Goal: Task Accomplishment & Management: Complete application form

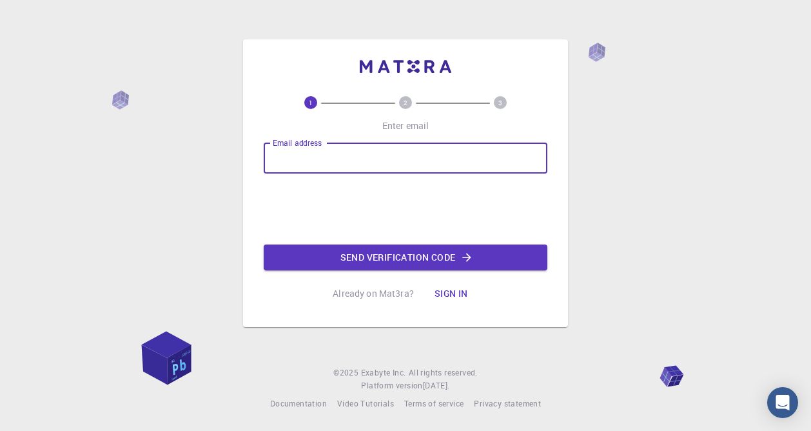
click at [327, 162] on input "Email address" at bounding box center [406, 157] width 284 height 31
type input "[EMAIL_ADDRESS][DOMAIN_NAME]"
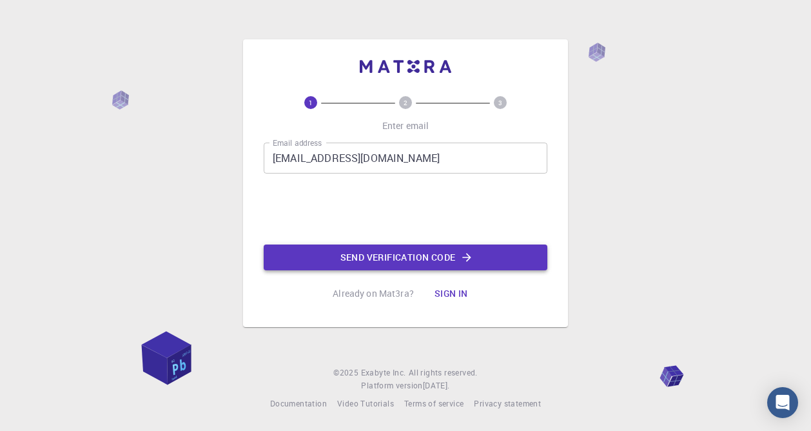
click at [394, 251] on button "Send verification code" at bounding box center [406, 257] width 284 height 26
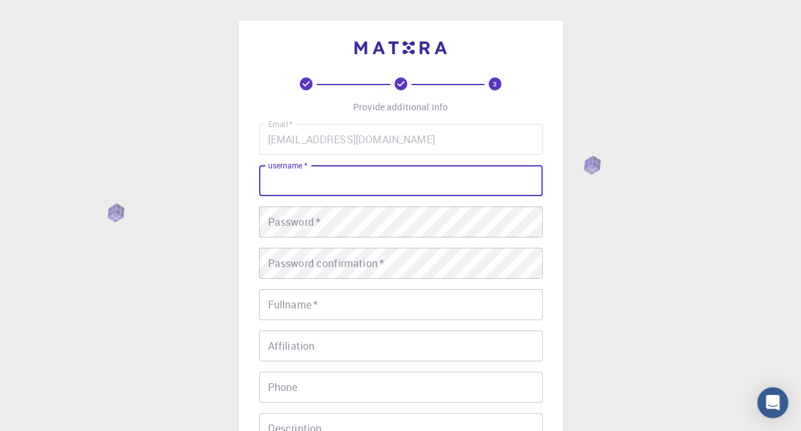
click at [400, 182] on input "username   *" at bounding box center [401, 180] width 284 height 31
type input "Amine"
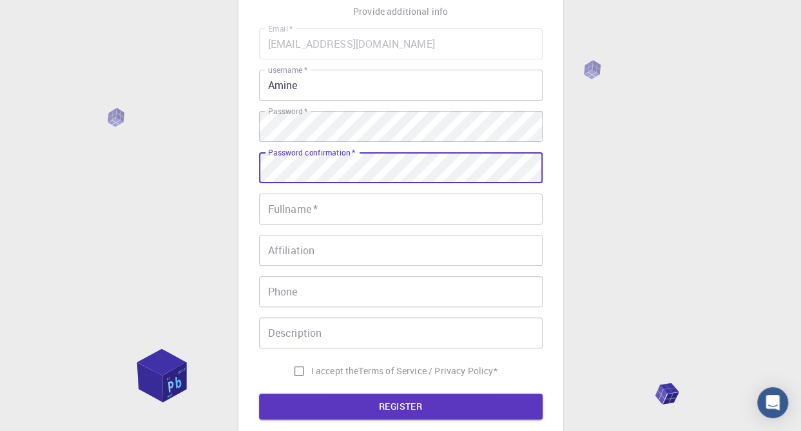
scroll to position [117, 0]
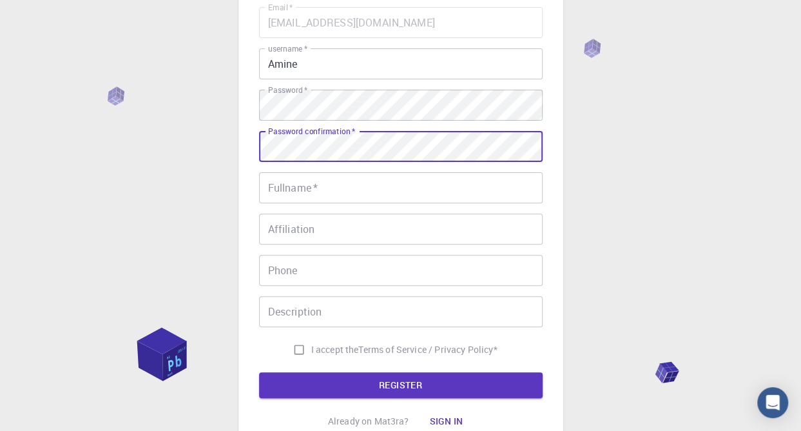
click at [376, 195] on input "Fullname   *" at bounding box center [401, 187] width 284 height 31
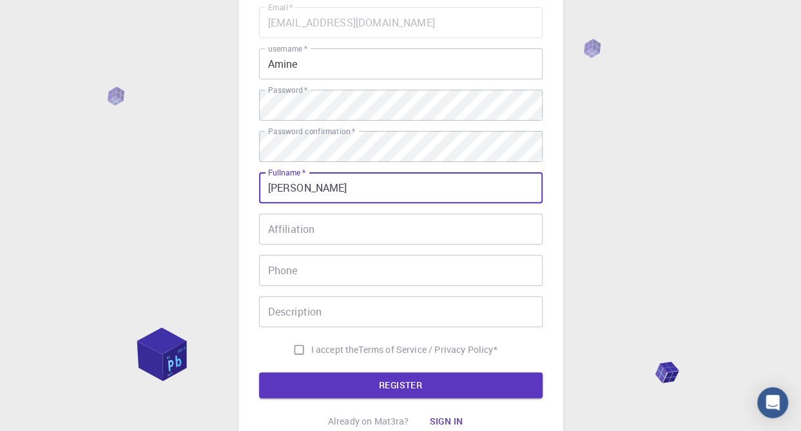
type input "[PERSON_NAME]"
click at [295, 346] on input "I accept the Terms of Service / Privacy Policy *" at bounding box center [299, 349] width 24 height 24
checkbox input "true"
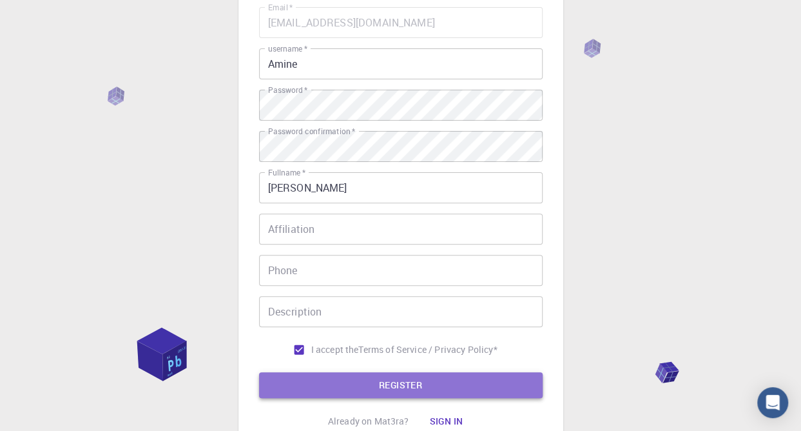
click at [348, 389] on button "REGISTER" at bounding box center [401, 385] width 284 height 26
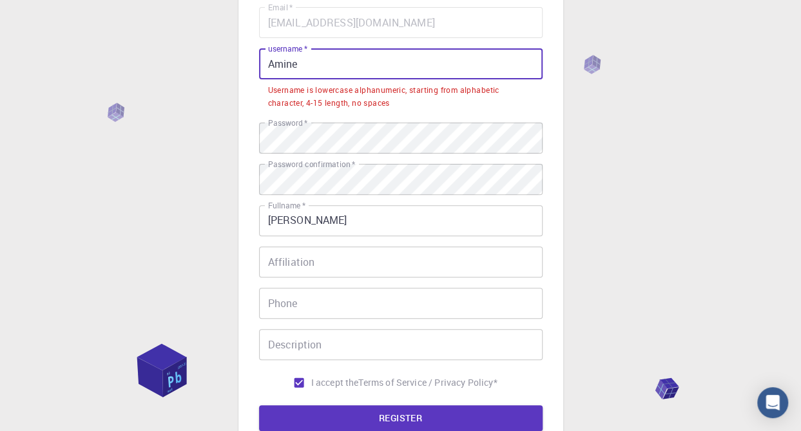
click at [281, 70] on input "Amine" at bounding box center [401, 63] width 284 height 31
click at [273, 63] on input "Amine" at bounding box center [401, 63] width 284 height 31
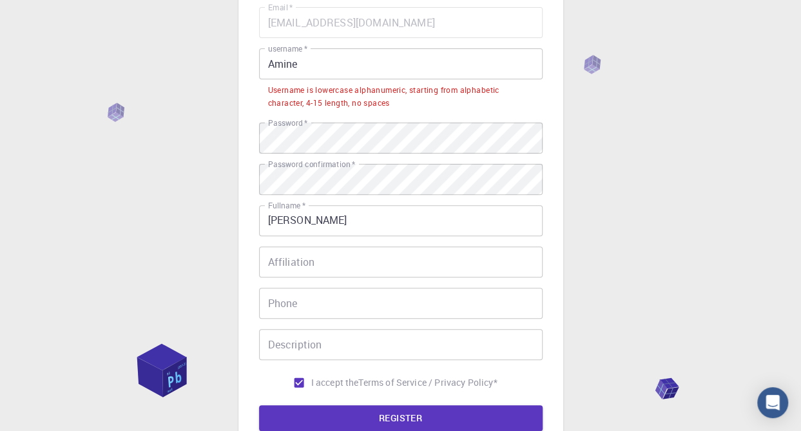
click at [230, 78] on div "3 Provide additional info Email   * aiemanealaoui@gmail.com Email   * username …" at bounding box center [400, 227] width 801 height 689
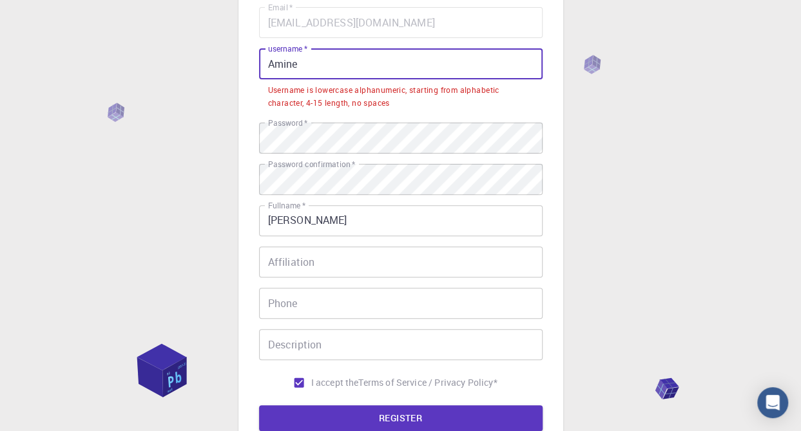
click at [273, 66] on input "Amine" at bounding box center [401, 63] width 284 height 31
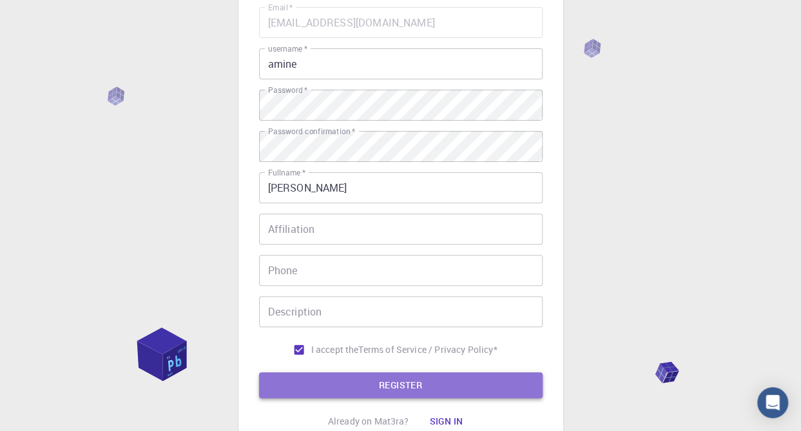
click at [446, 384] on button "REGISTER" at bounding box center [401, 385] width 284 height 26
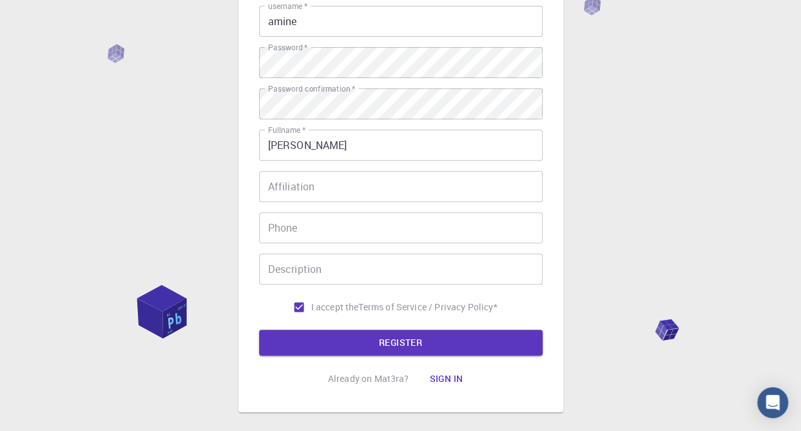
scroll to position [227, 0]
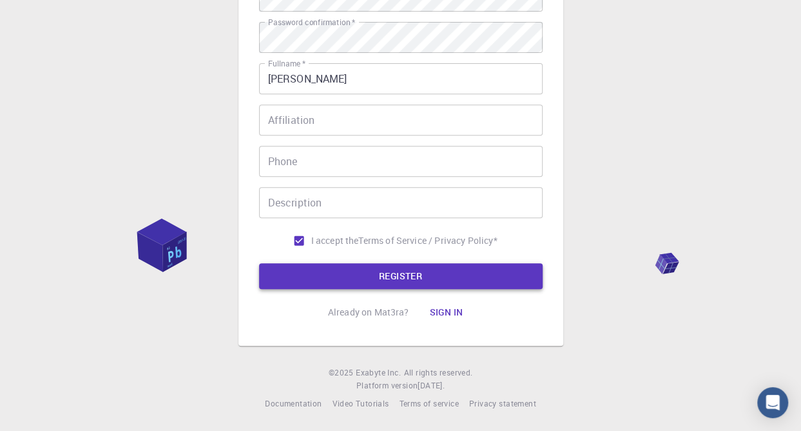
click at [367, 278] on button "REGISTER" at bounding box center [401, 276] width 284 height 26
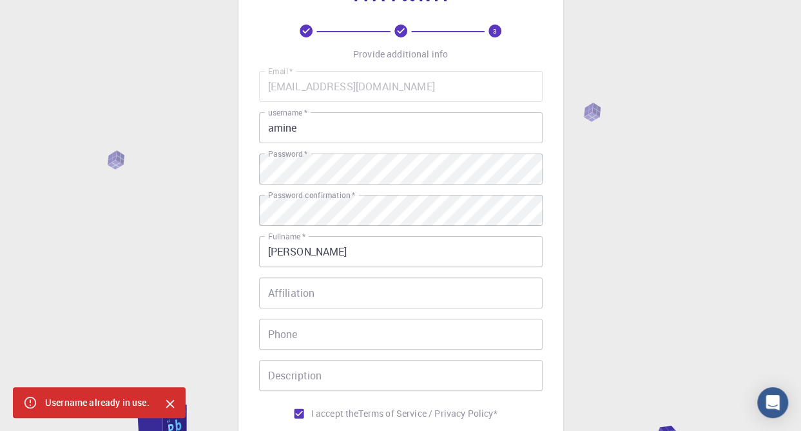
scroll to position [48, 0]
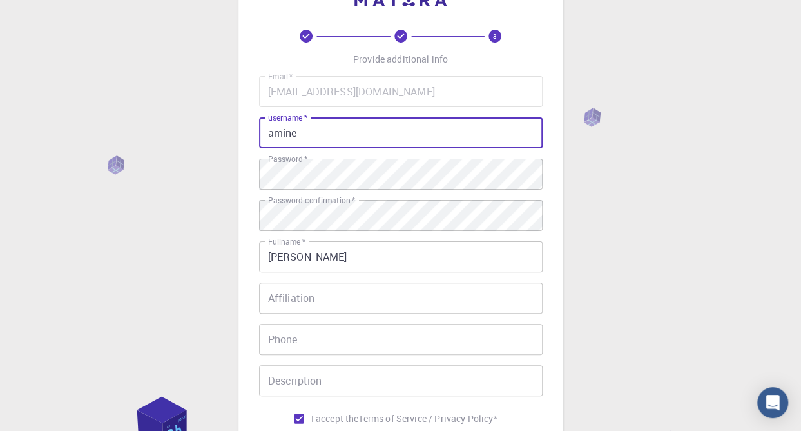
click at [315, 135] on input "amine" at bounding box center [401, 132] width 284 height 31
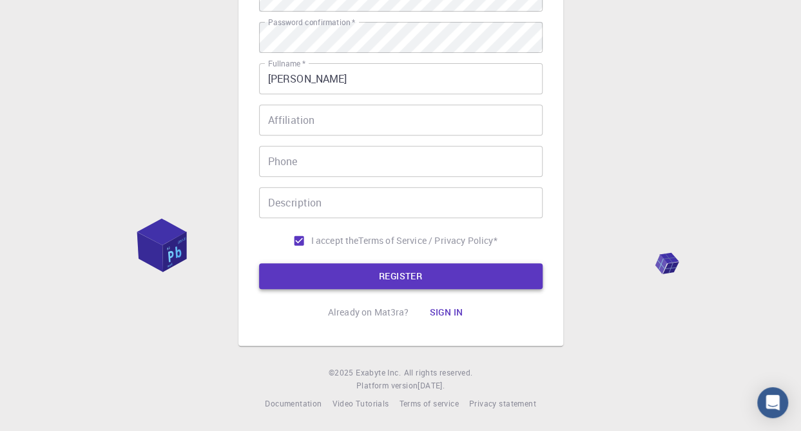
type input "amineee"
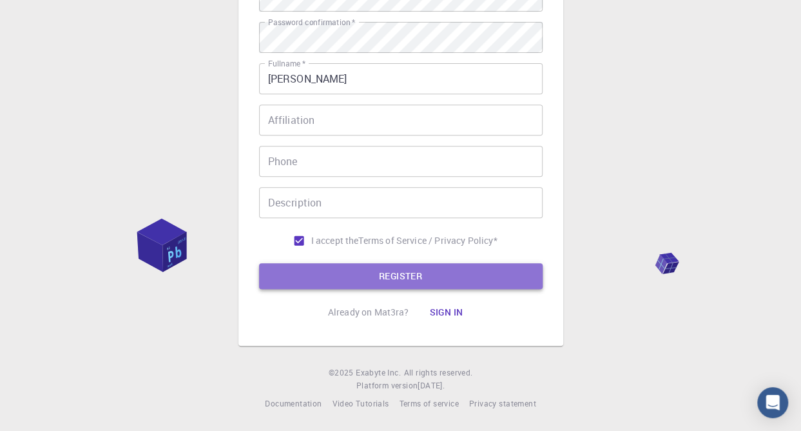
click at [382, 273] on button "REGISTER" at bounding box center [401, 276] width 284 height 26
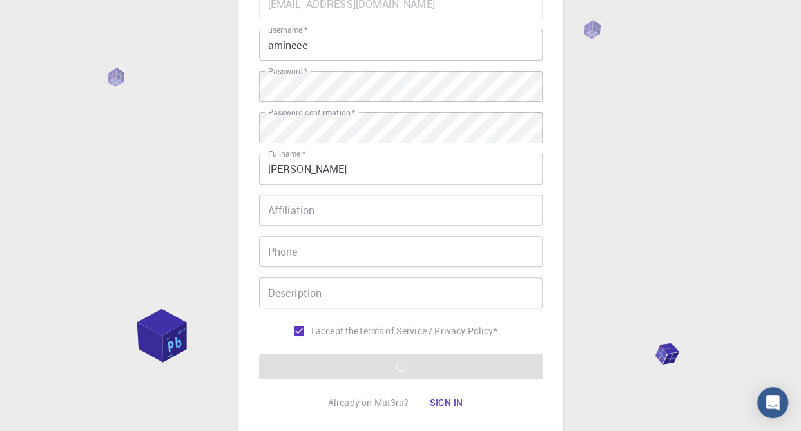
scroll to position [142, 0]
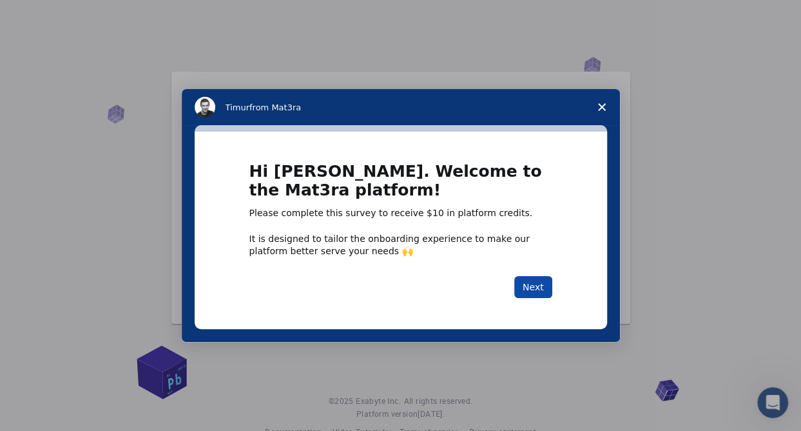
click at [525, 284] on button "Next" at bounding box center [533, 287] width 38 height 22
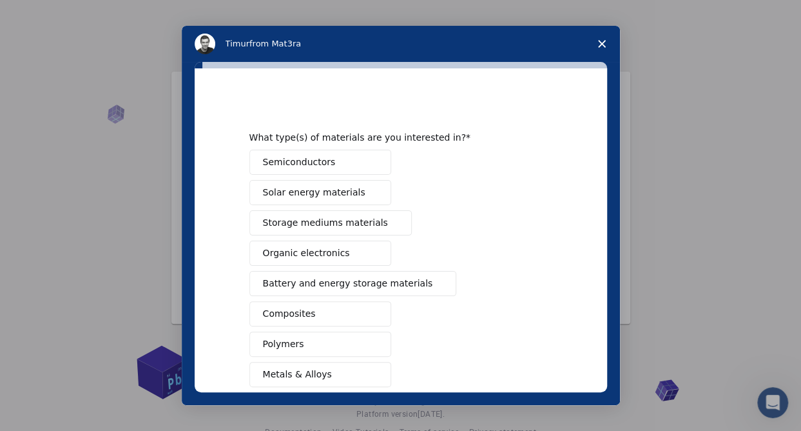
click at [312, 161] on span "Semiconductors" at bounding box center [299, 162] width 73 height 14
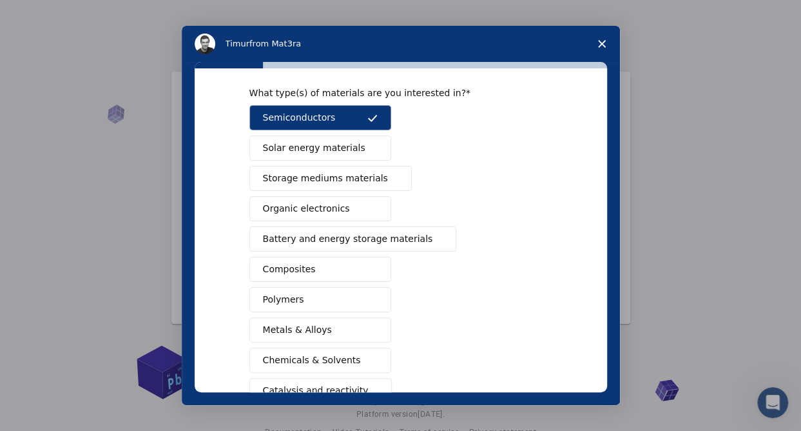
scroll to position [45, 0]
click at [340, 150] on span "Solar energy materials" at bounding box center [314, 148] width 102 height 14
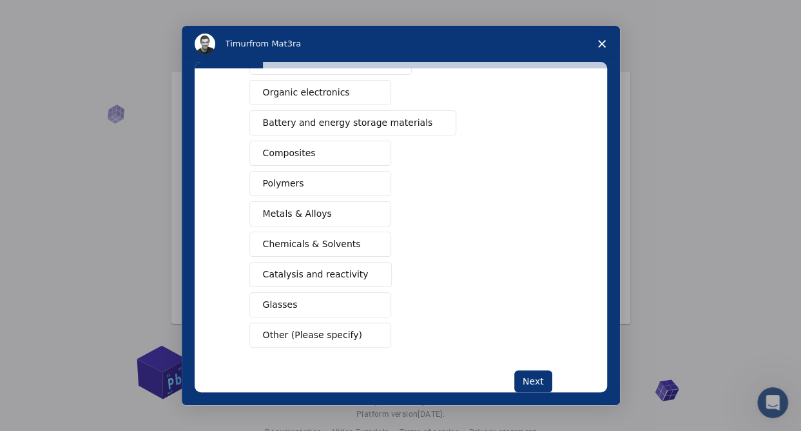
scroll to position [166, 0]
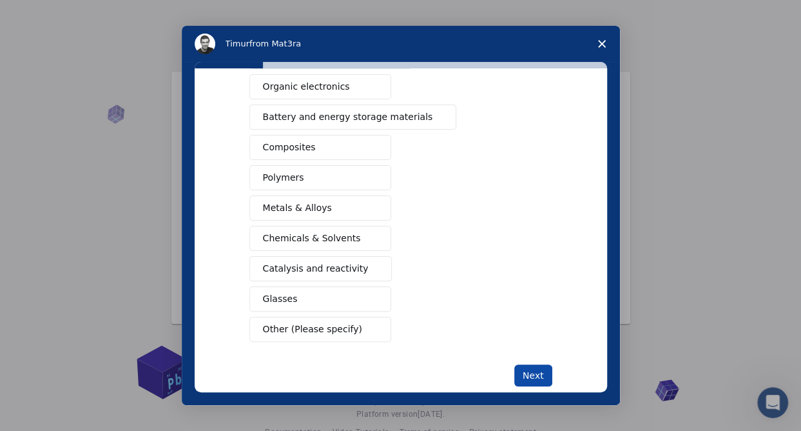
click at [532, 364] on button "Next" at bounding box center [533, 375] width 38 height 22
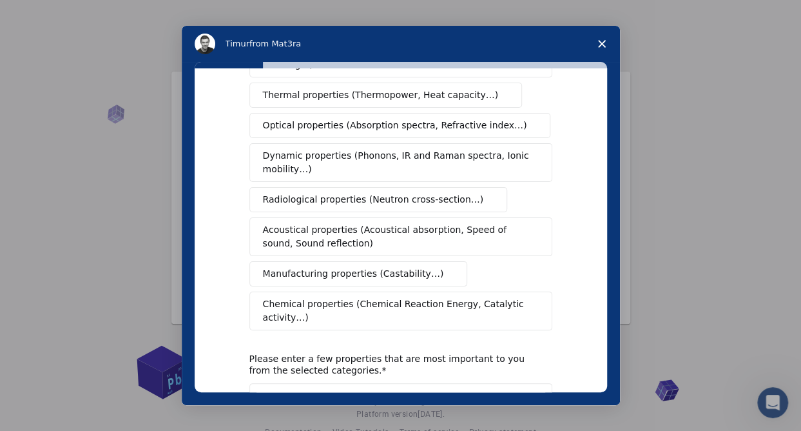
scroll to position [0, 0]
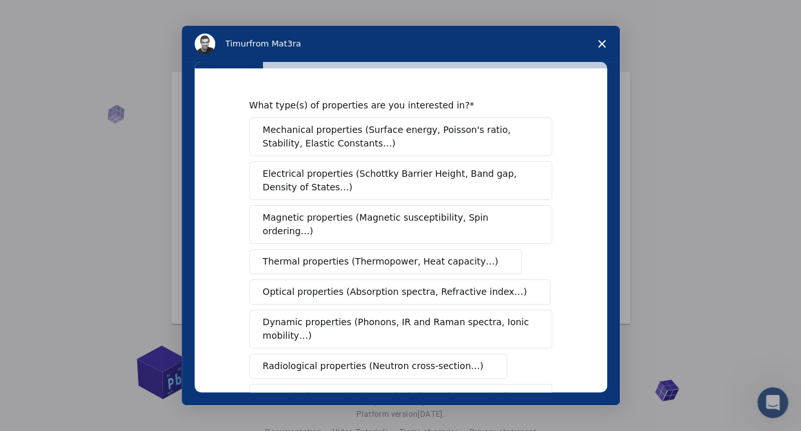
click at [304, 172] on span "Electrical properties (Schottky Barrier Height, Band gap, Density of States…)" at bounding box center [397, 180] width 268 height 27
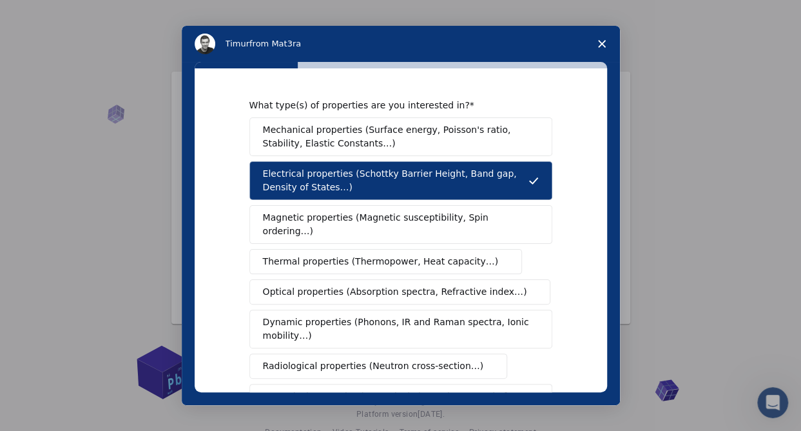
click at [307, 285] on span "Optical properties (Absorption spectra, Refractive index…)" at bounding box center [395, 292] width 264 height 14
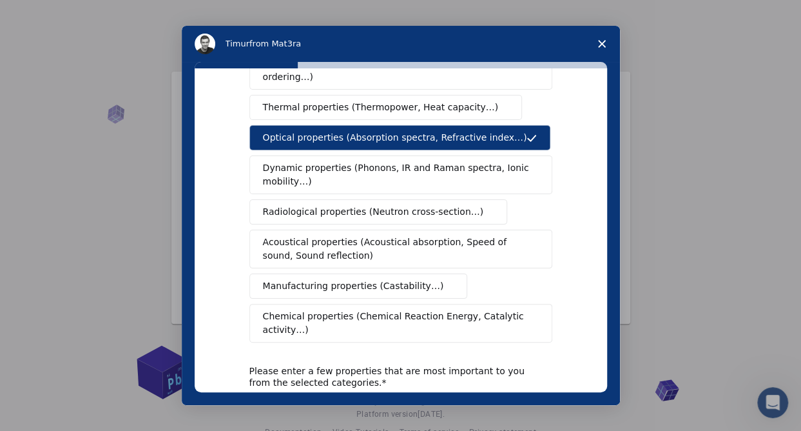
scroll to position [169, 0]
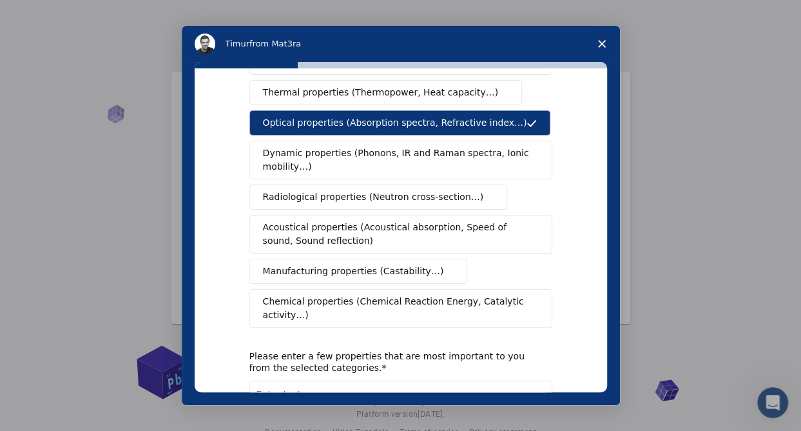
click at [284, 295] on span "Chemical properties (Chemical Reaction Energy, Catalytic activity…)" at bounding box center [396, 308] width 267 height 27
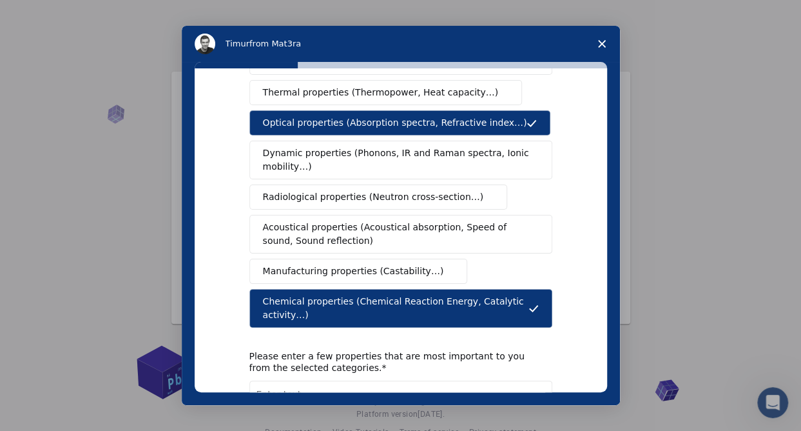
click at [284, 295] on span "Chemical properties (Chemical Reaction Energy, Catalytic activity…)" at bounding box center [396, 308] width 266 height 27
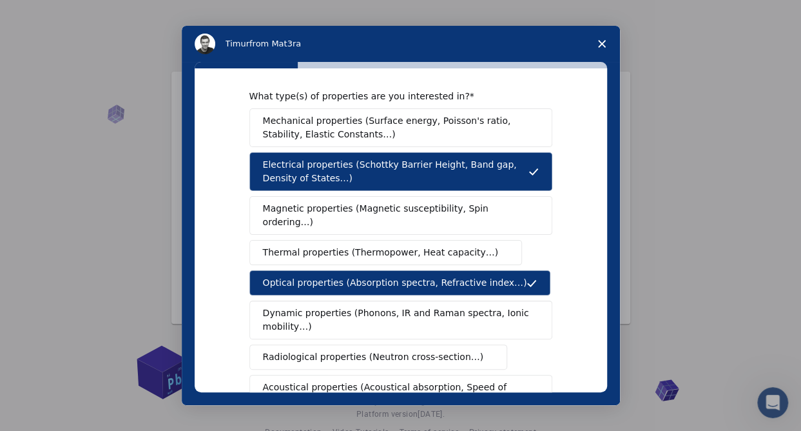
scroll to position [0, 0]
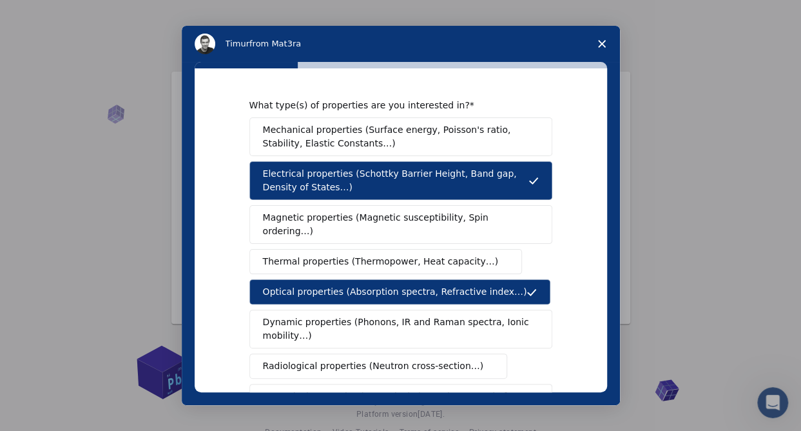
click at [302, 141] on span "Mechanical properties (Surface energy, Poisson's ratio, Stability, Elastic Cons…" at bounding box center [397, 136] width 269 height 27
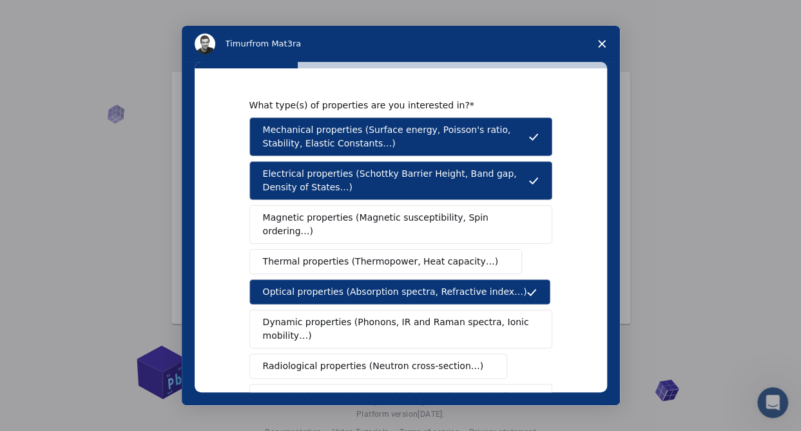
click at [289, 214] on span "Magnetic properties (Magnetic susceptibility, Spin ordering…)" at bounding box center [396, 224] width 266 height 27
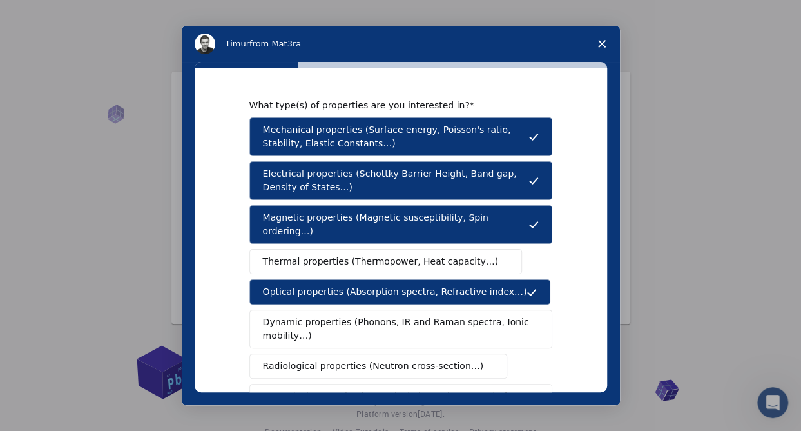
click at [297, 255] on span "Thermal properties (Thermopower, Heat capacity…)" at bounding box center [381, 262] width 236 height 14
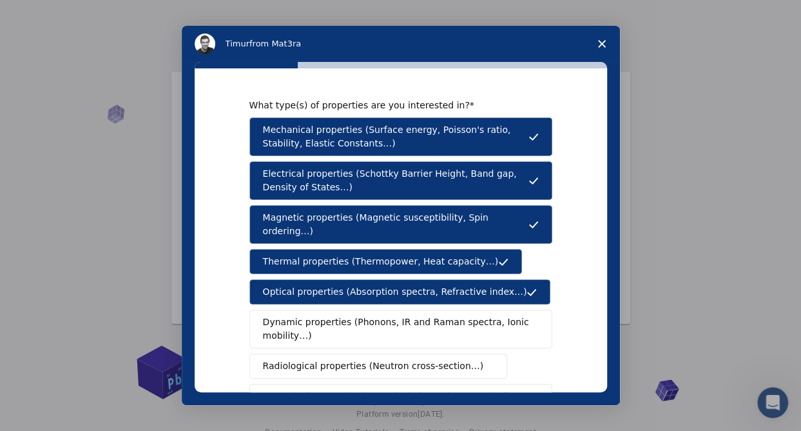
scroll to position [87, 0]
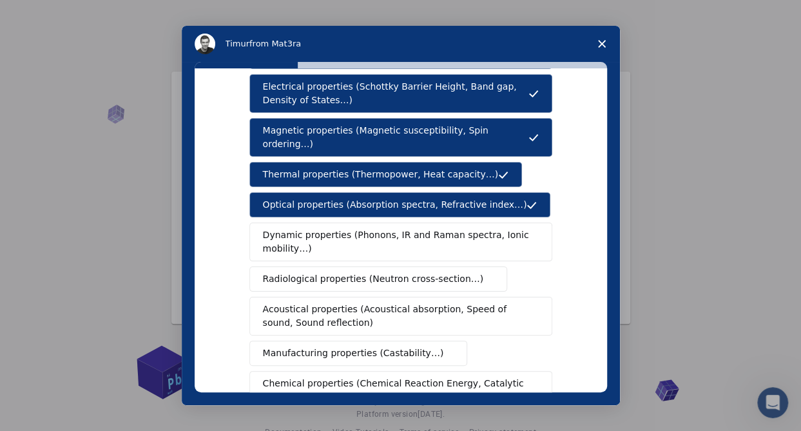
click at [288, 228] on span "Dynamic properties (Phonons, IR and Raman spectra, Ionic mobility…)" at bounding box center [397, 241] width 268 height 27
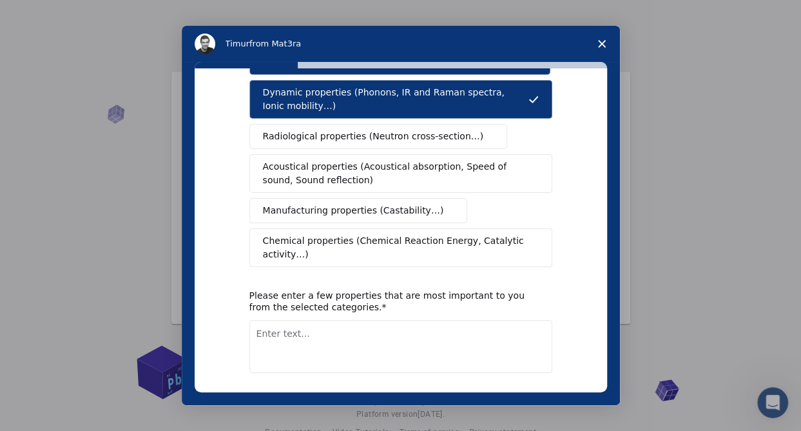
scroll to position [235, 0]
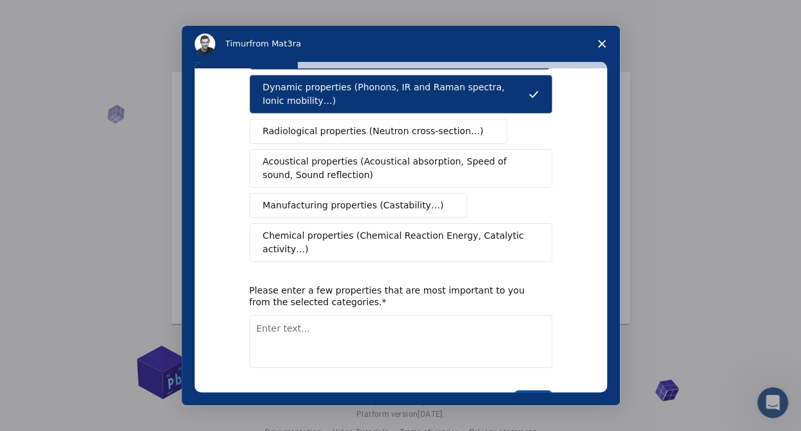
click at [527, 390] on button "Next" at bounding box center [533, 401] width 38 height 22
click at [330, 315] on textarea "Enter text..." at bounding box center [400, 341] width 303 height 53
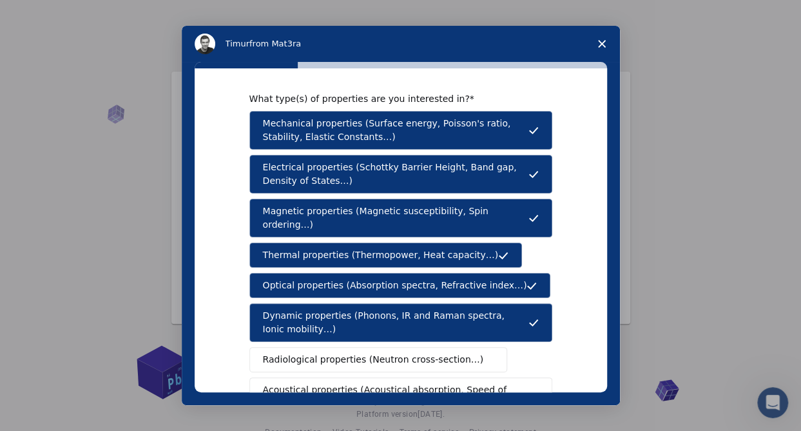
scroll to position [7, 0]
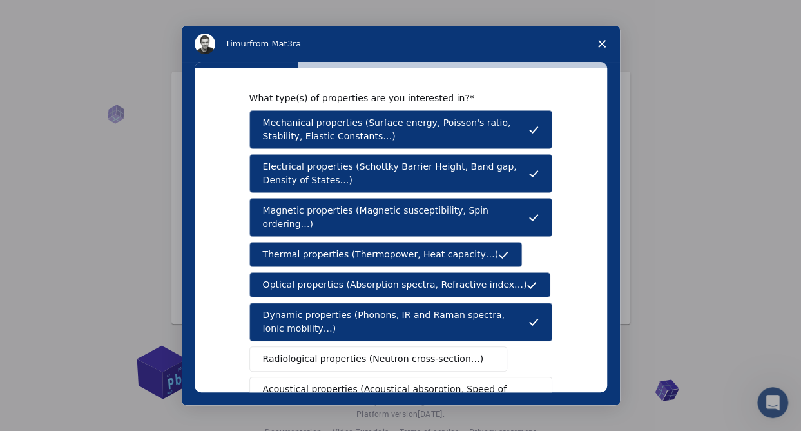
drag, startPoint x: 265, startPoint y: 161, endPoint x: 342, endPoint y: 168, distance: 77.0
click at [342, 168] on span "Electrical properties (Schottky Barrier Height, Band gap, Density of States…)" at bounding box center [396, 173] width 266 height 27
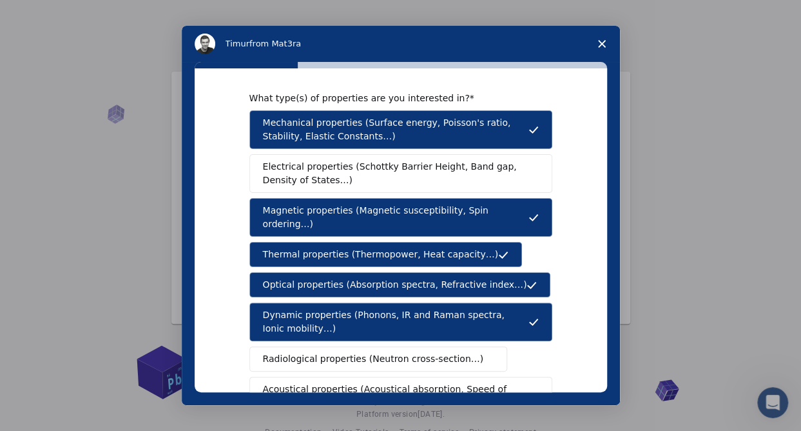
drag, startPoint x: 257, startPoint y: 162, endPoint x: 324, endPoint y: 166, distance: 67.1
click at [324, 166] on button "Electrical properties (Schottky Barrier Height, Band gap, Density of States…)" at bounding box center [400, 173] width 303 height 39
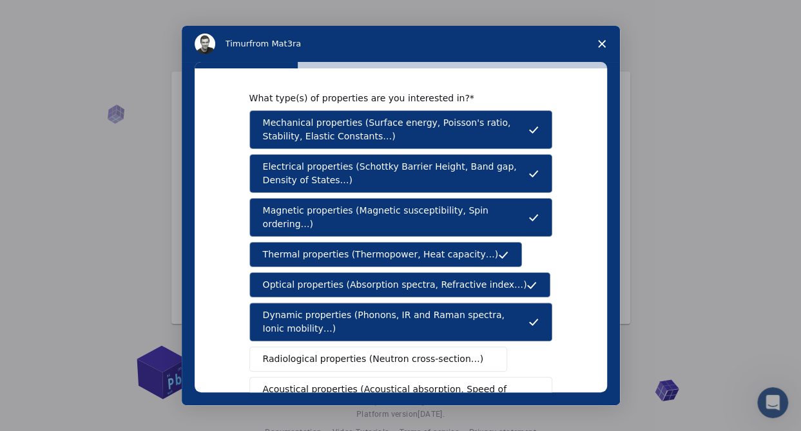
click at [276, 219] on button "Magnetic properties (Magnetic susceptibility, Spin ordering…)" at bounding box center [400, 217] width 303 height 39
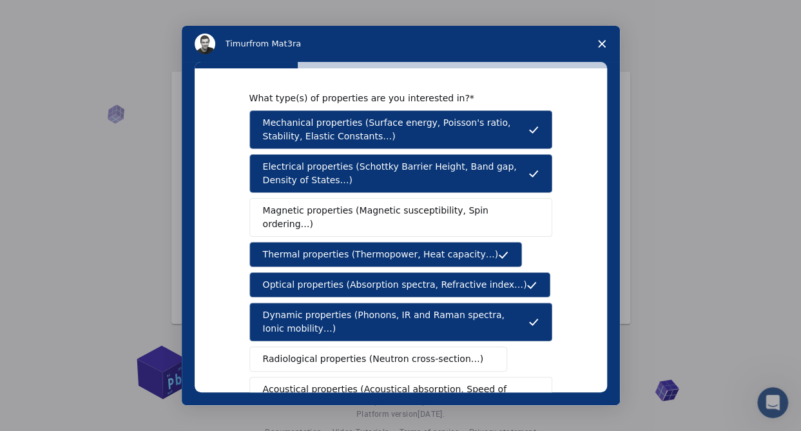
click at [287, 207] on span "Magnetic properties (Magnetic susceptibility, Spin ordering…)" at bounding box center [396, 217] width 266 height 27
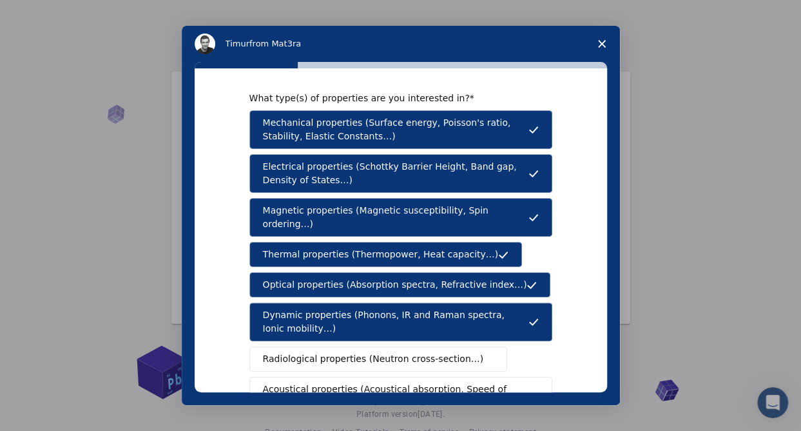
click at [273, 225] on div "Mechanical properties (Surface energy, Poisson's ratio, Stability, Elastic Cons…" at bounding box center [400, 299] width 303 height 379
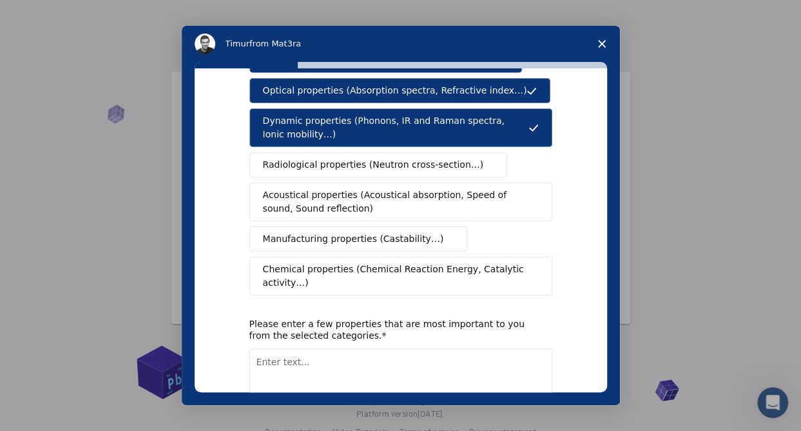
scroll to position [208, 0]
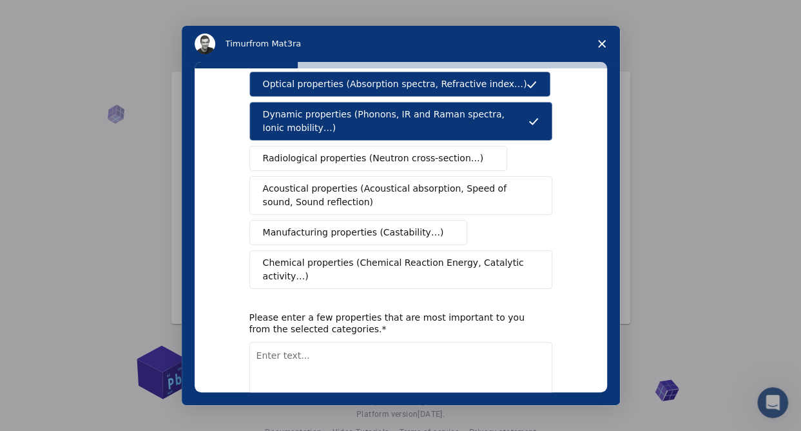
click at [272, 342] on textarea "Enter text..." at bounding box center [400, 368] width 303 height 53
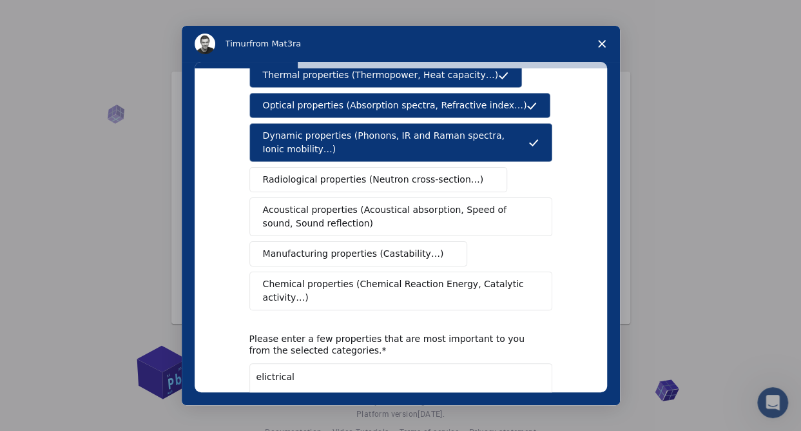
scroll to position [187, 0]
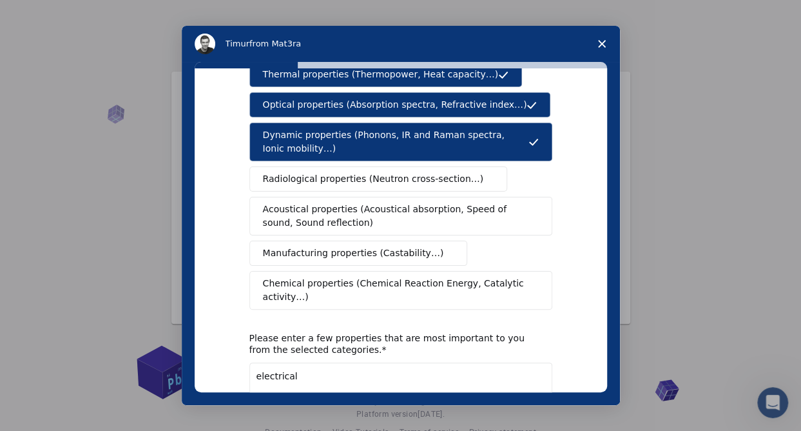
click at [257, 362] on textarea "electrical" at bounding box center [400, 388] width 303 height 53
click at [291, 362] on textarea "Electrical" at bounding box center [400, 388] width 303 height 53
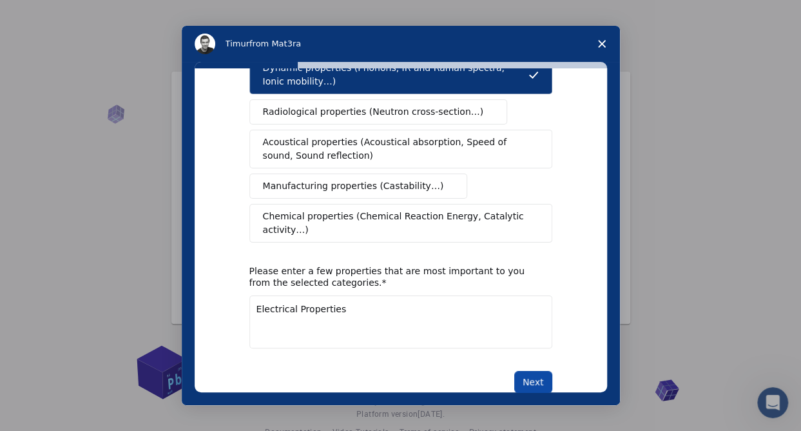
type textarea "Electrical Properties"
click at [528, 371] on button "Next" at bounding box center [533, 382] width 38 height 22
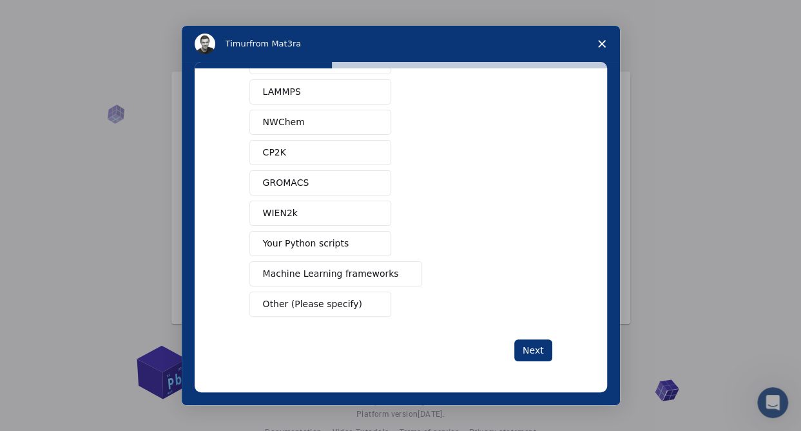
scroll to position [0, 0]
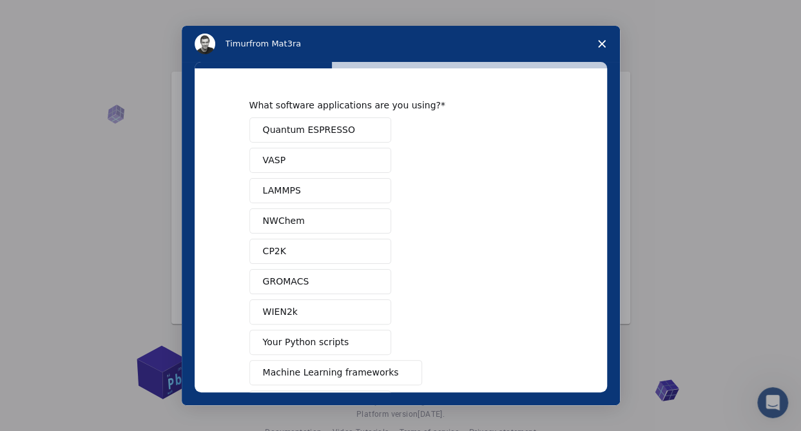
click at [297, 157] on button "VASP" at bounding box center [320, 160] width 142 height 25
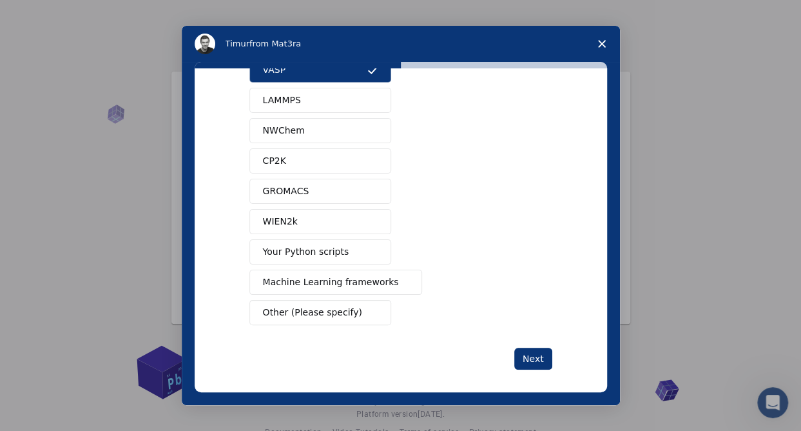
scroll to position [94, 0]
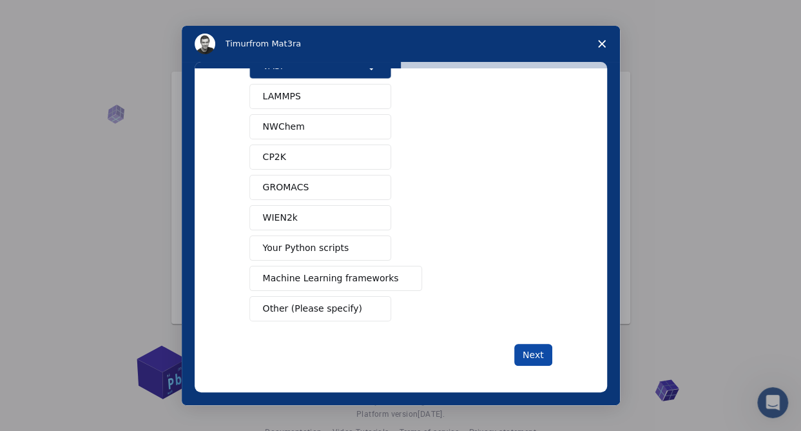
click at [535, 350] on button "Next" at bounding box center [533, 355] width 38 height 22
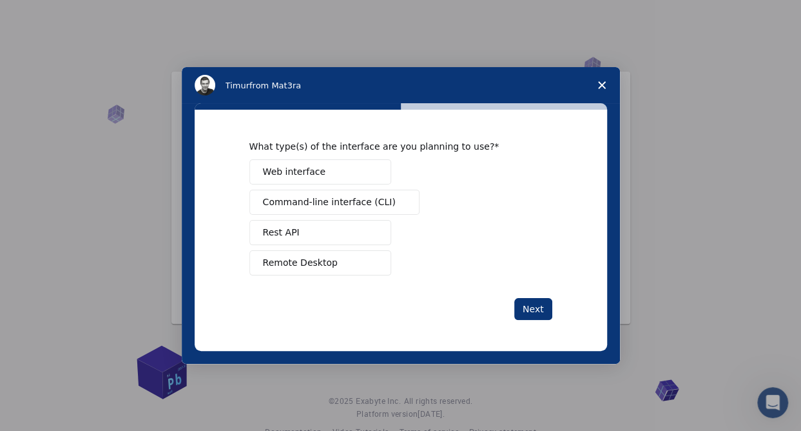
scroll to position [0, 0]
click at [329, 174] on button "Web interface" at bounding box center [320, 171] width 142 height 25
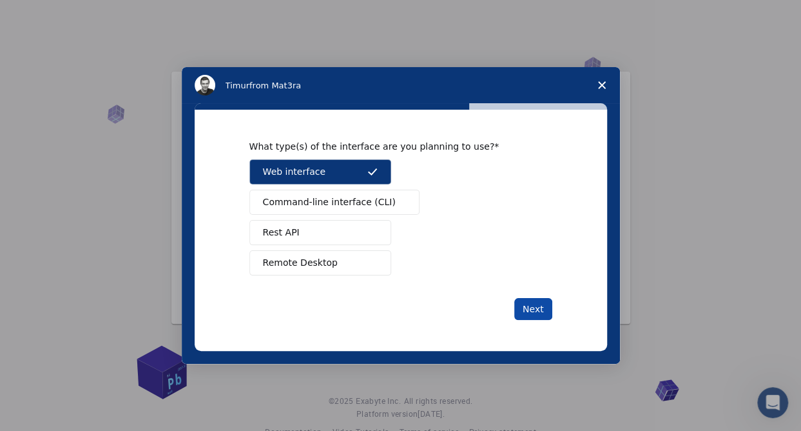
click at [522, 301] on button "Next" at bounding box center [533, 309] width 38 height 22
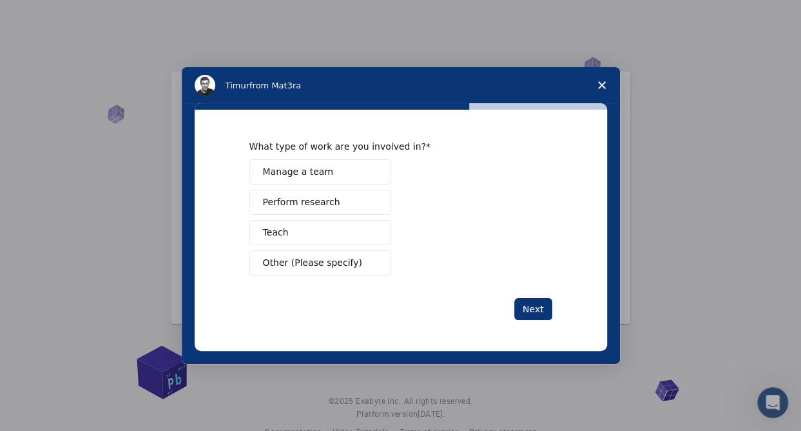
click at [299, 201] on span "Perform research" at bounding box center [301, 202] width 77 height 14
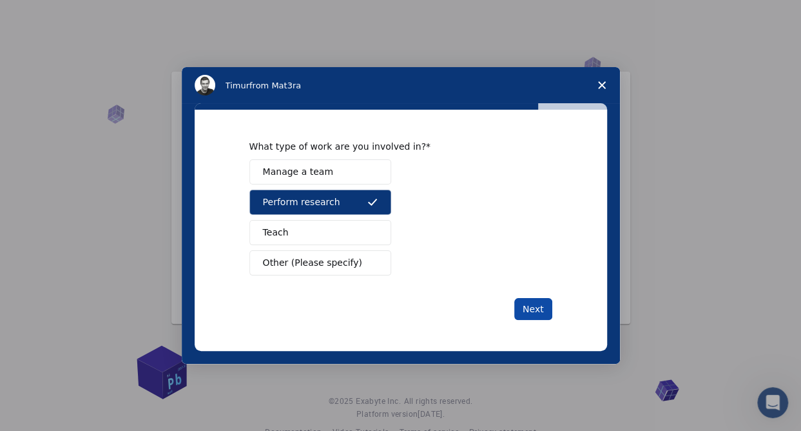
click at [526, 301] on button "Next" at bounding box center [533, 309] width 38 height 22
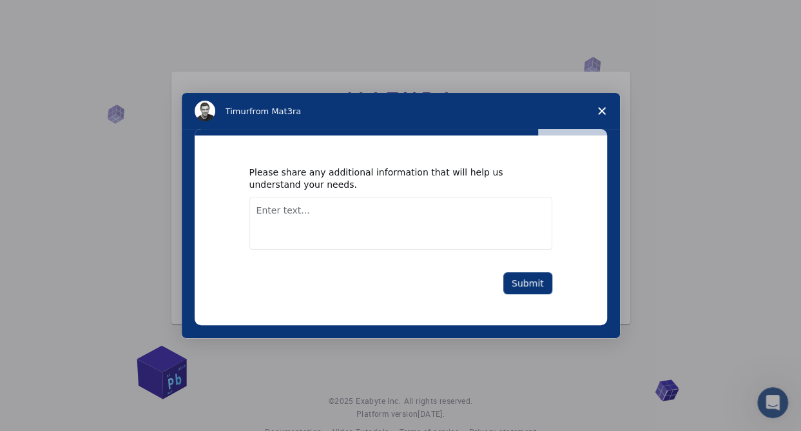
click at [290, 218] on textarea "Enter text..." at bounding box center [400, 223] width 303 height 53
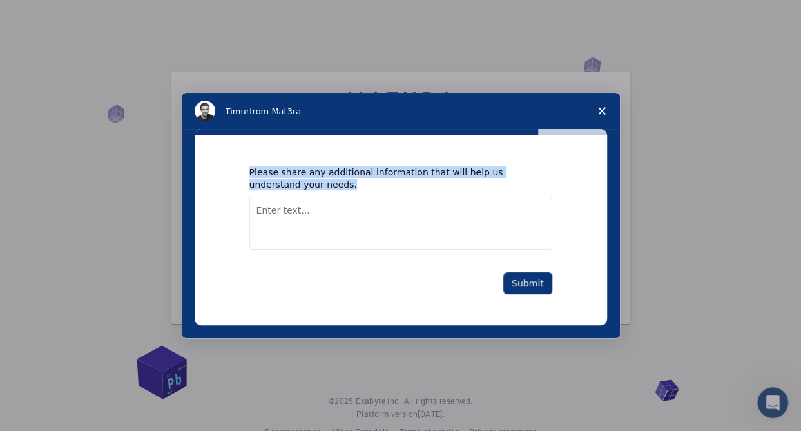
drag, startPoint x: 250, startPoint y: 169, endPoint x: 308, endPoint y: 180, distance: 59.2
click at [308, 180] on div "Please share any additional information that will help us understand your needs." at bounding box center [391, 177] width 284 height 23
copy div "Please share any additional information that will help us understand your needs."
click at [309, 219] on textarea "Enter text..." at bounding box center [400, 223] width 303 height 53
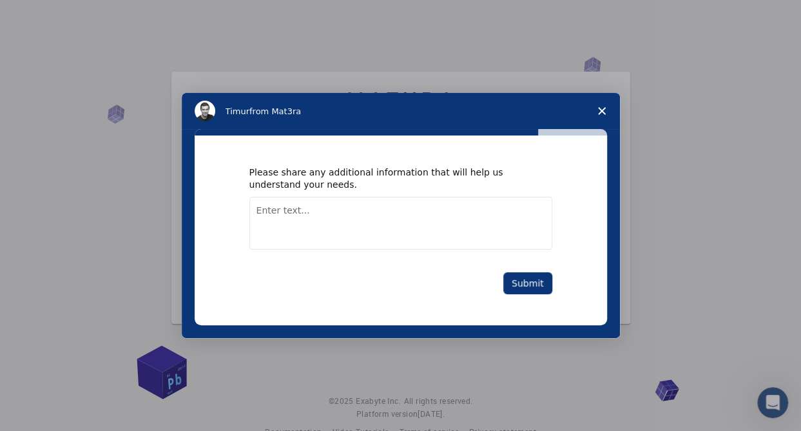
paste textarea "learning"
type textarea "learning"
click at [534, 284] on button "Submit" at bounding box center [527, 283] width 49 height 22
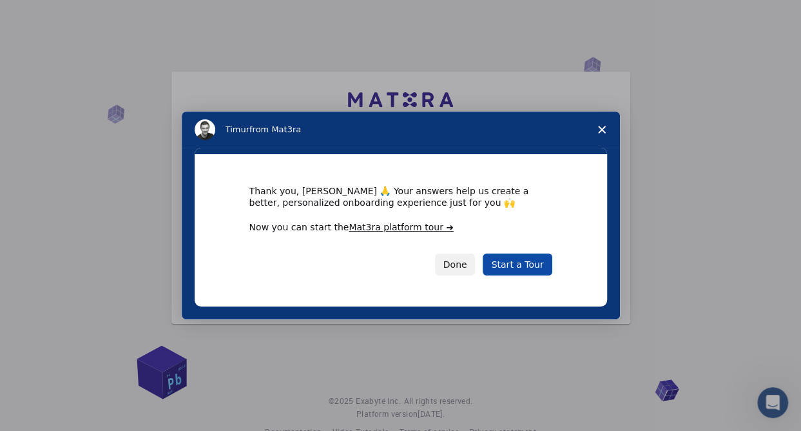
click at [523, 271] on link "Start a Tour" at bounding box center [517, 264] width 69 height 22
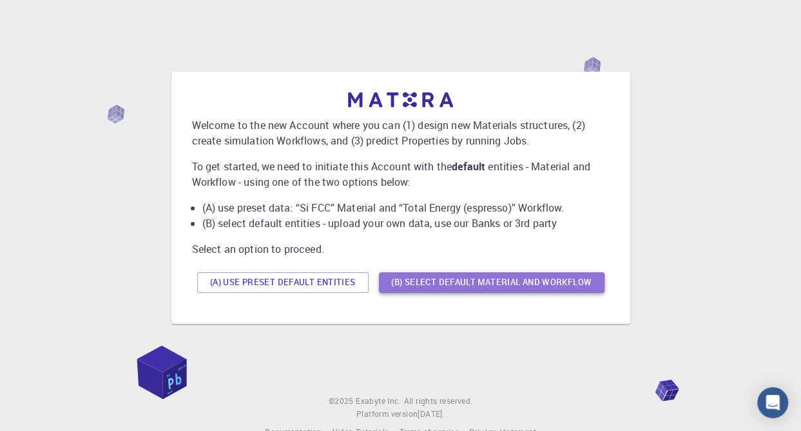
click at [460, 284] on button "(B) Select default material and workflow" at bounding box center [492, 282] width 226 height 21
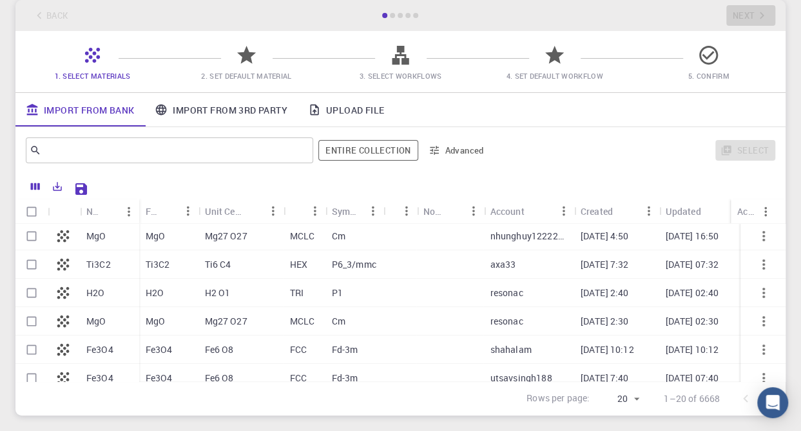
scroll to position [1, 0]
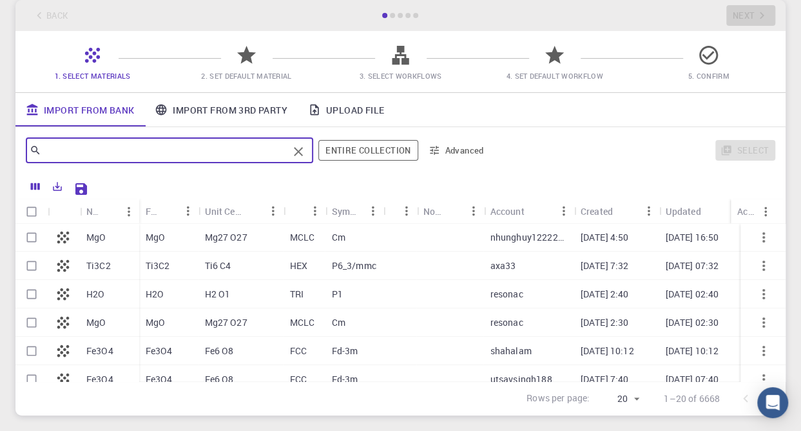
click at [168, 150] on input "text" at bounding box center [164, 150] width 247 height 18
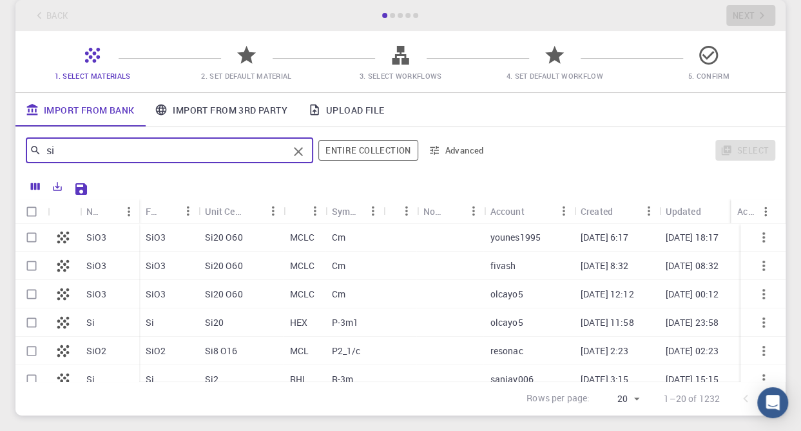
type input "si"
click at [34, 322] on input "Select row" at bounding box center [31, 322] width 24 height 24
checkbox input "true"
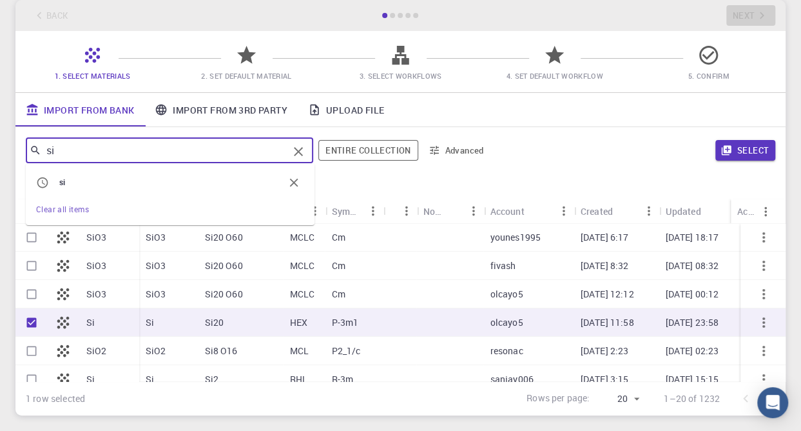
click at [77, 150] on input "si" at bounding box center [164, 150] width 247 height 18
type input "si,"
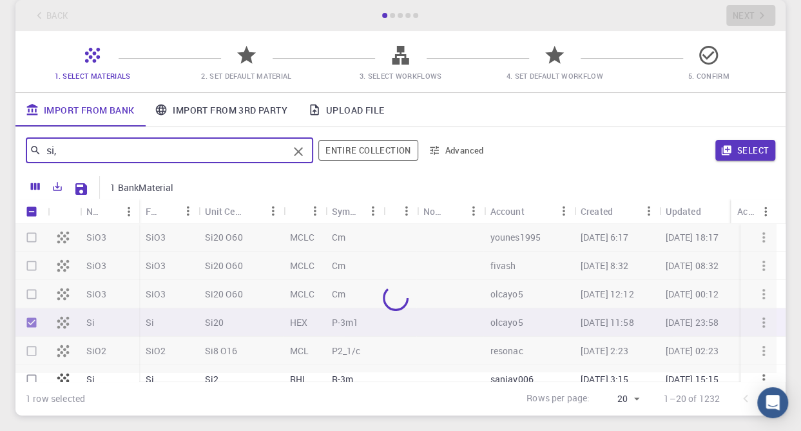
checkbox input "false"
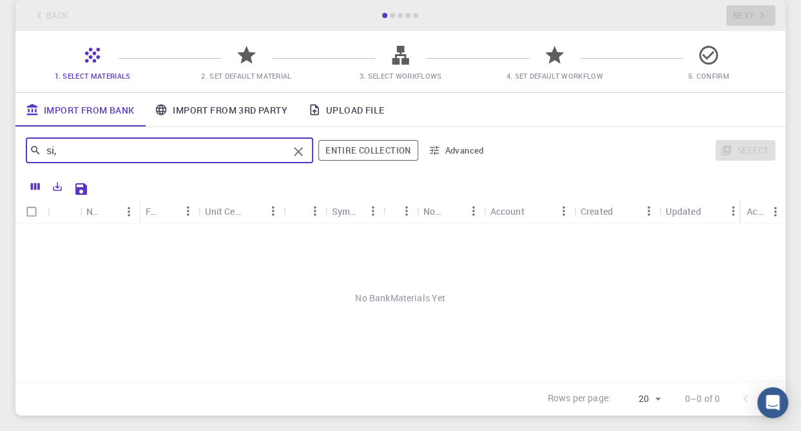
scroll to position [0, 0]
type input "s"
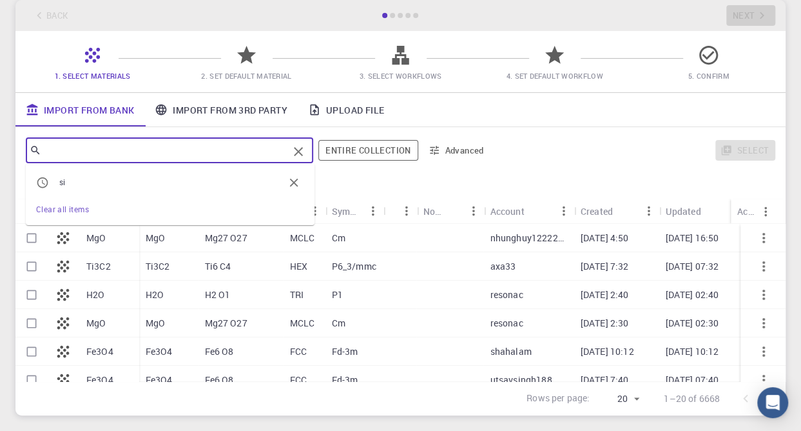
type input "o"
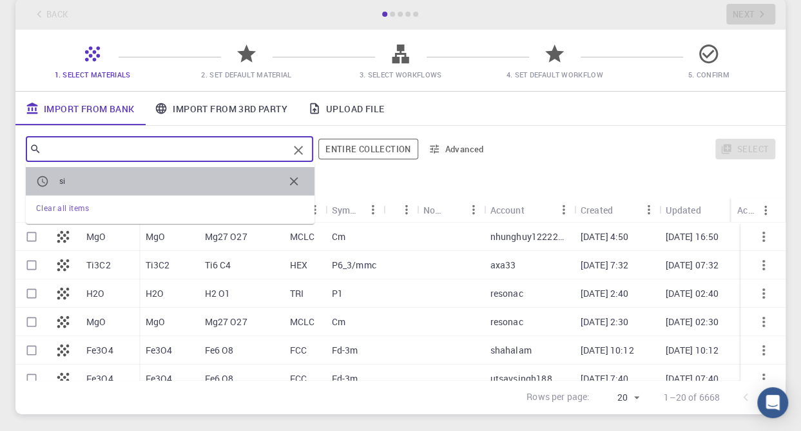
click at [70, 180] on span "si" at bounding box center [171, 181] width 224 height 13
type input "si"
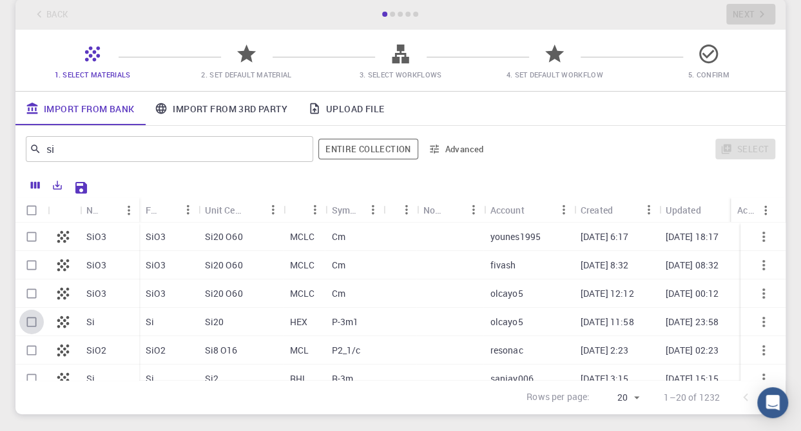
click at [31, 326] on input "Select row" at bounding box center [31, 321] width 24 height 24
checkbox input "true"
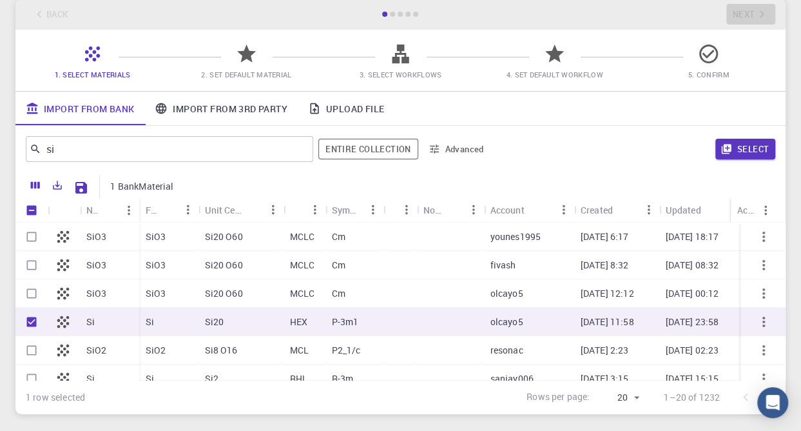
click at [440, 145] on button "Advanced" at bounding box center [456, 149] width 67 height 21
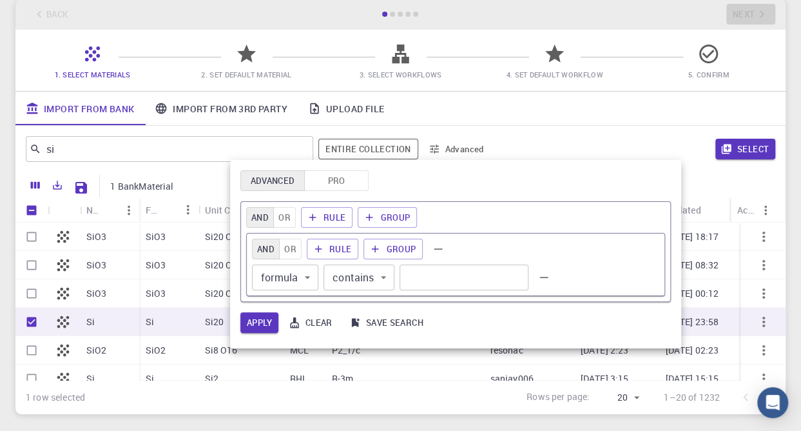
click at [440, 145] on div at bounding box center [400, 215] width 801 height 431
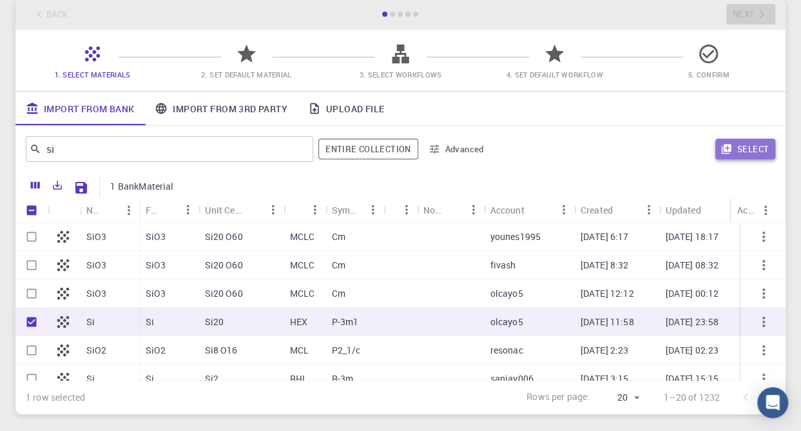
click at [736, 143] on button "Select" at bounding box center [745, 149] width 60 height 21
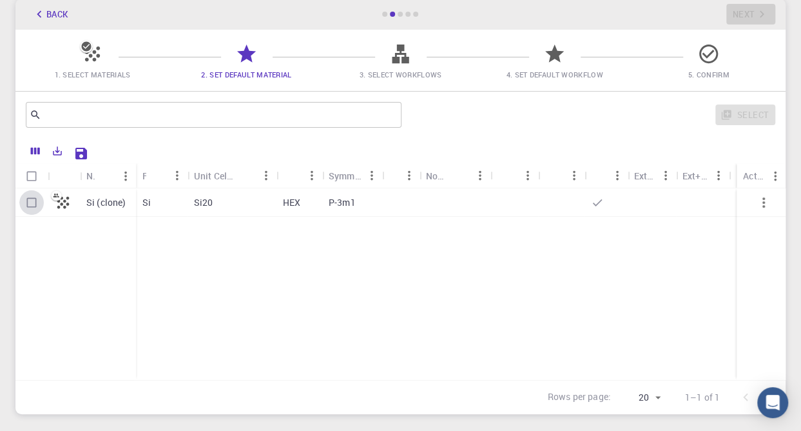
click at [35, 202] on input "Select row" at bounding box center [31, 202] width 24 height 24
checkbox input "true"
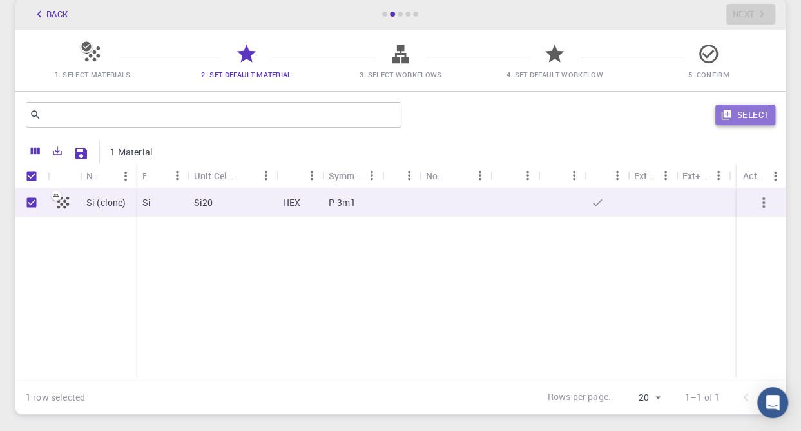
click at [737, 109] on button "Select" at bounding box center [745, 114] width 60 height 21
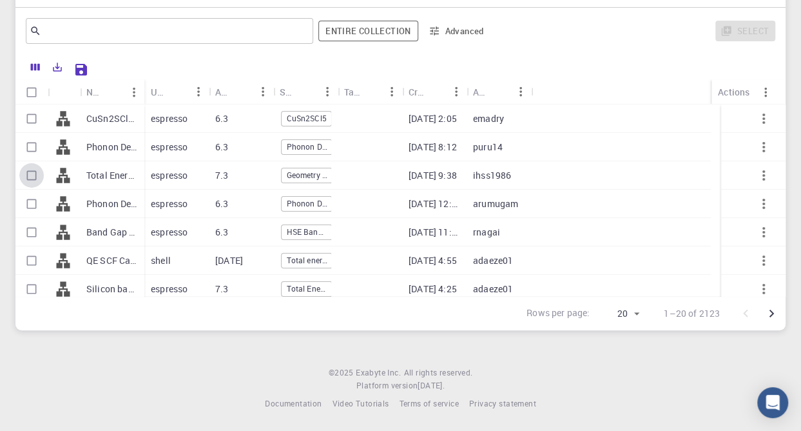
click at [32, 175] on input "Select row" at bounding box center [31, 175] width 24 height 24
checkbox input "true"
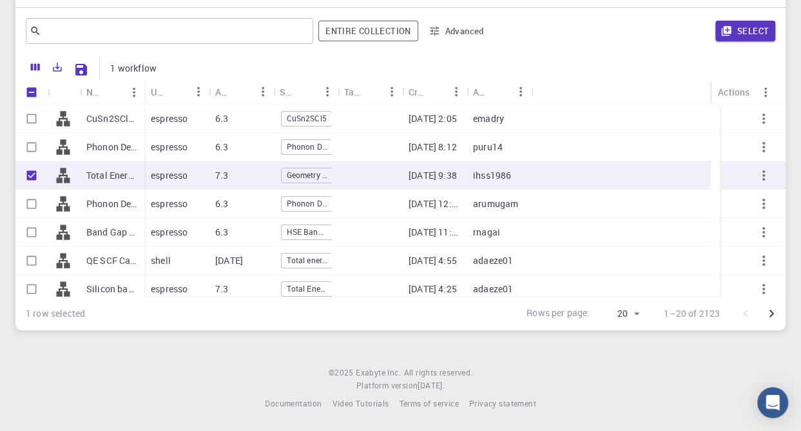
click at [35, 228] on input "Select row" at bounding box center [31, 232] width 24 height 24
checkbox input "true"
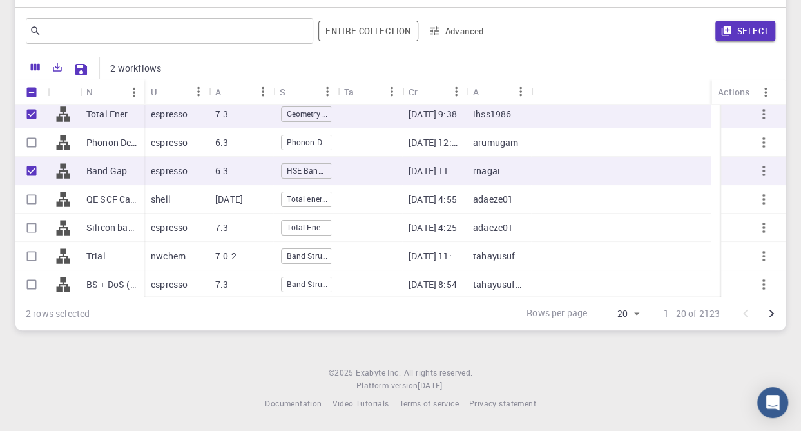
scroll to position [61, 0]
click at [32, 283] on input "Select row" at bounding box center [31, 285] width 24 height 24
checkbox input "true"
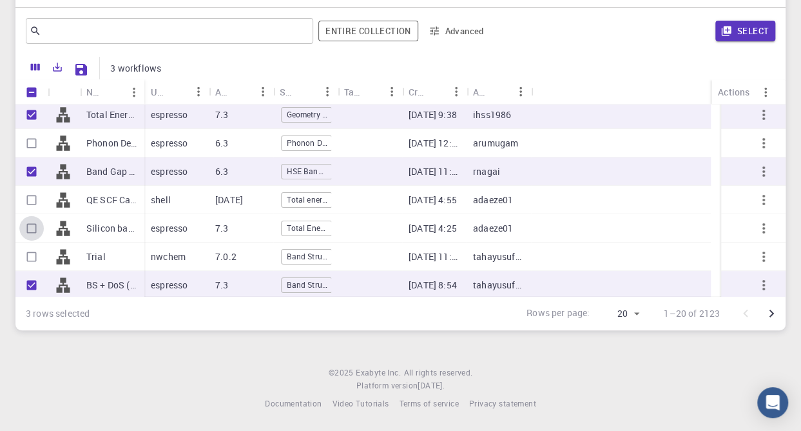
click at [35, 229] on input "Select row" at bounding box center [31, 228] width 24 height 24
checkbox input "true"
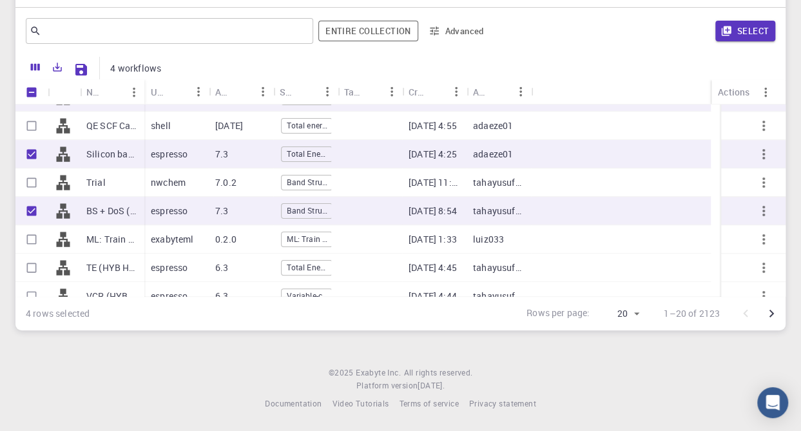
scroll to position [142, 0]
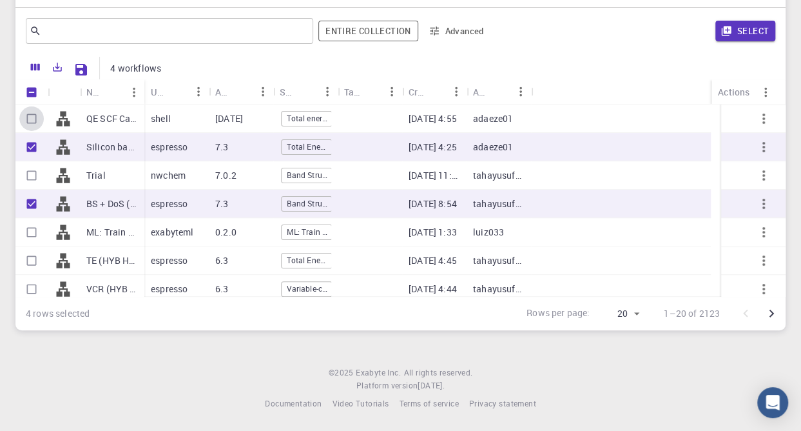
click at [37, 121] on input "Select row" at bounding box center [31, 118] width 24 height 24
checkbox input "true"
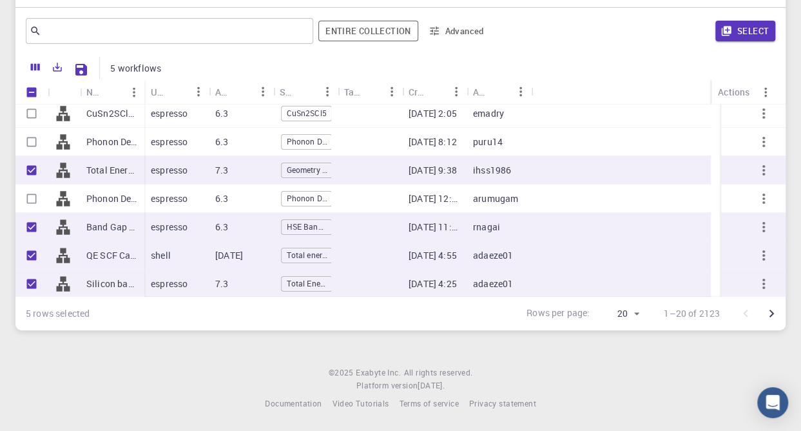
scroll to position [0, 0]
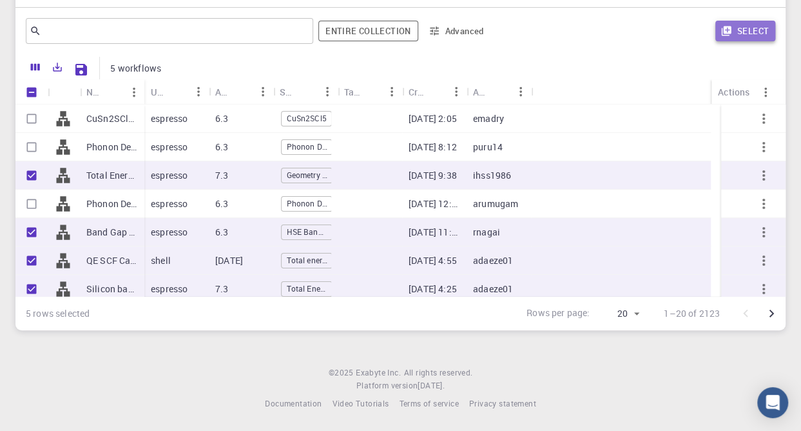
click at [745, 34] on button "Select" at bounding box center [745, 31] width 60 height 21
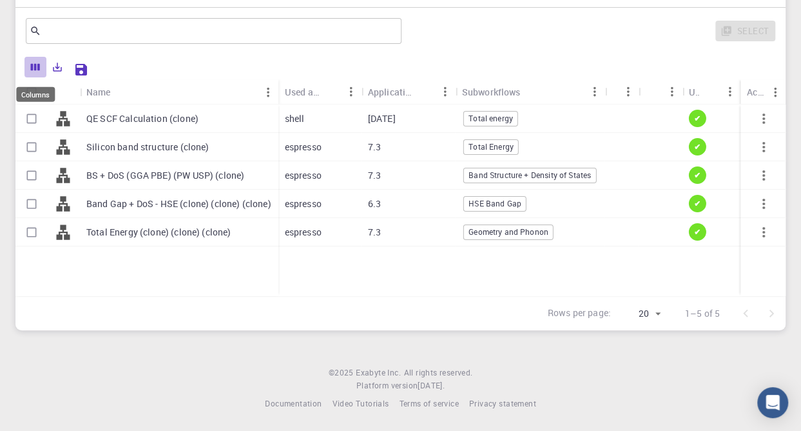
click at [37, 66] on icon "Columns" at bounding box center [35, 67] width 9 height 7
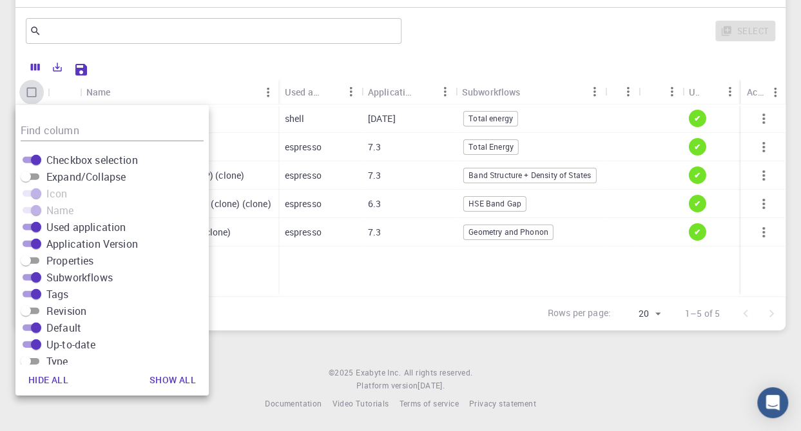
click at [37, 92] on input "Select all rows" at bounding box center [31, 92] width 24 height 24
checkbox input "true"
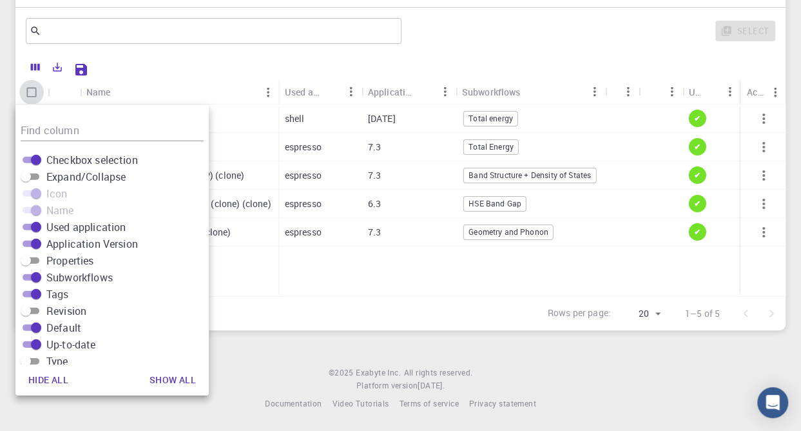
checkbox input "true"
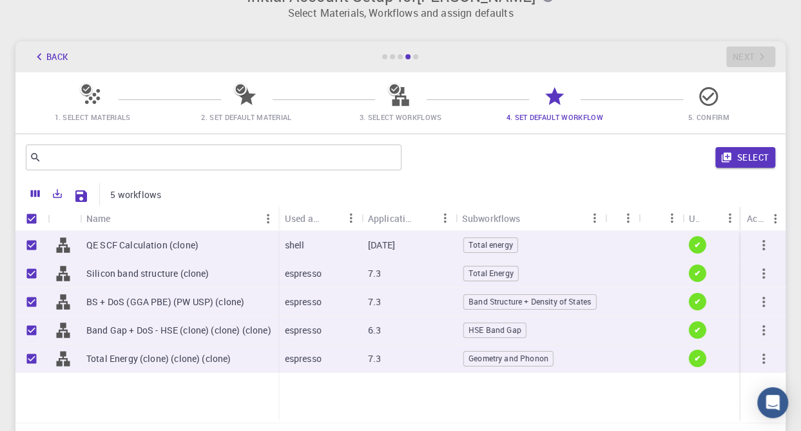
scroll to position [27, 0]
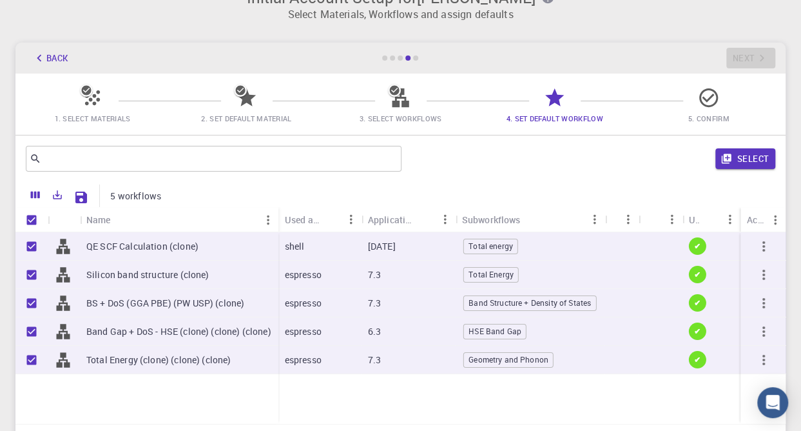
click at [401, 100] on icon at bounding box center [400, 97] width 23 height 23
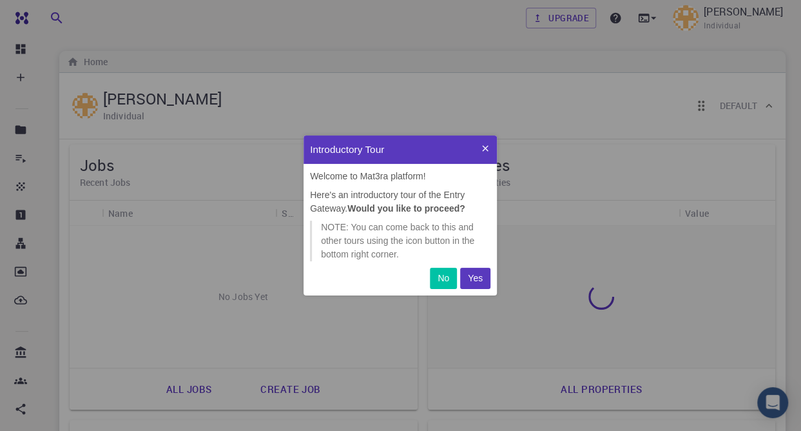
scroll to position [150, 183]
click at [472, 279] on p "Yes" at bounding box center [475, 278] width 15 height 14
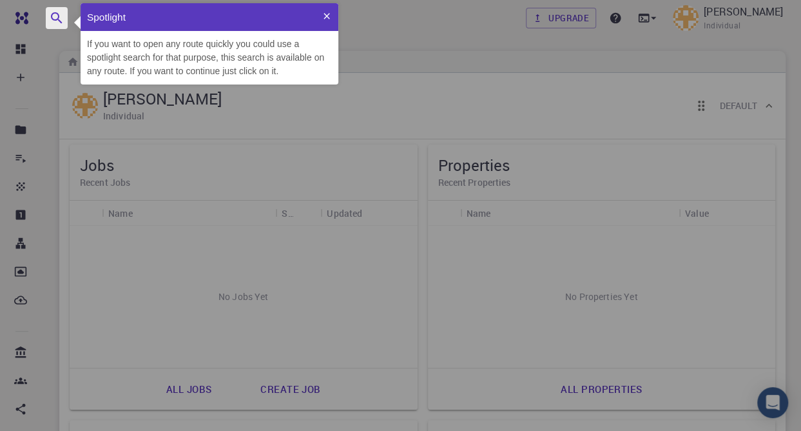
scroll to position [71, 248]
click at [330, 14] on icon at bounding box center [327, 16] width 10 height 10
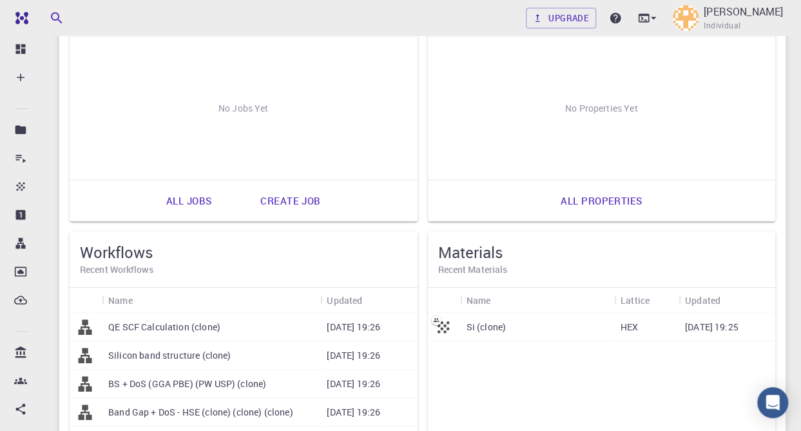
scroll to position [0, 0]
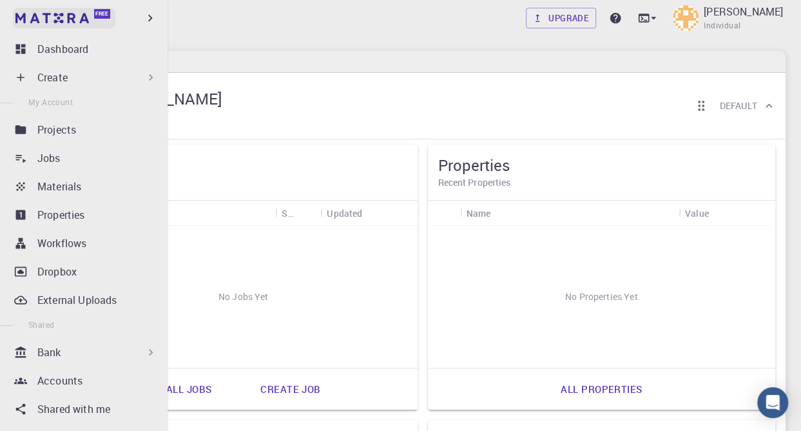
click at [62, 19] on img at bounding box center [51, 18] width 73 height 10
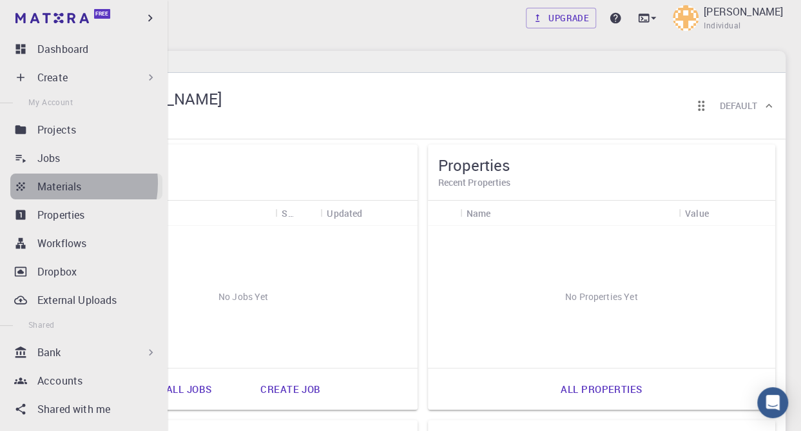
click at [62, 183] on p "Materials" at bounding box center [59, 186] width 44 height 15
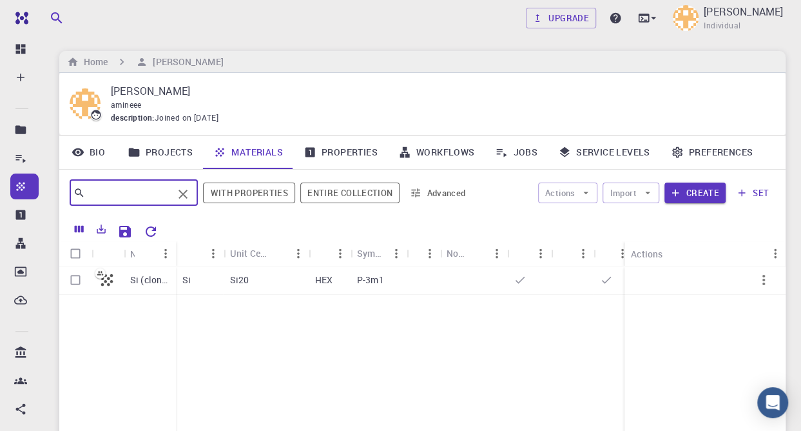
click at [150, 191] on input "text" at bounding box center [129, 193] width 88 height 18
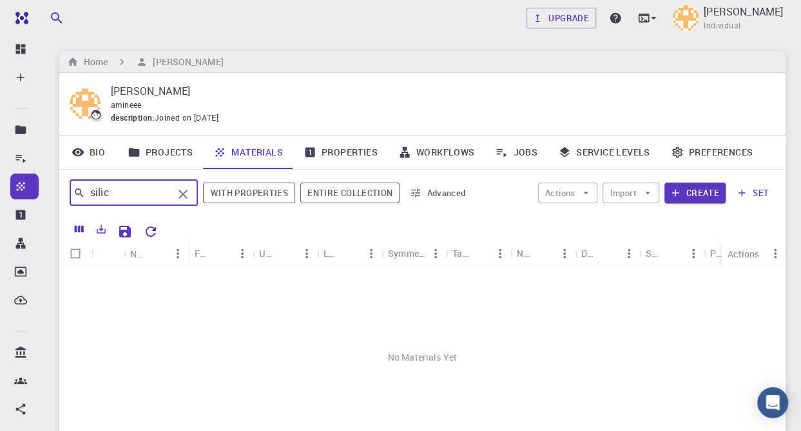
type input "silic"
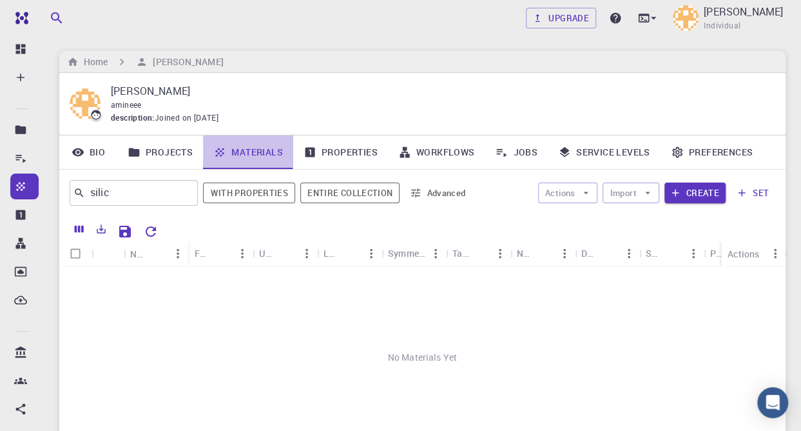
click at [234, 150] on link "Materials" at bounding box center [248, 152] width 90 height 34
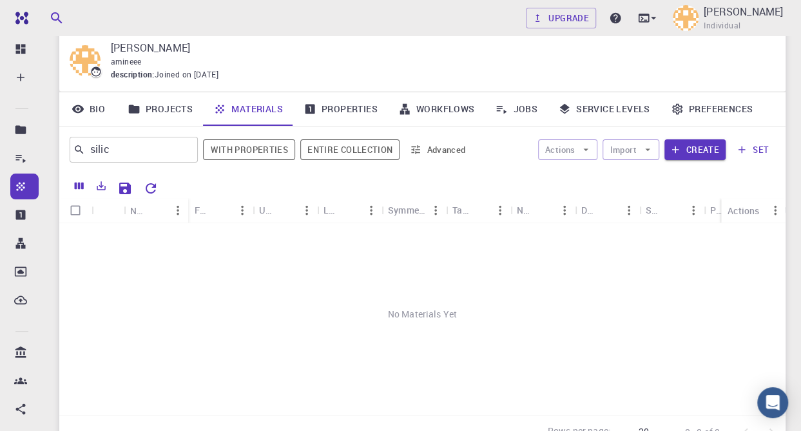
scroll to position [28, 0]
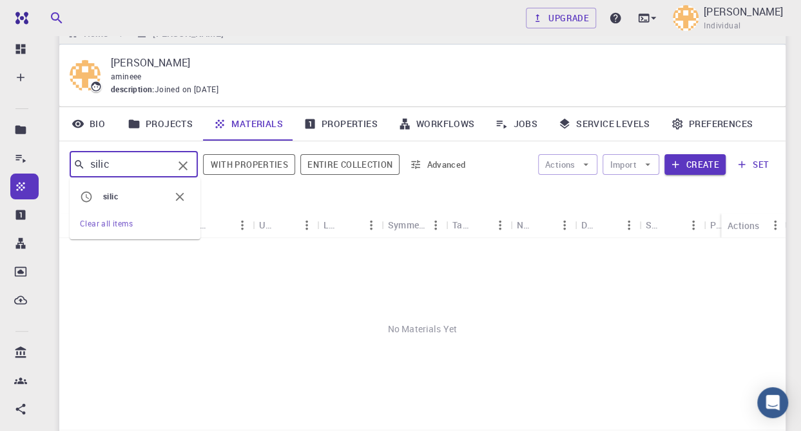
click at [157, 166] on input "silic" at bounding box center [129, 164] width 88 height 18
click at [188, 164] on icon "Clear" at bounding box center [183, 165] width 9 height 9
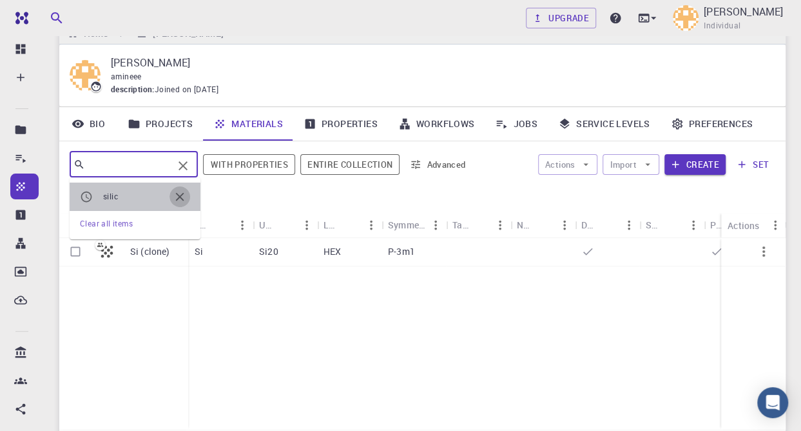
click at [182, 197] on icon "button" at bounding box center [180, 197] width 14 height 14
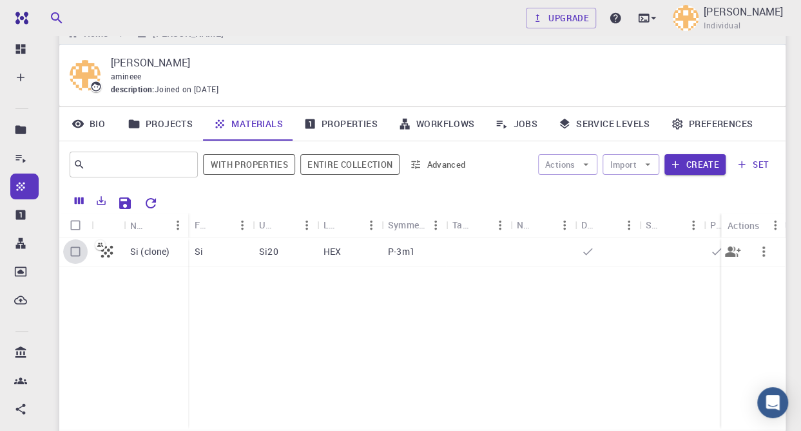
click at [80, 248] on input "Select row" at bounding box center [75, 251] width 24 height 24
checkbox input "true"
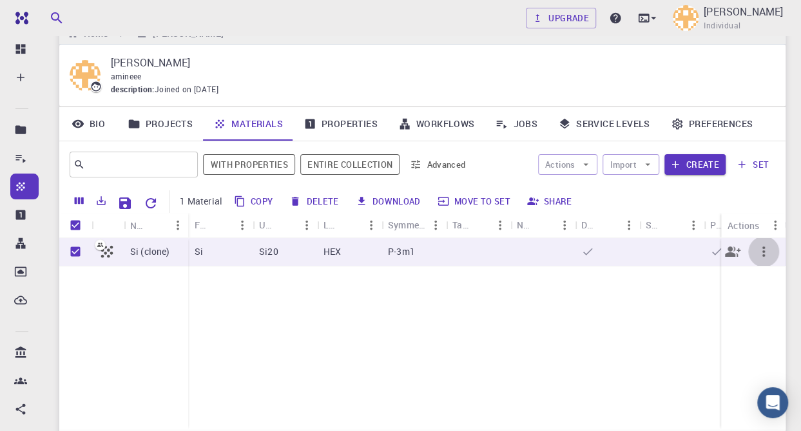
click at [757, 248] on icon "button" at bounding box center [763, 251] width 15 height 15
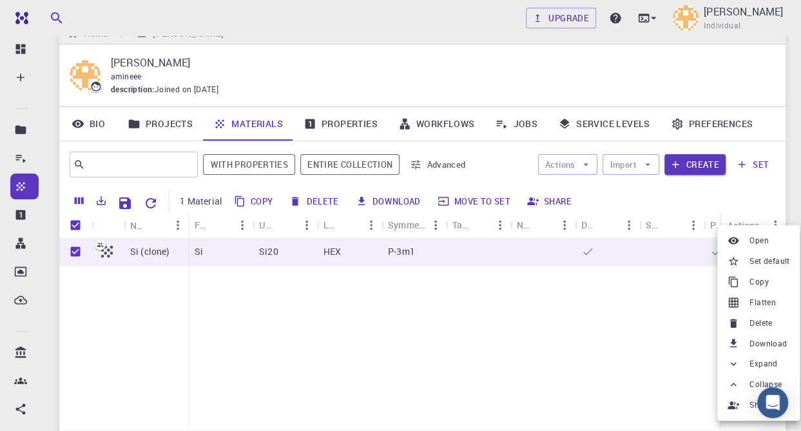
click at [471, 362] on div at bounding box center [400, 215] width 801 height 431
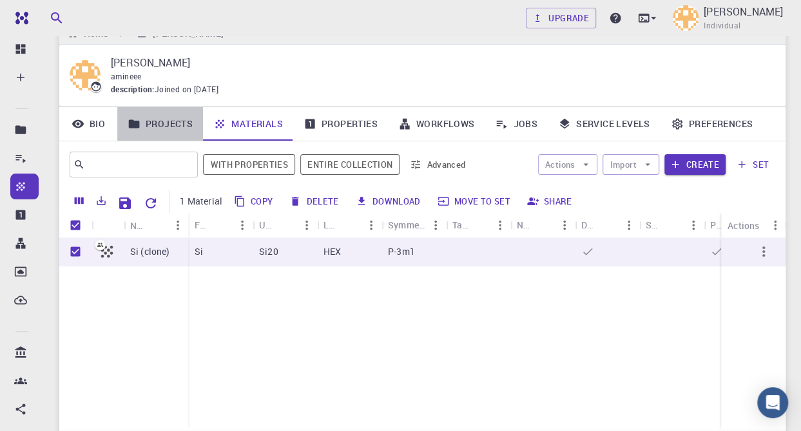
click at [150, 123] on link "Projects" at bounding box center [160, 124] width 86 height 34
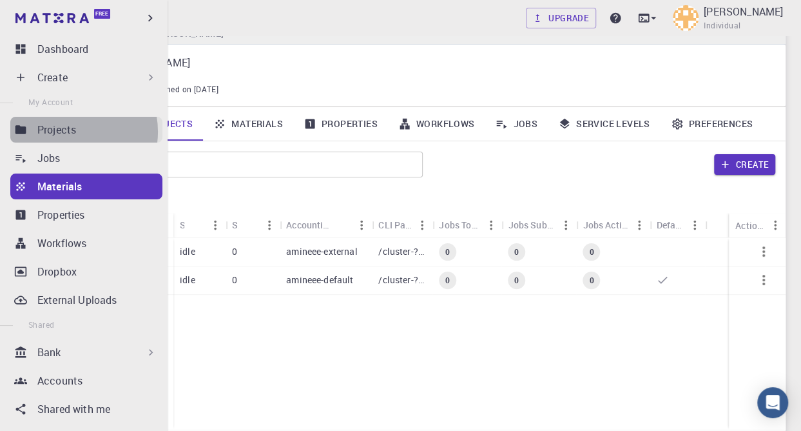
click at [66, 131] on p "Projects" at bounding box center [56, 129] width 39 height 15
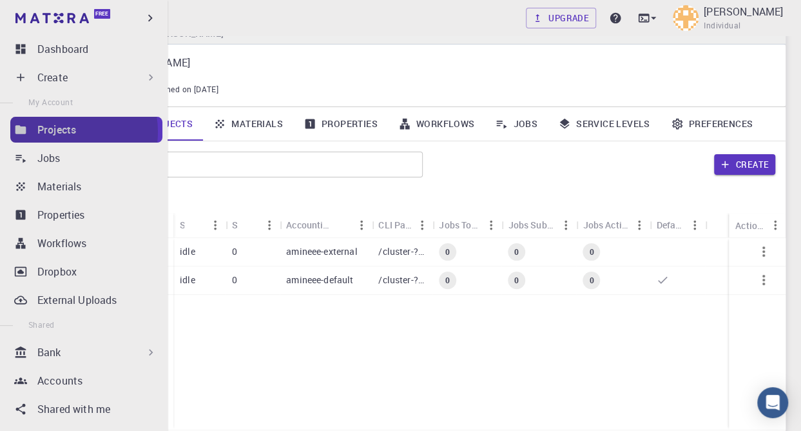
click at [66, 131] on p "Projects" at bounding box center [56, 129] width 39 height 15
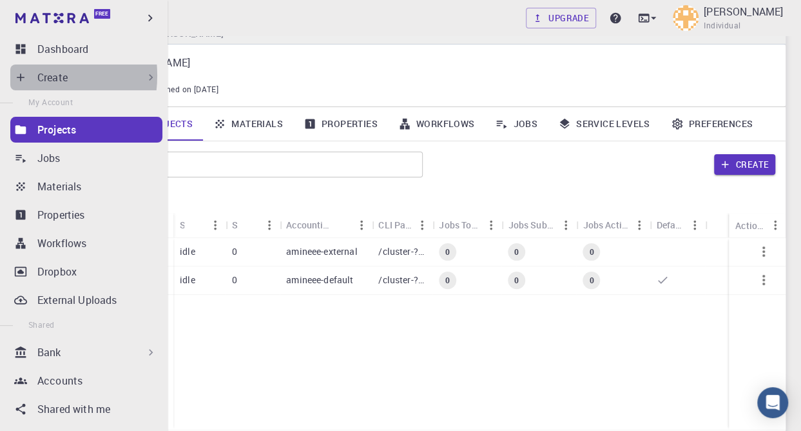
click at [26, 75] on icon at bounding box center [20, 77] width 13 height 13
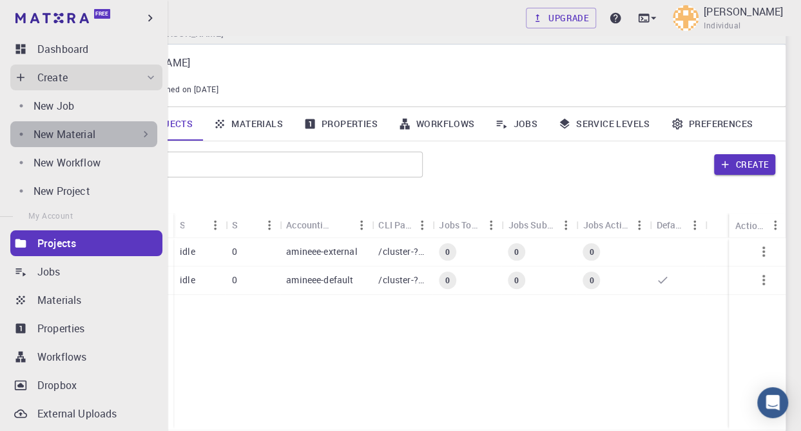
click at [99, 133] on div "New Material" at bounding box center [93, 133] width 119 height 15
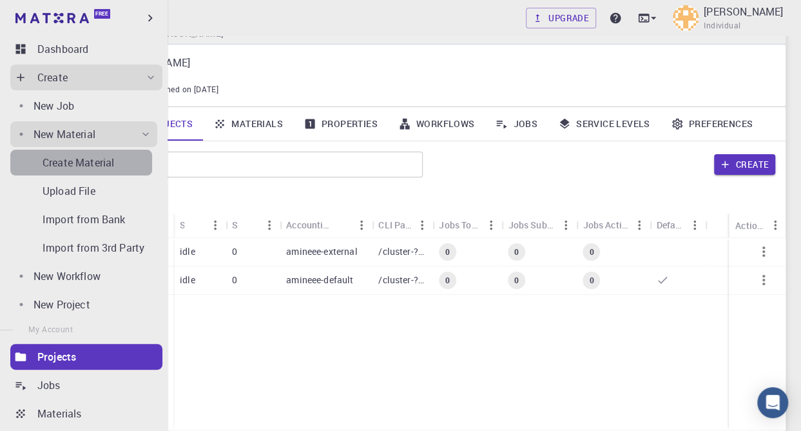
click at [102, 161] on p "Create Material" at bounding box center [79, 162] width 72 height 15
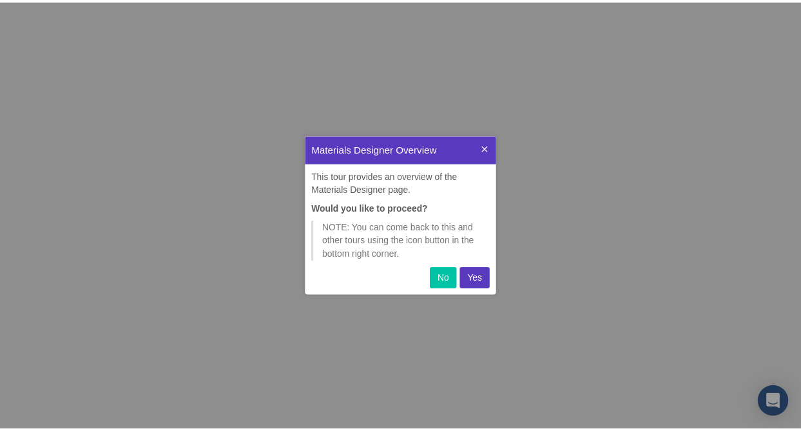
scroll to position [150, 183]
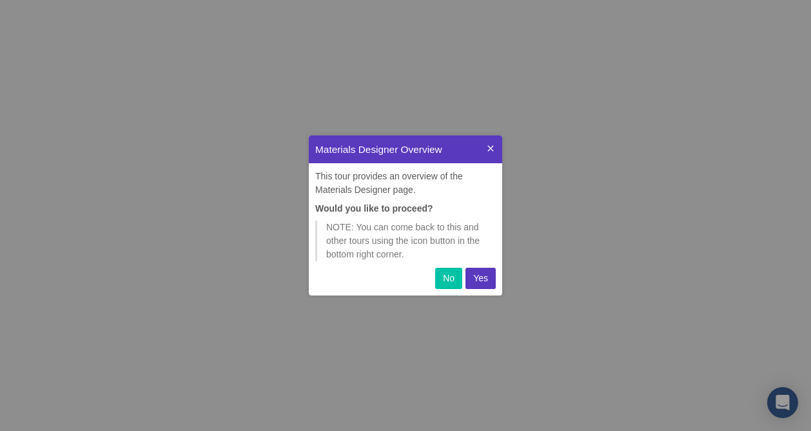
click at [482, 281] on p "Yes" at bounding box center [480, 278] width 15 height 14
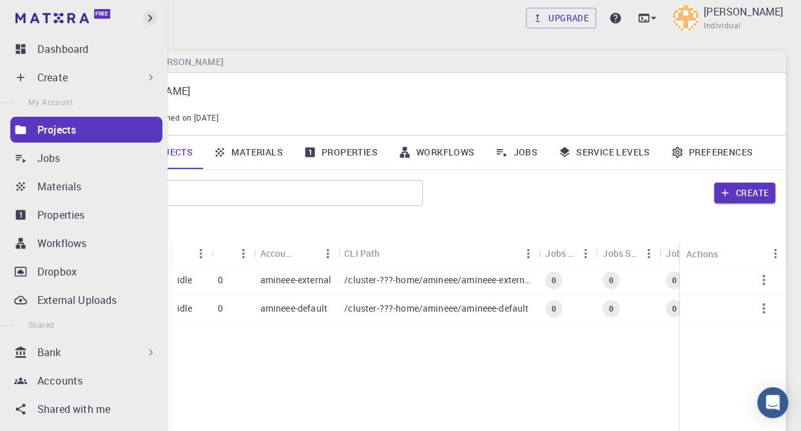
click at [150, 18] on icon "button" at bounding box center [150, 18] width 14 height 14
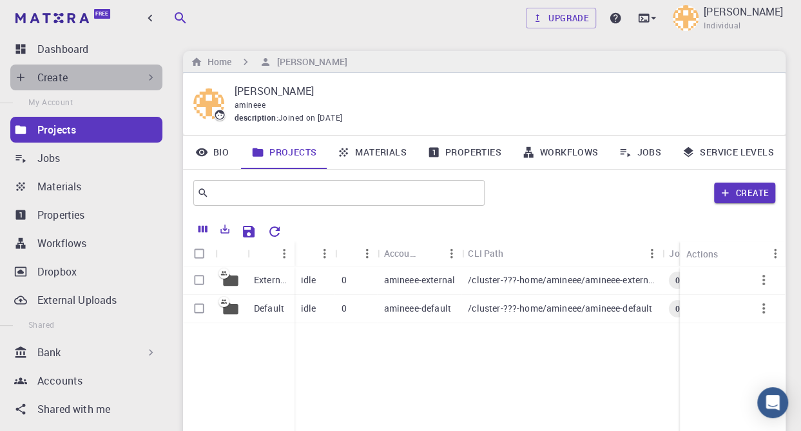
click at [144, 75] on icon at bounding box center [150, 77] width 13 height 13
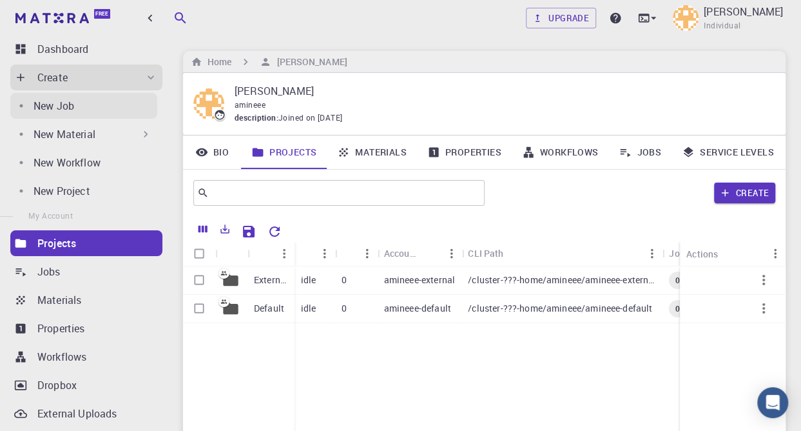
click at [75, 105] on div "New Job" at bounding box center [96, 105] width 124 height 15
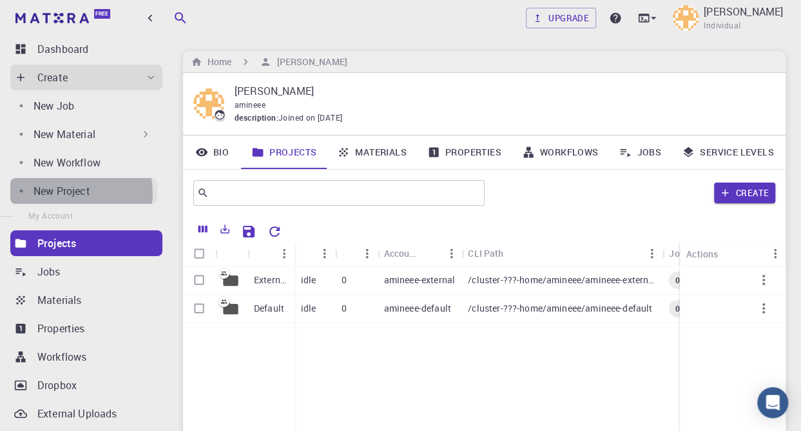
click at [73, 193] on p "New Project" at bounding box center [62, 190] width 57 height 15
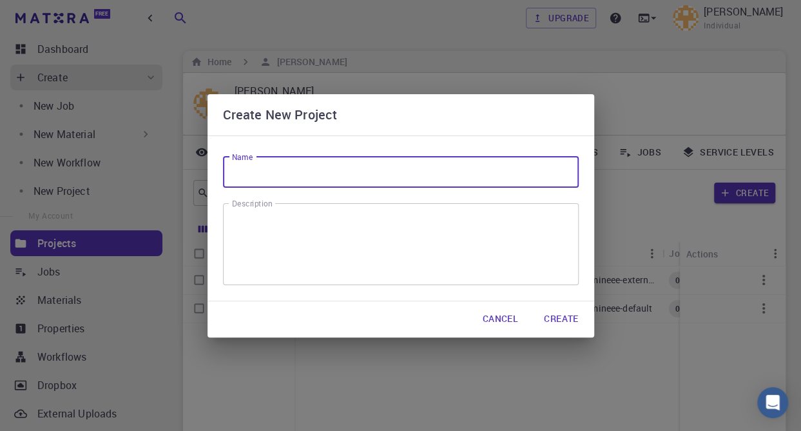
click at [318, 170] on input "Name" at bounding box center [401, 172] width 356 height 31
type input "silicon"
click at [321, 237] on textarea "Description" at bounding box center [401, 243] width 338 height 61
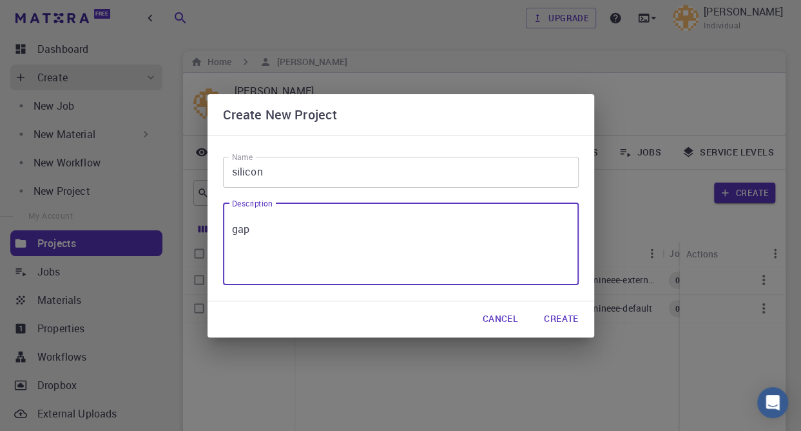
type textarea "gap"
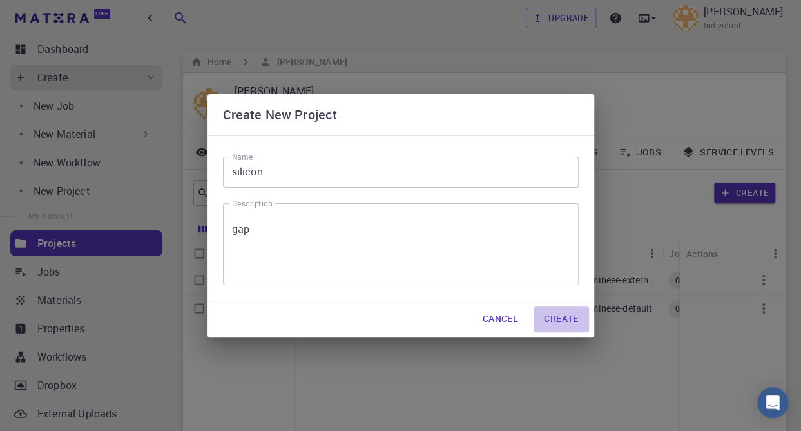
click at [554, 319] on button "Create" at bounding box center [561, 319] width 55 height 26
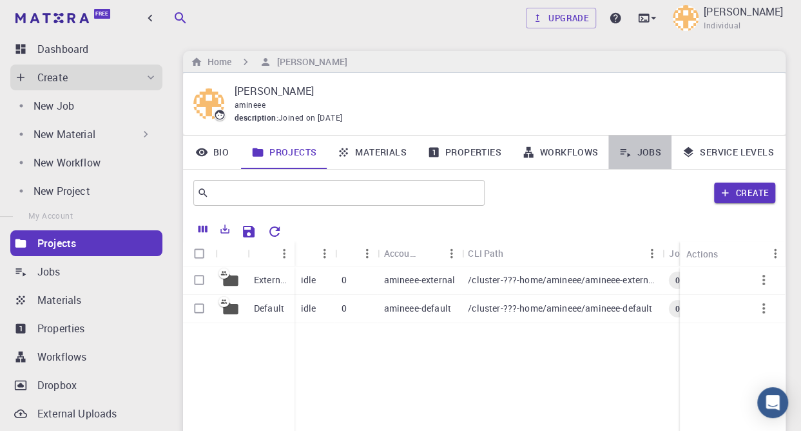
click at [625, 150] on icon at bounding box center [625, 152] width 13 height 13
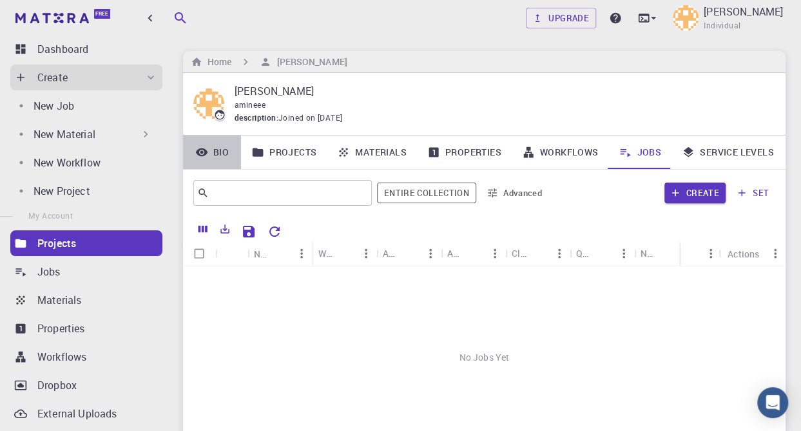
click at [210, 148] on link "Bio" at bounding box center [212, 152] width 58 height 34
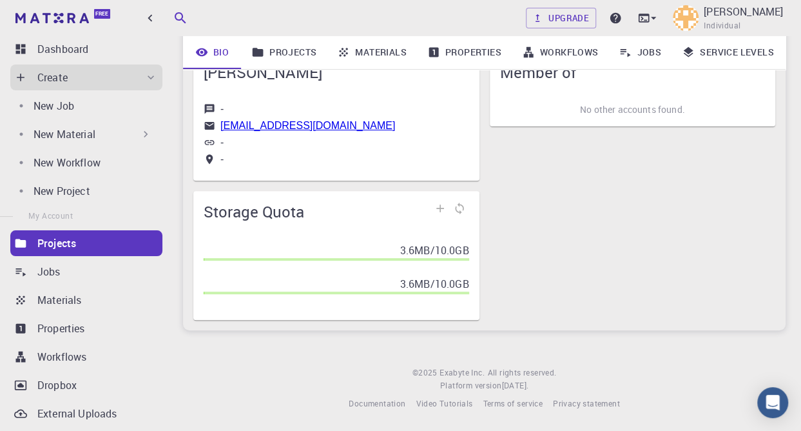
scroll to position [130, 0]
click at [551, 207] on div "Member of No other accounts found." at bounding box center [628, 180] width 297 height 278
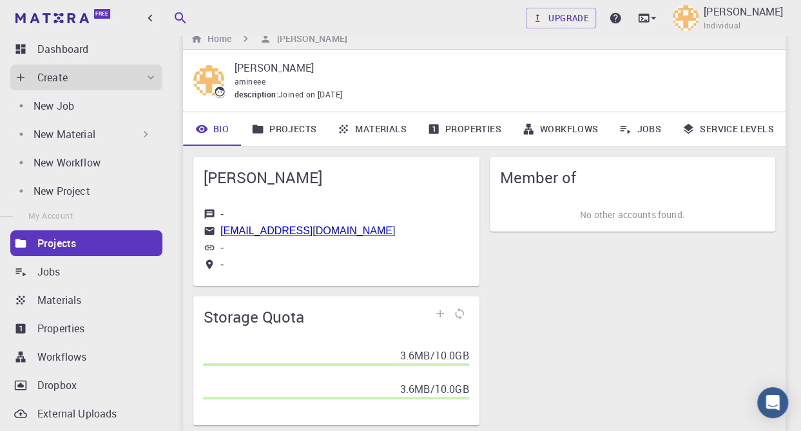
scroll to position [23, 0]
click at [283, 133] on link "Projects" at bounding box center [284, 130] width 86 height 34
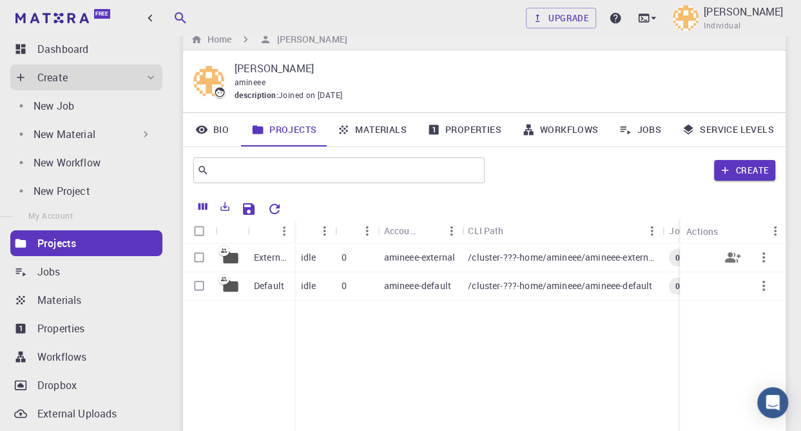
click at [271, 255] on p "External" at bounding box center [271, 257] width 34 height 13
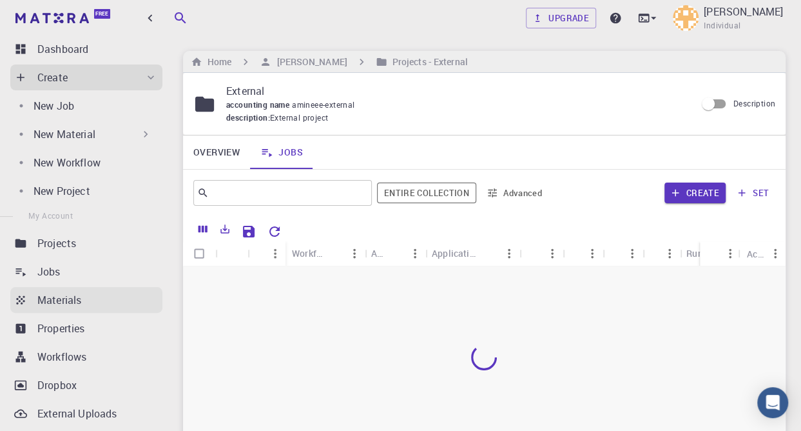
click at [50, 300] on p "Materials" at bounding box center [59, 299] width 44 height 15
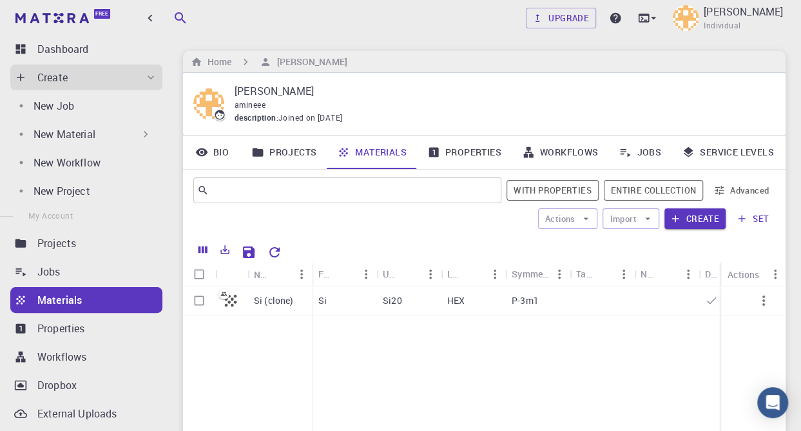
click at [223, 291] on icon at bounding box center [231, 300] width 18 height 18
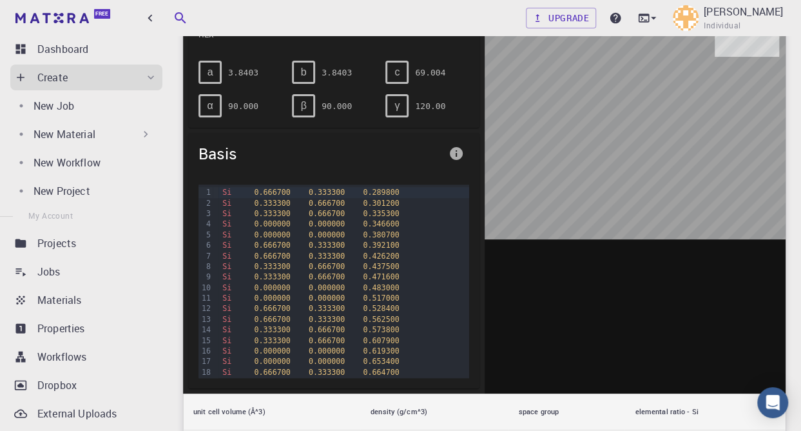
click at [535, 179] on div at bounding box center [636, 192] width 302 height 401
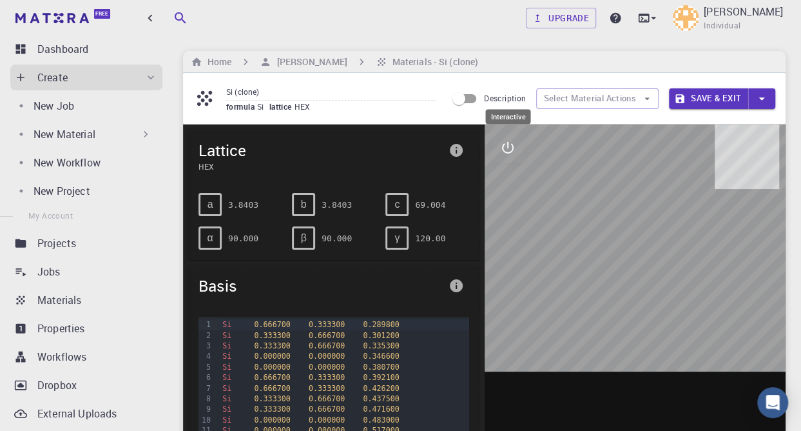
click at [505, 150] on icon "interactive" at bounding box center [507, 147] width 15 height 15
click at [508, 179] on icon "view" at bounding box center [508, 179] width 14 height 10
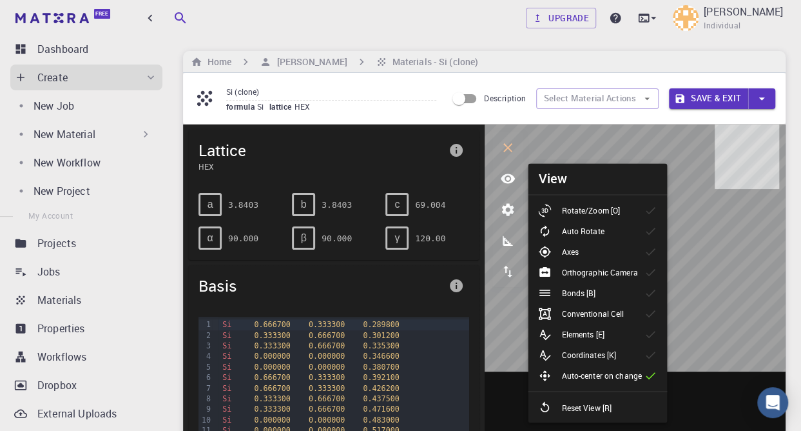
click at [633, 212] on li "Rotate/Zoom [O]" at bounding box center [597, 210] width 139 height 21
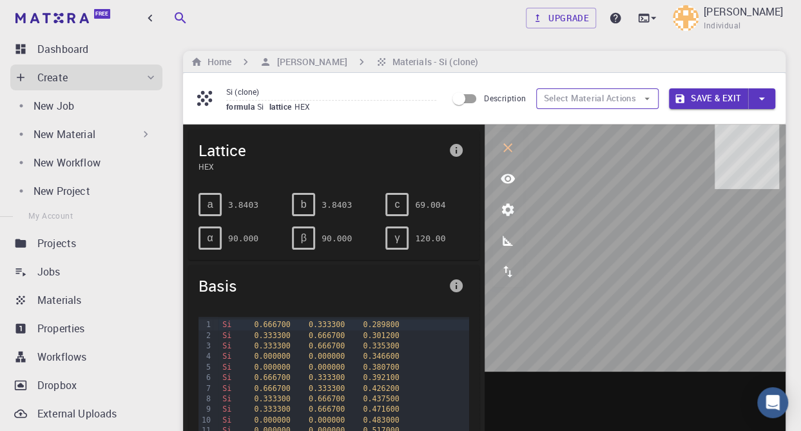
click at [637, 96] on button "Select Material Actions" at bounding box center [597, 98] width 122 height 21
click at [653, 99] on button "Select Material Actions" at bounding box center [597, 98] width 122 height 21
click at [70, 130] on p "New Material" at bounding box center [65, 133] width 62 height 15
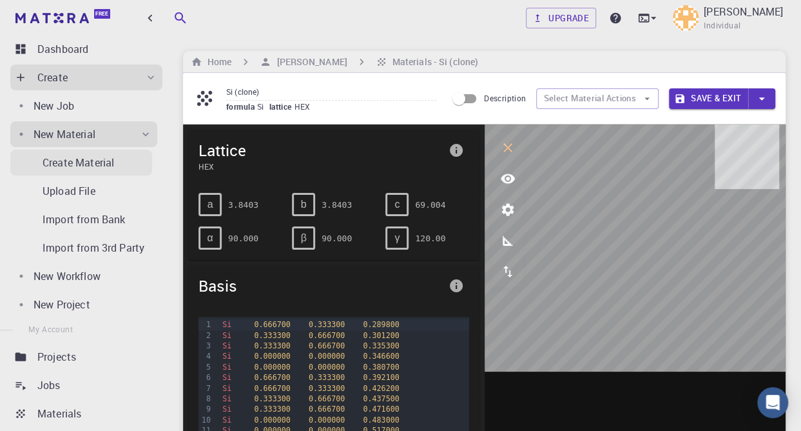
click at [89, 158] on p "Create Material" at bounding box center [79, 162] width 72 height 15
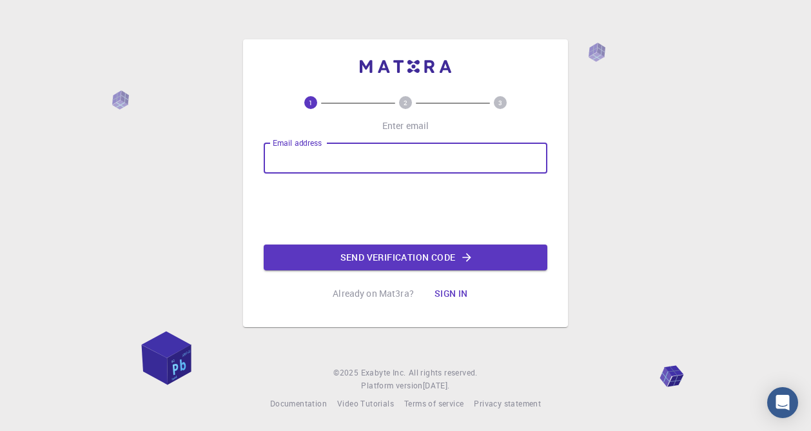
click at [331, 152] on input "Email address" at bounding box center [406, 157] width 284 height 31
type input "[EMAIL_ADDRESS][DOMAIN_NAME]"
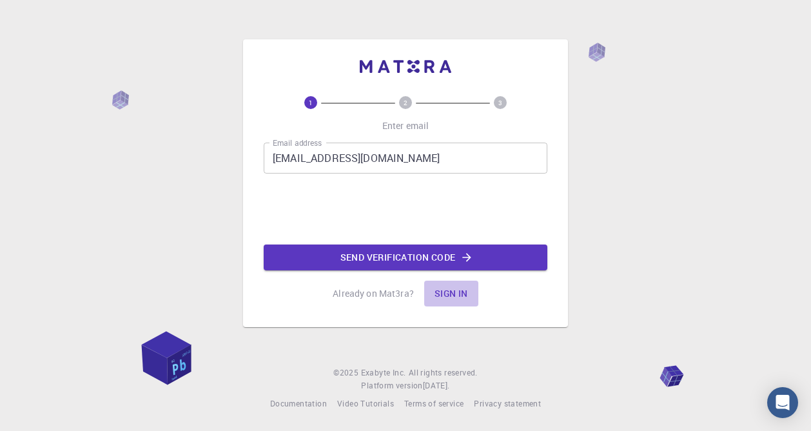
click at [456, 295] on button "Sign in" at bounding box center [451, 293] width 54 height 26
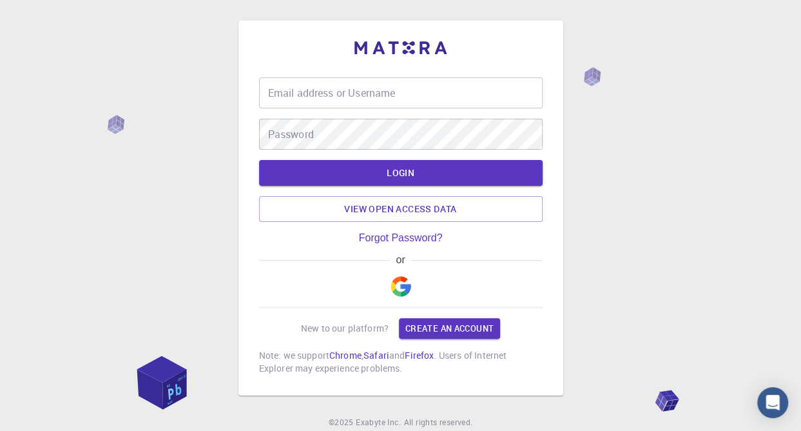
type input "amineee"
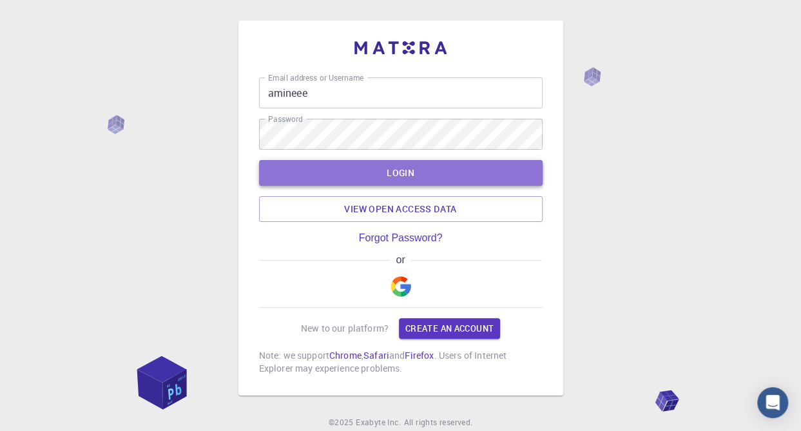
click at [404, 180] on button "LOGIN" at bounding box center [401, 173] width 284 height 26
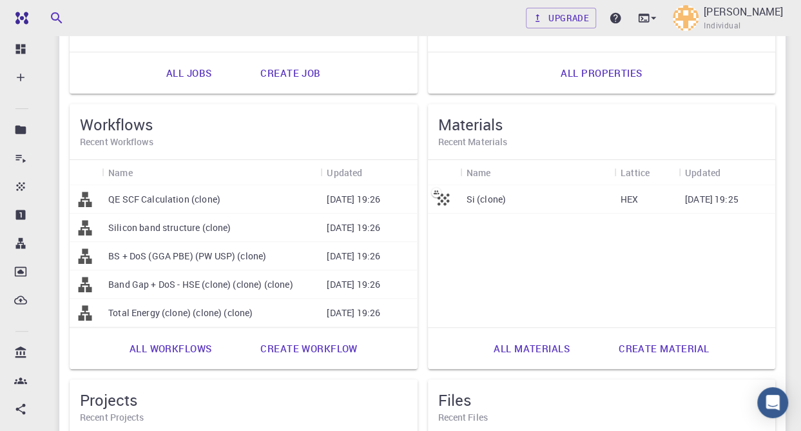
scroll to position [333, 0]
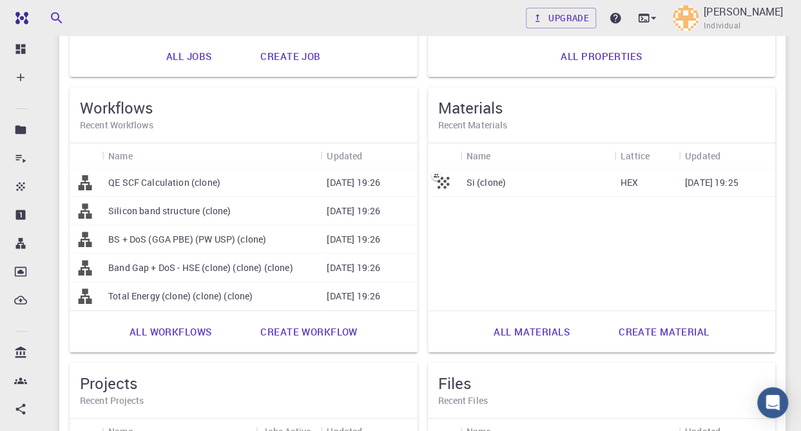
click at [159, 209] on p "Silicon band structure (clone)" at bounding box center [169, 210] width 123 height 13
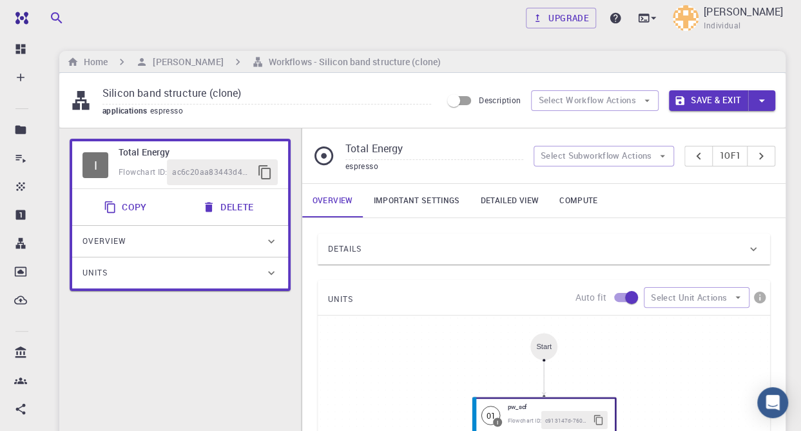
click at [232, 245] on div "Overview" at bounding box center [174, 241] width 182 height 21
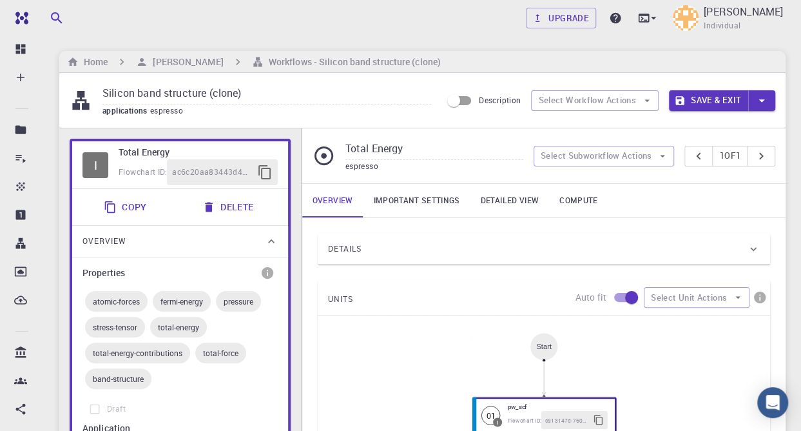
click at [125, 377] on span "band-structure" at bounding box center [118, 378] width 66 height 10
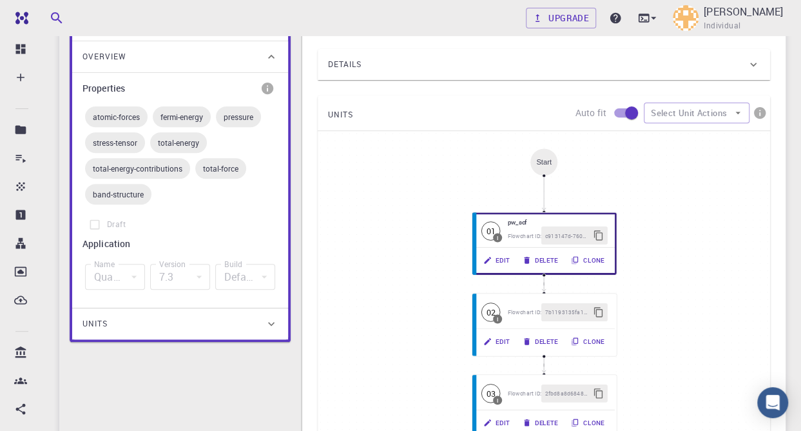
scroll to position [188, 0]
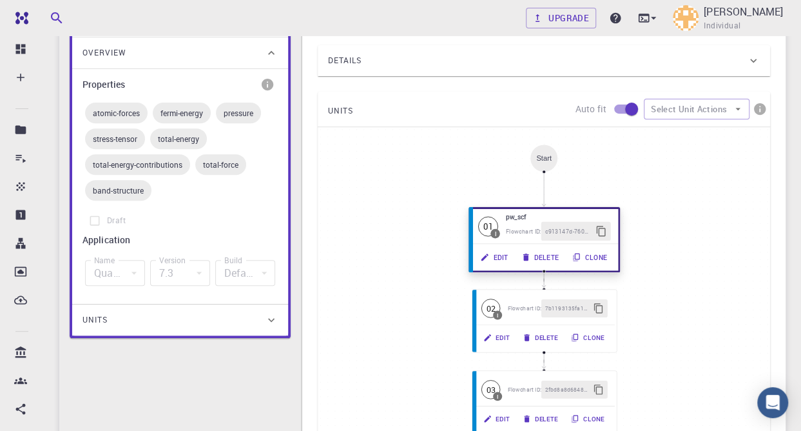
click at [503, 252] on button "Edit" at bounding box center [494, 257] width 41 height 19
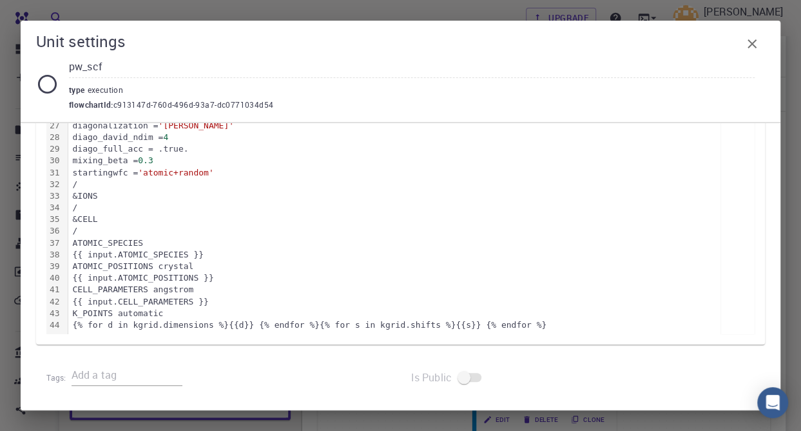
scroll to position [0, 0]
click at [752, 43] on icon "button" at bounding box center [752, 43] width 9 height 9
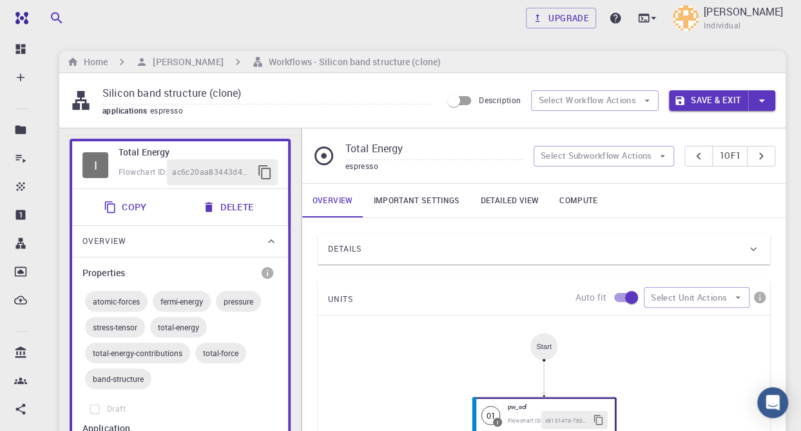
scroll to position [228, 0]
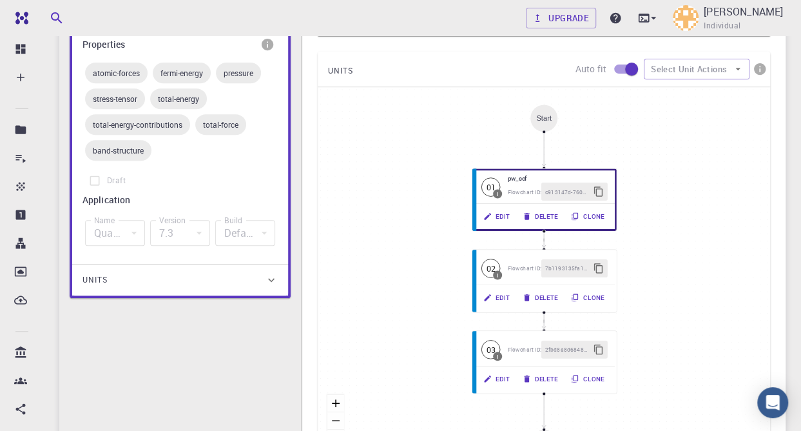
click at [58, 14] on icon "button" at bounding box center [56, 17] width 11 height 11
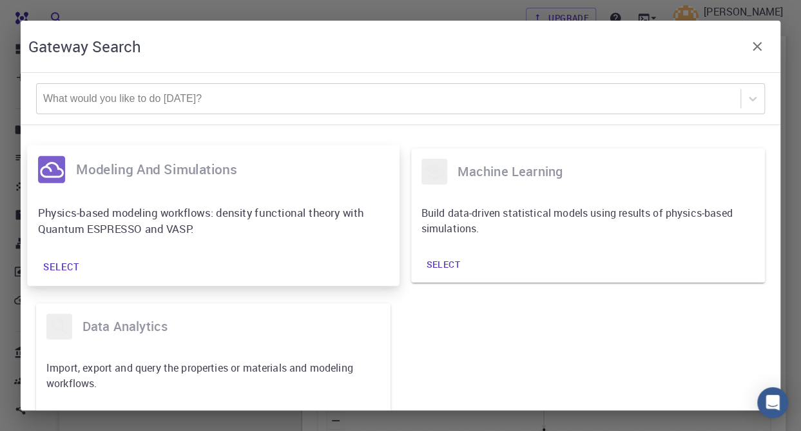
click at [199, 204] on p "Physics-based modeling workflows: density functional theory with Quantum ESPRES…" at bounding box center [204, 220] width 333 height 32
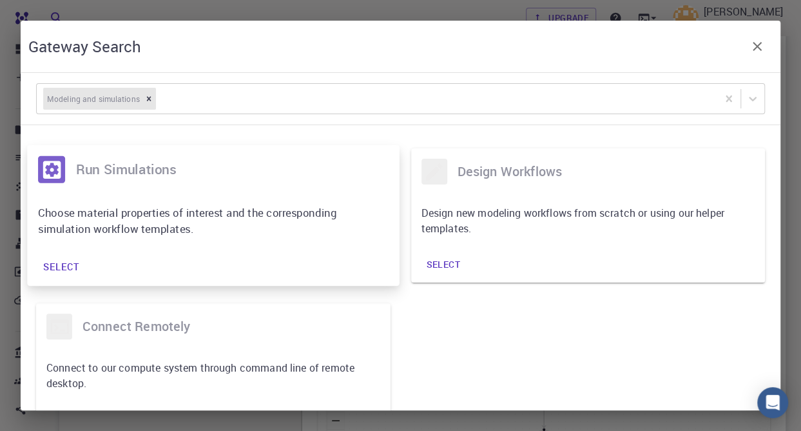
click at [141, 217] on p "Choose material properties of interest and the corresponding simulation workflo…" at bounding box center [204, 220] width 333 height 32
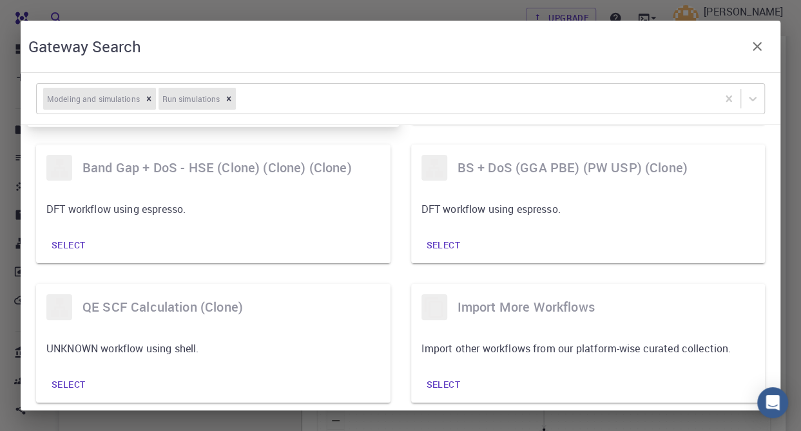
scroll to position [153, 0]
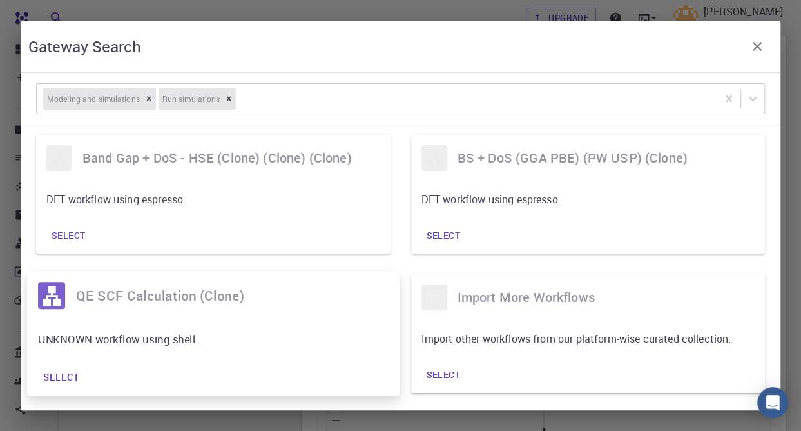
click at [177, 308] on div "QE SCF Calculation (clone)" at bounding box center [213, 295] width 372 height 49
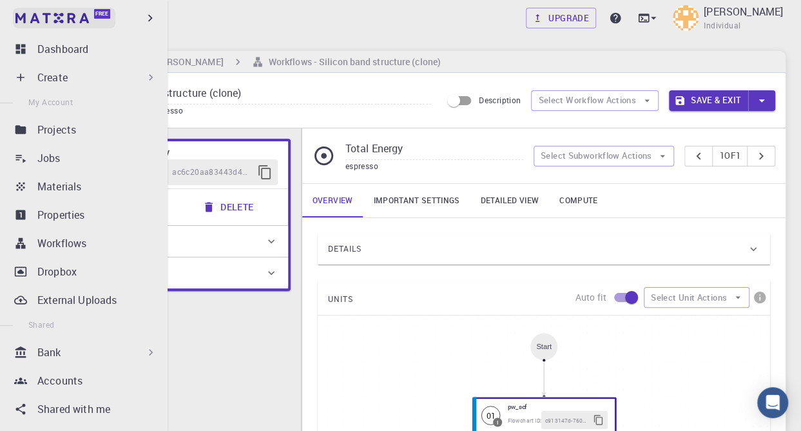
click at [27, 19] on img at bounding box center [24, 18] width 18 height 13
click at [43, 15] on img at bounding box center [51, 18] width 73 height 10
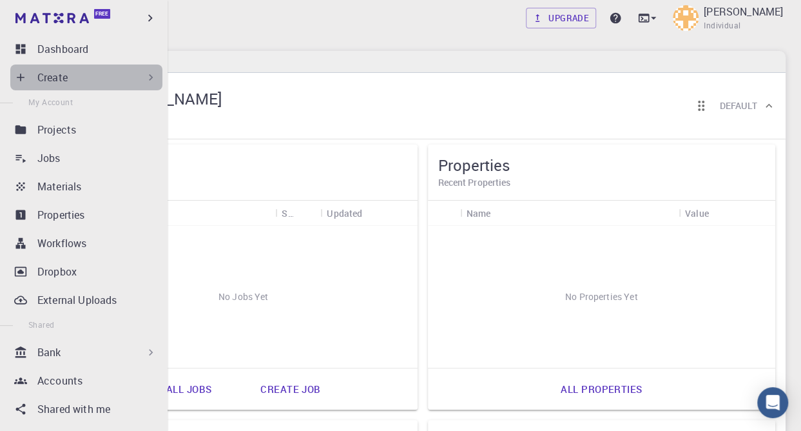
click at [144, 75] on icon at bounding box center [150, 77] width 13 height 13
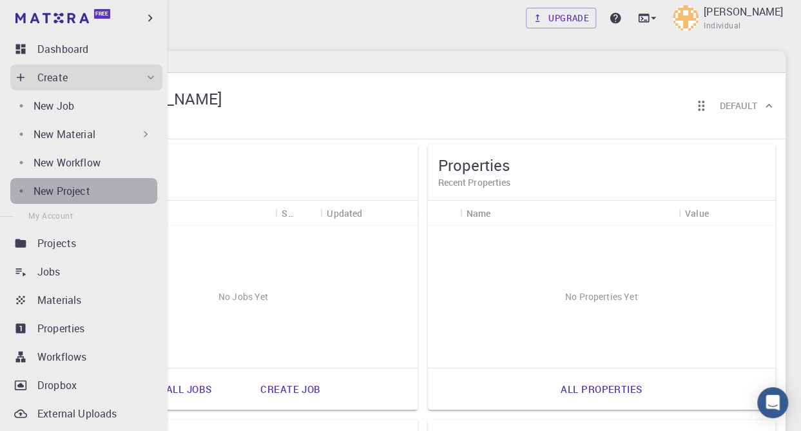
click at [84, 178] on link "New Project" at bounding box center [83, 191] width 147 height 26
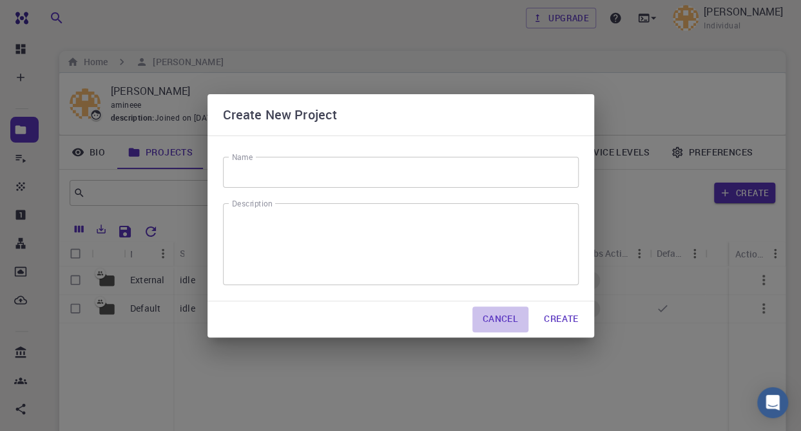
click at [498, 327] on button "Cancel" at bounding box center [500, 319] width 56 height 26
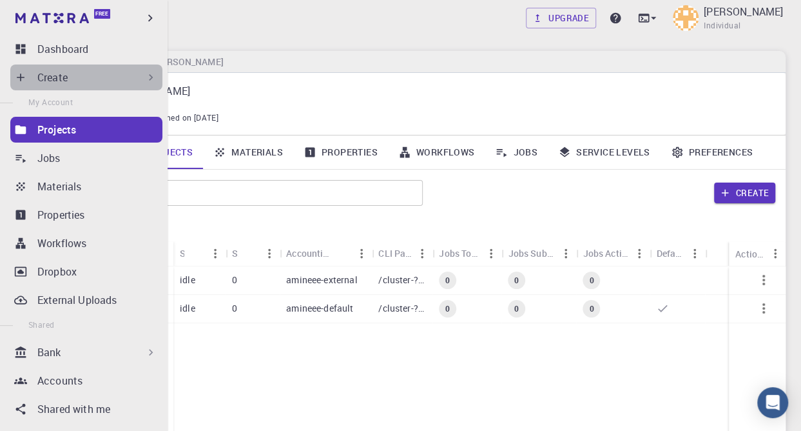
click at [94, 77] on div "Create" at bounding box center [97, 77] width 120 height 15
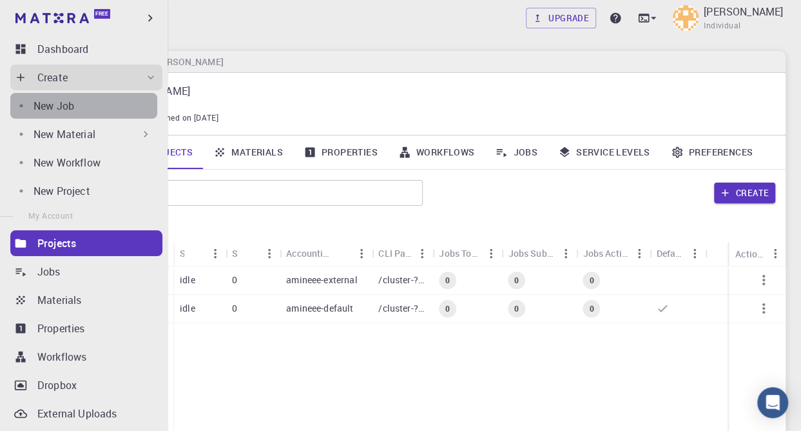
click at [115, 107] on div "New Job" at bounding box center [96, 105] width 124 height 15
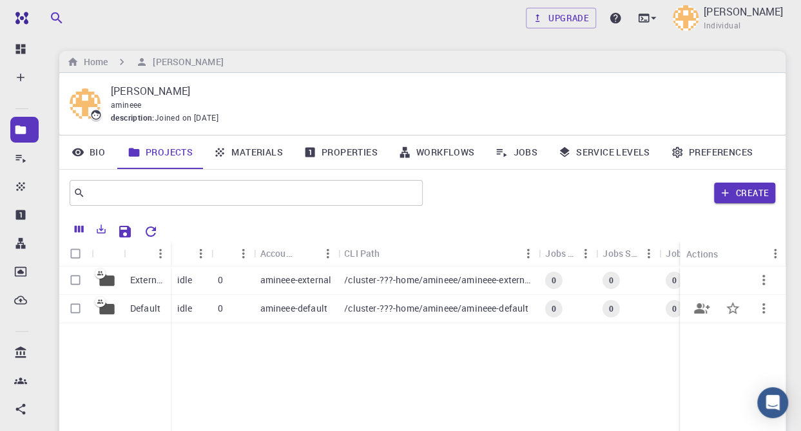
click at [146, 309] on p "Default" at bounding box center [145, 308] width 30 height 13
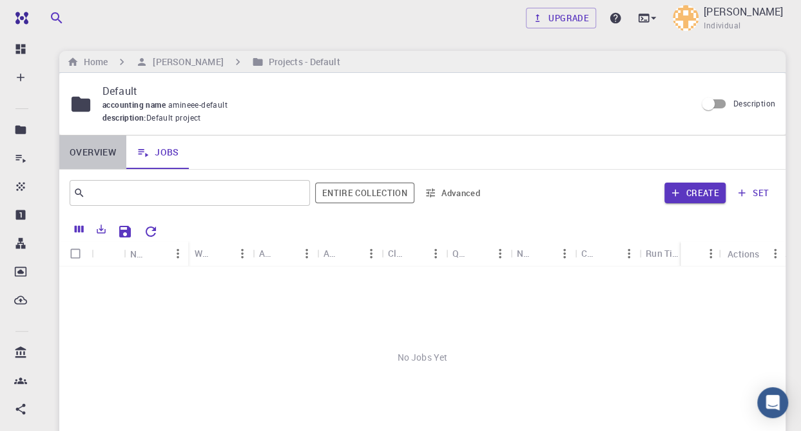
click at [95, 157] on link "Overview" at bounding box center [92, 152] width 67 height 34
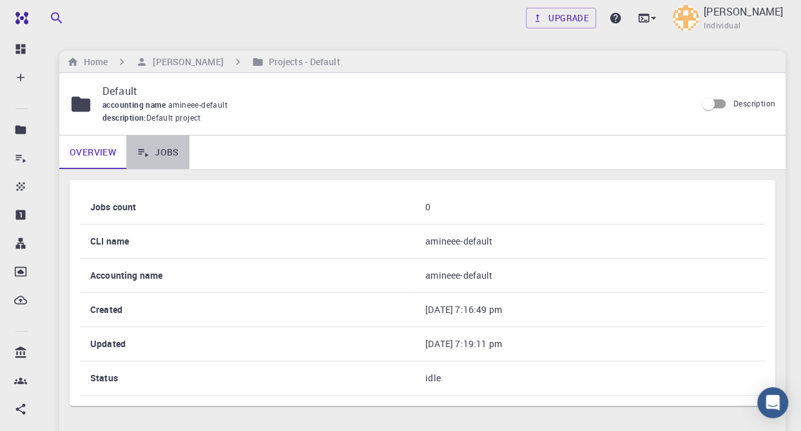
click at [162, 159] on link "Jobs" at bounding box center [157, 152] width 63 height 34
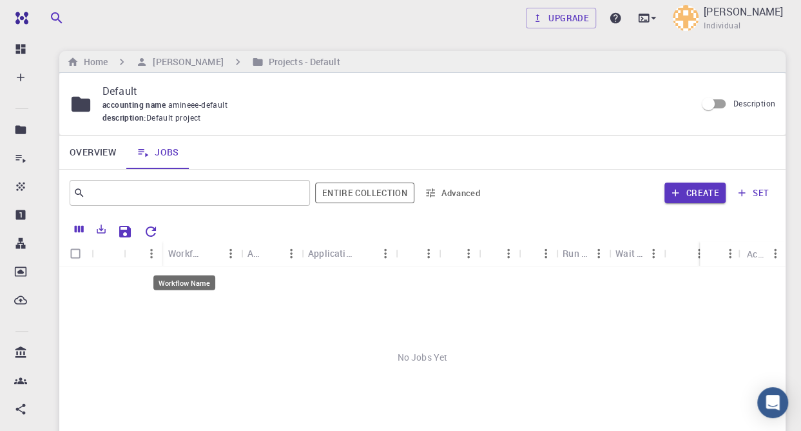
click at [180, 250] on div "Workflow Name" at bounding box center [184, 252] width 32 height 25
click at [727, 101] on input "Description" at bounding box center [708, 104] width 73 height 24
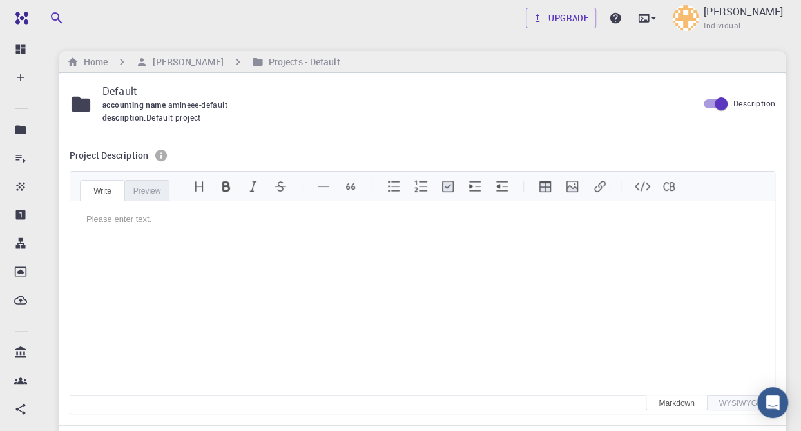
click at [710, 102] on input "Description" at bounding box center [721, 104] width 73 height 24
checkbox input "false"
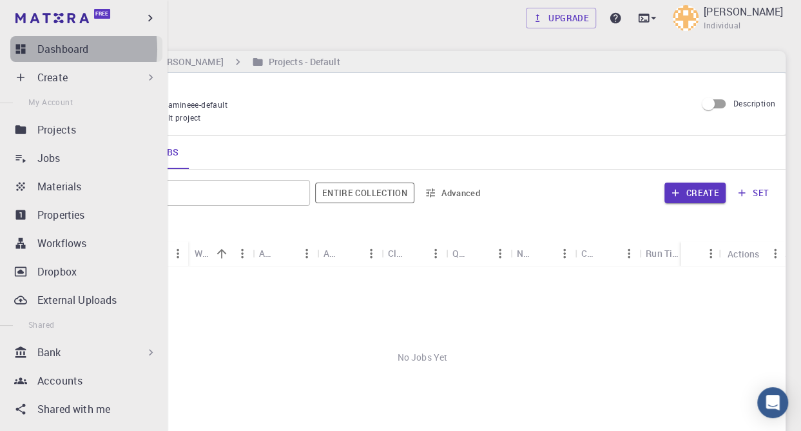
click at [48, 49] on p "Dashboard" at bounding box center [62, 48] width 51 height 15
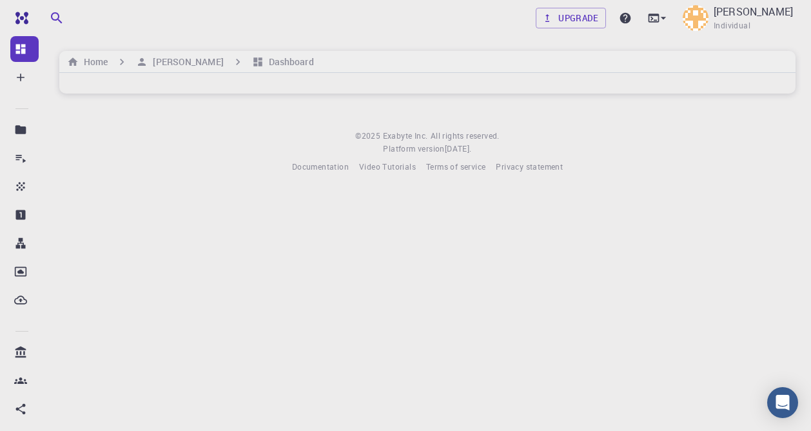
click at [289, 145] on footer "© 2025 Exabyte Inc. All rights reserved. Platform version 2025.7.24 . Documenta…" at bounding box center [427, 152] width 767 height 44
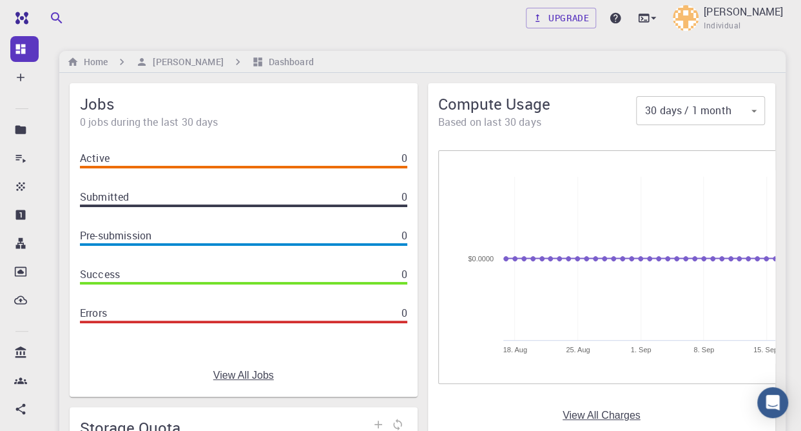
click at [335, 29] on div "Upgrade Amine alaoui Individual" at bounding box center [422, 18] width 757 height 34
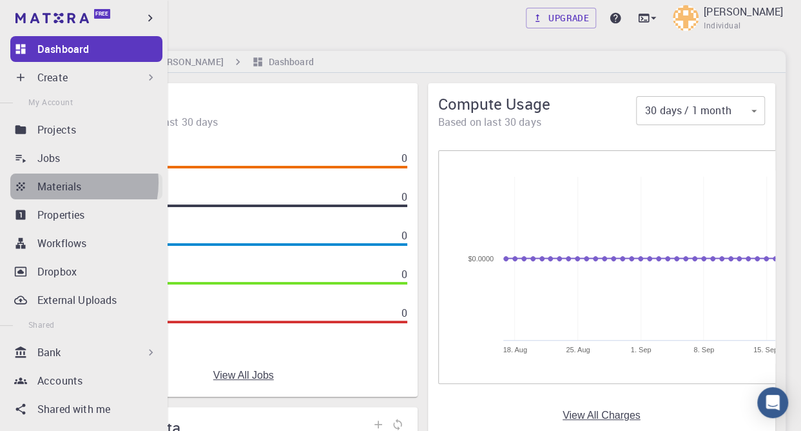
click at [67, 182] on p "Materials" at bounding box center [59, 186] width 44 height 15
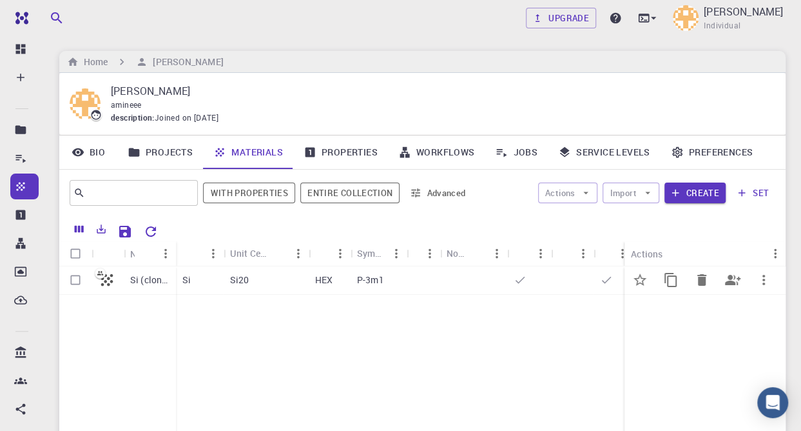
click at [116, 279] on div at bounding box center [108, 280] width 32 height 28
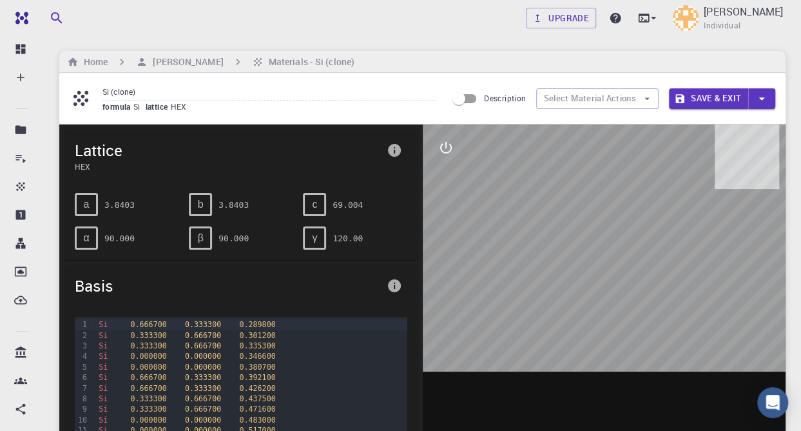
click at [121, 200] on pre "3.8403" at bounding box center [119, 204] width 30 height 23
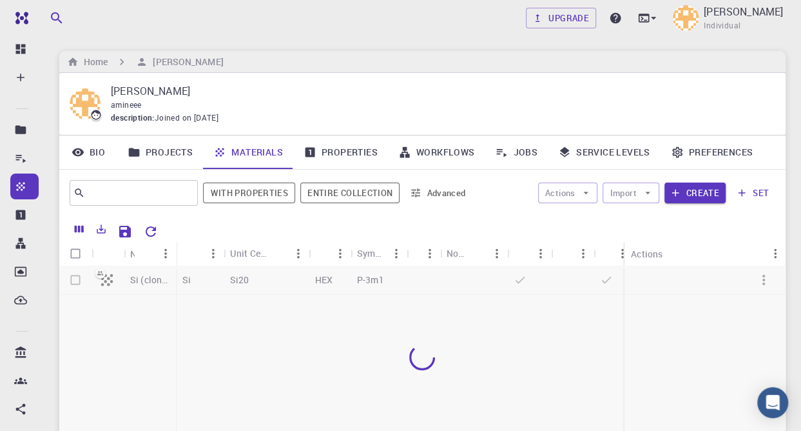
click at [437, 151] on link "Workflows" at bounding box center [436, 152] width 97 height 34
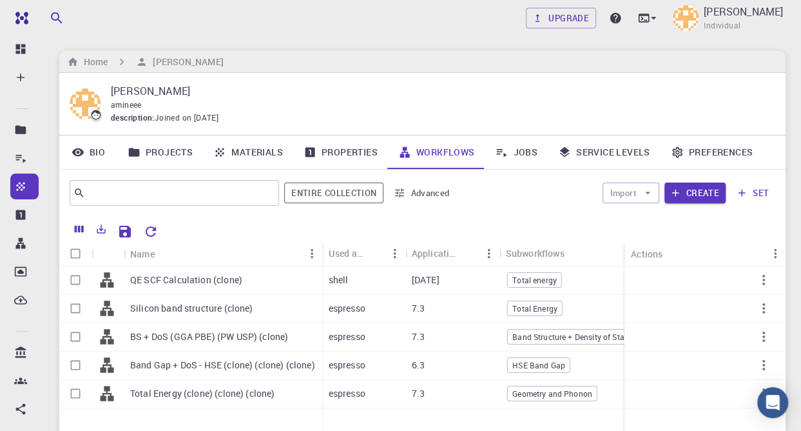
click at [59, 18] on icon "button" at bounding box center [56, 17] width 11 height 11
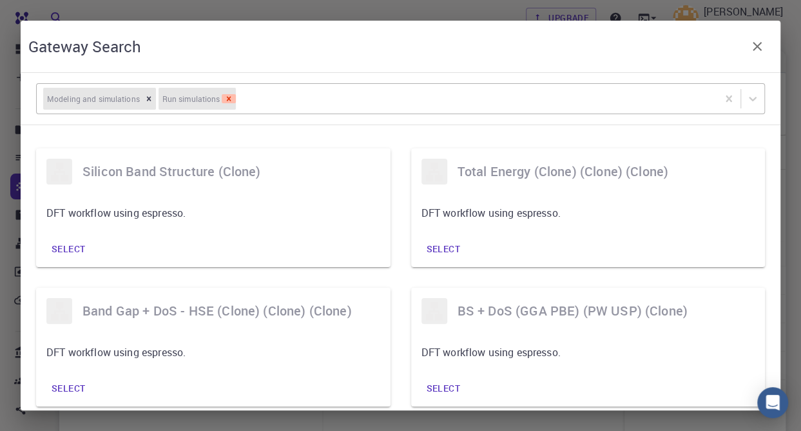
click at [227, 97] on icon "Remove [object Object]" at bounding box center [229, 98] width 5 height 5
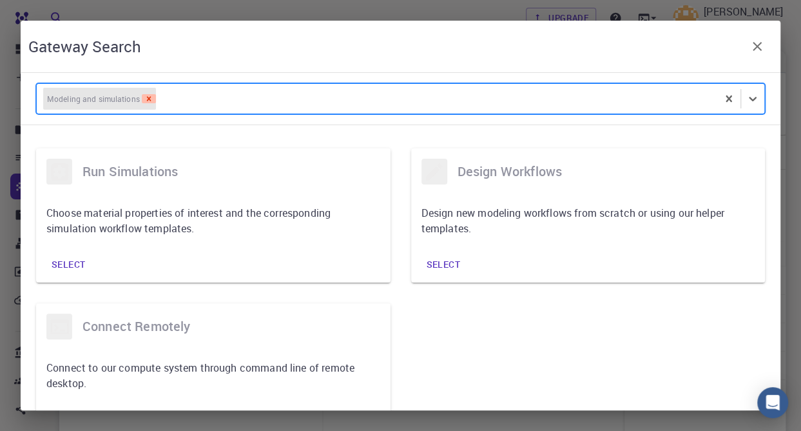
click at [149, 98] on icon "Remove [object Object]" at bounding box center [148, 98] width 9 height 9
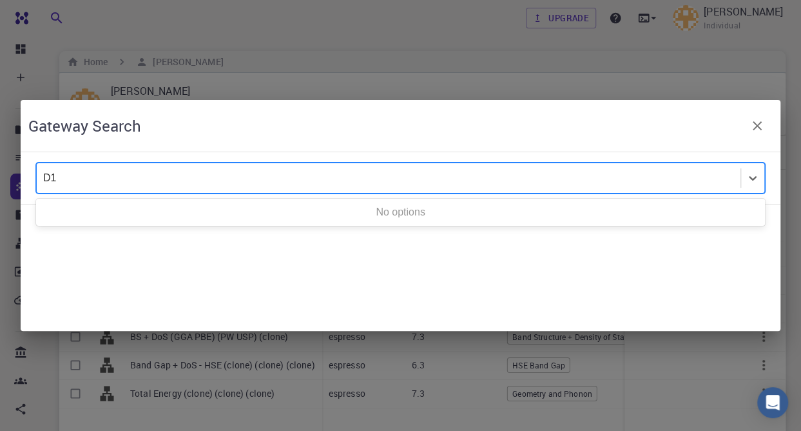
type input "D1"
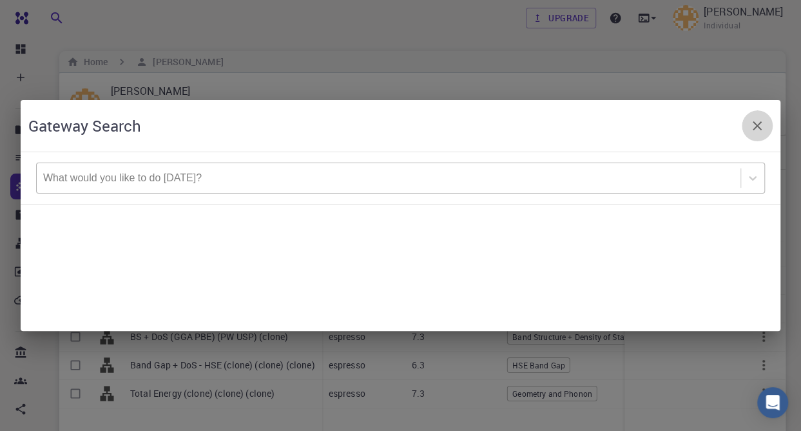
click at [755, 128] on icon "button" at bounding box center [757, 125] width 9 height 9
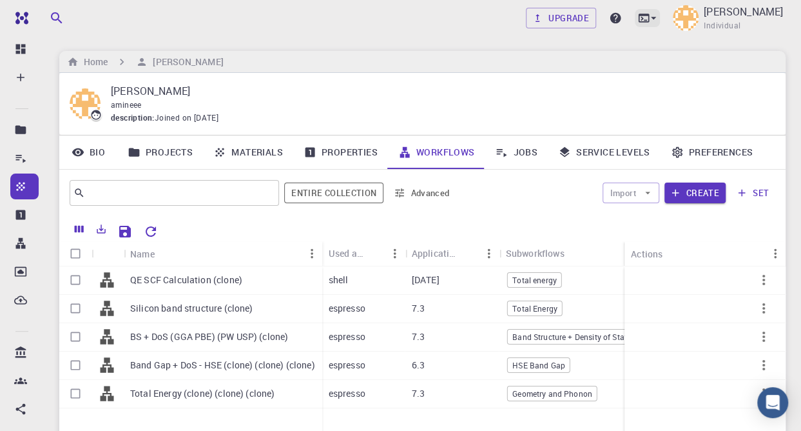
click at [660, 22] on icon at bounding box center [653, 18] width 13 height 13
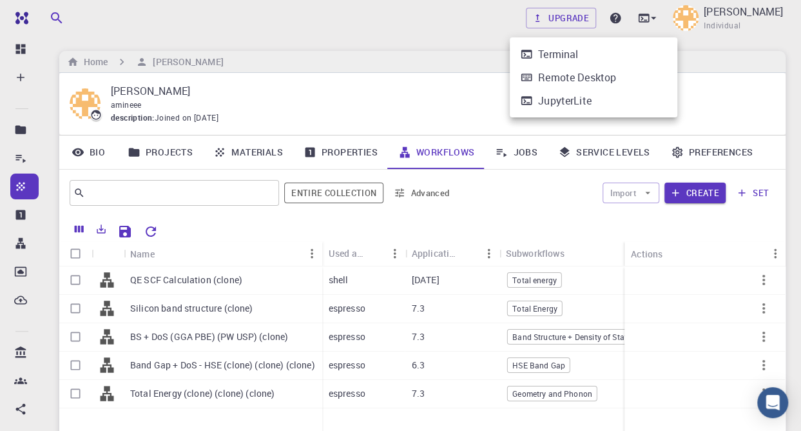
click at [719, 35] on div at bounding box center [400, 215] width 801 height 431
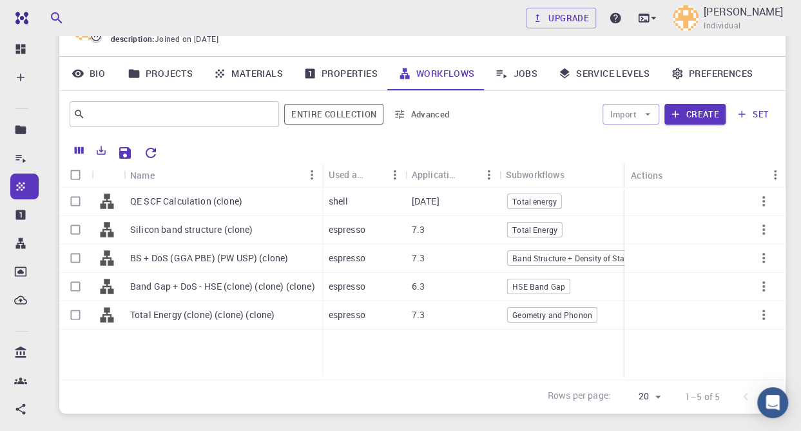
scroll to position [100, 0]
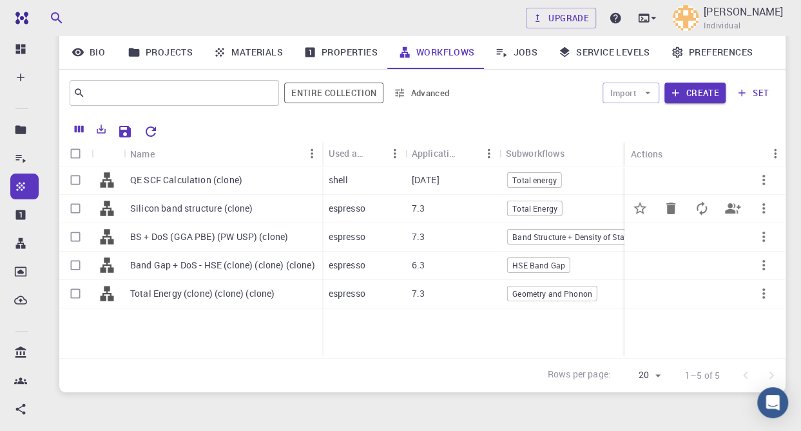
click at [222, 206] on p "Silicon band structure (clone)" at bounding box center [191, 208] width 123 height 13
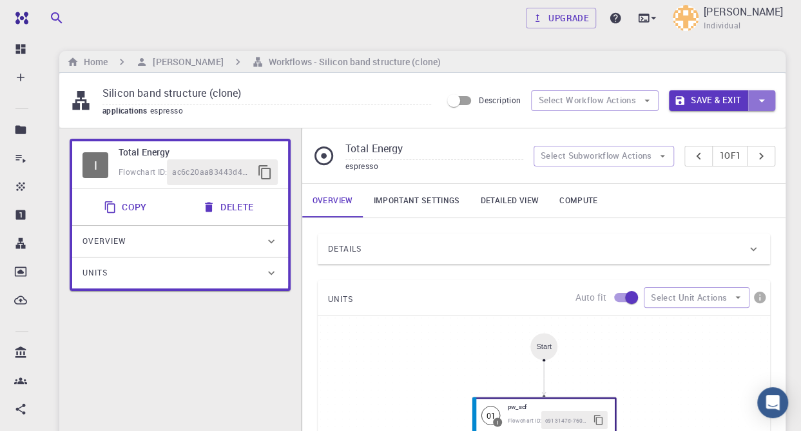
click at [766, 104] on icon "button" at bounding box center [762, 100] width 14 height 14
click at [766, 104] on div at bounding box center [400, 215] width 801 height 431
click at [647, 99] on icon "button" at bounding box center [647, 100] width 5 height 3
click at [381, 108] on div "applications espresso" at bounding box center [266, 110] width 329 height 13
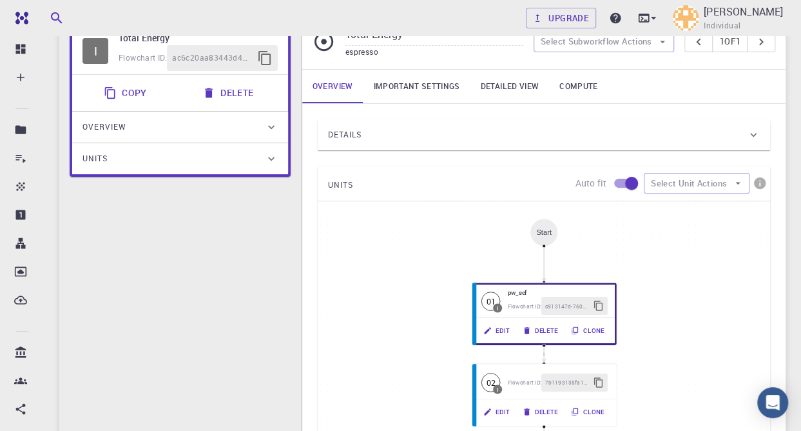
scroll to position [115, 0]
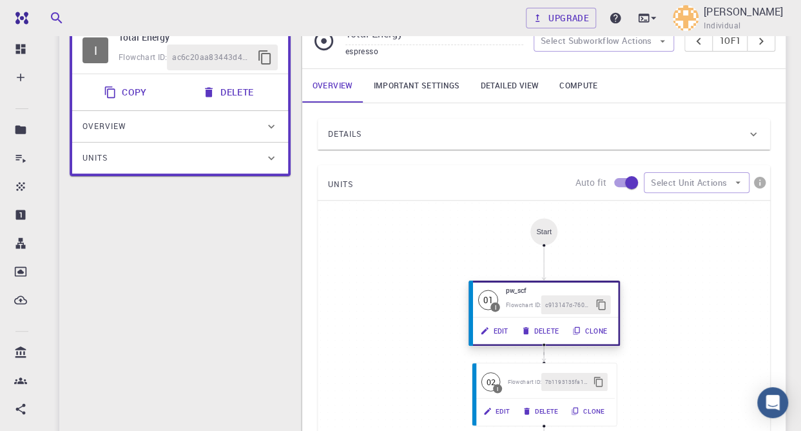
click at [502, 328] on button "Edit" at bounding box center [494, 330] width 41 height 19
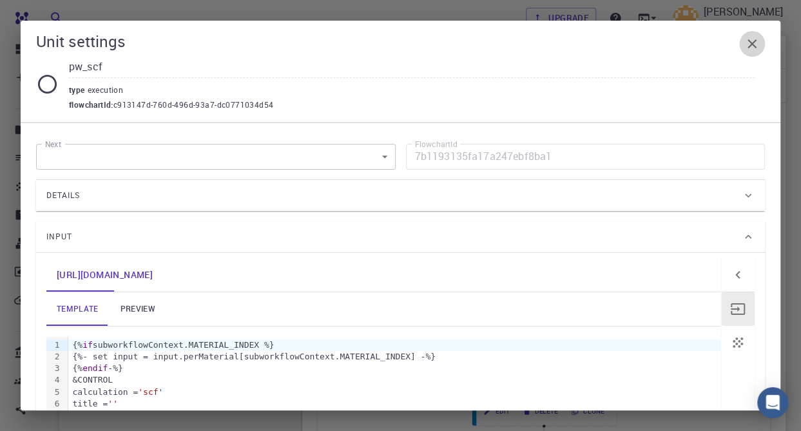
click at [762, 36] on button "button" at bounding box center [752, 44] width 26 height 26
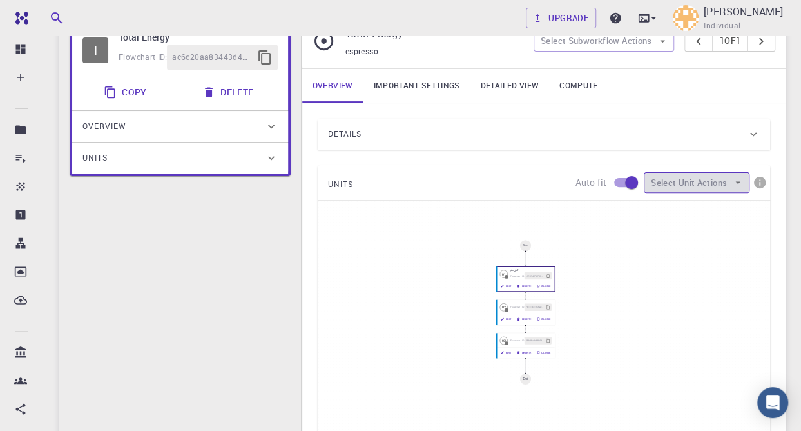
click at [712, 188] on button "Select Unit Actions" at bounding box center [697, 182] width 106 height 21
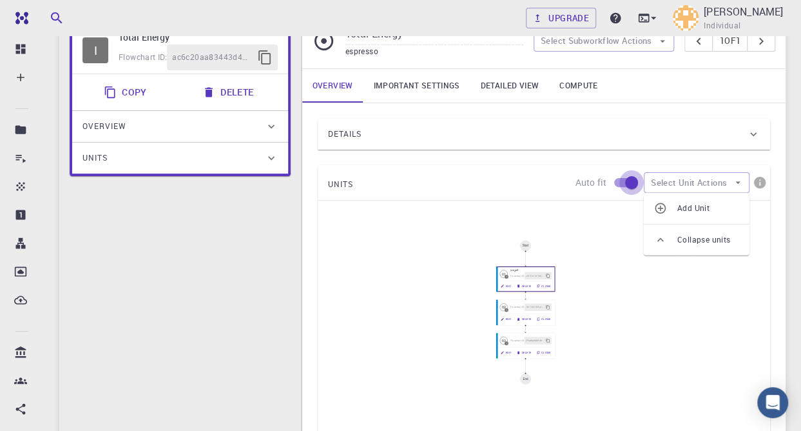
click at [621, 184] on input "checkbox" at bounding box center [631, 182] width 73 height 24
click at [628, 180] on input "checkbox" at bounding box center [618, 182] width 73 height 24
checkbox input "true"
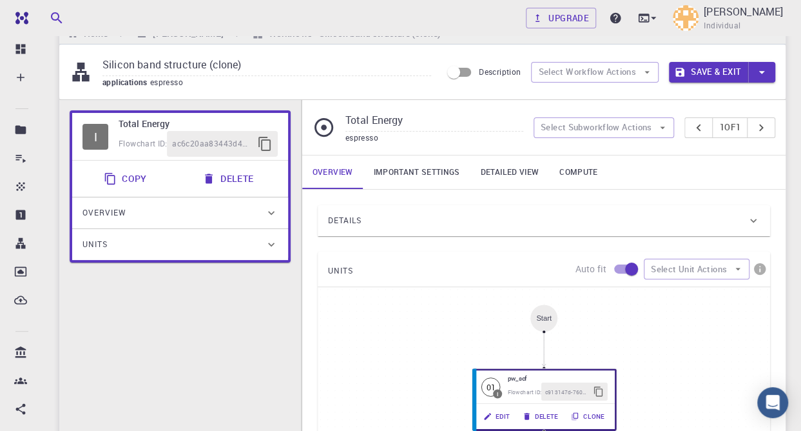
scroll to position [14, 0]
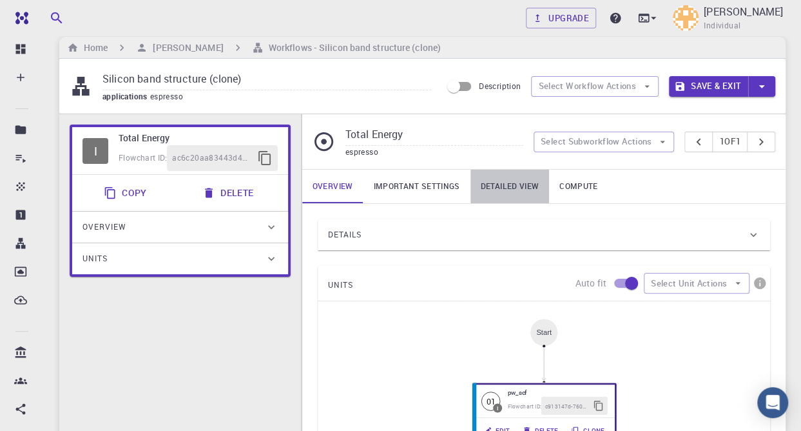
click at [507, 184] on link "Detailed view" at bounding box center [510, 187] width 79 height 34
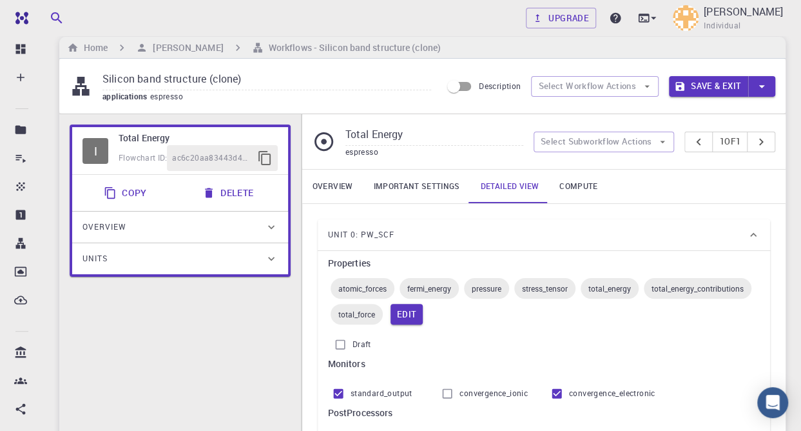
click at [434, 211] on div "Unit 0: pw_scf Properties atomic_forces fermi_energy pressure stress_tensor tot…" at bounding box center [538, 334] width 463 height 251
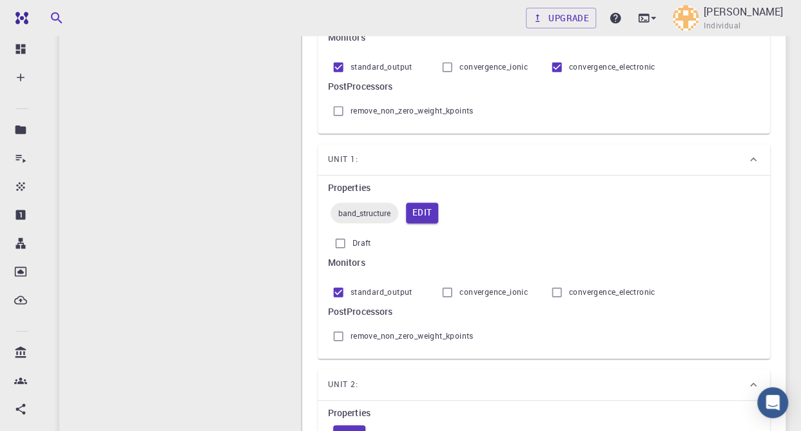
scroll to position [341, 0]
click at [422, 208] on button "Edit" at bounding box center [422, 212] width 33 height 21
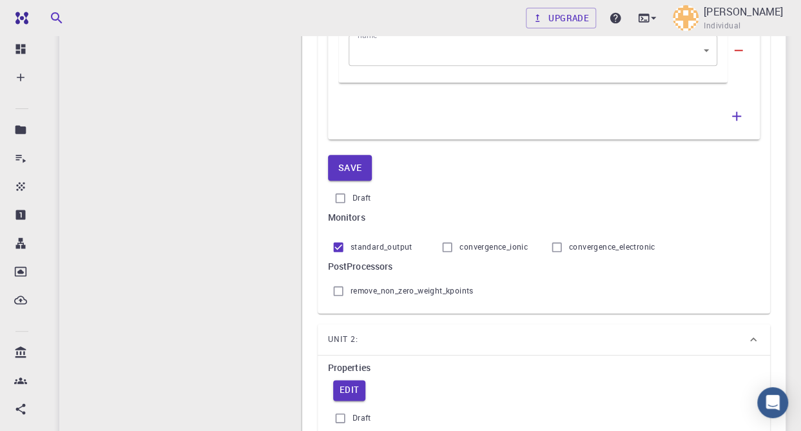
scroll to position [545, 0]
click at [340, 195] on input "Draft" at bounding box center [340, 196] width 24 height 24
checkbox input "false"
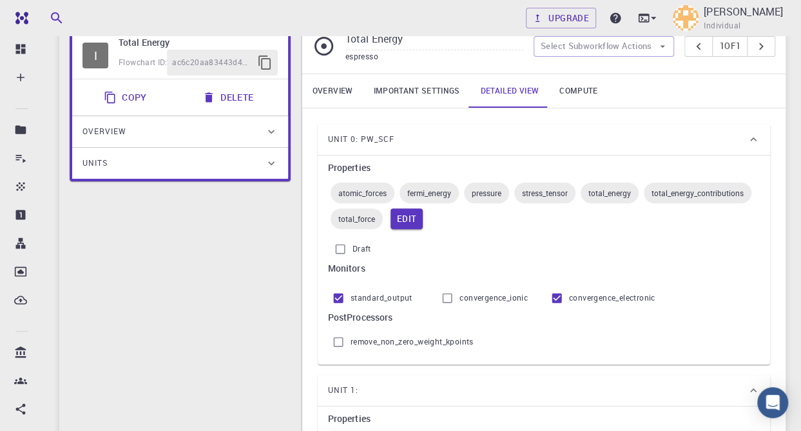
scroll to position [0, 0]
